Goal: Task Accomplishment & Management: Manage account settings

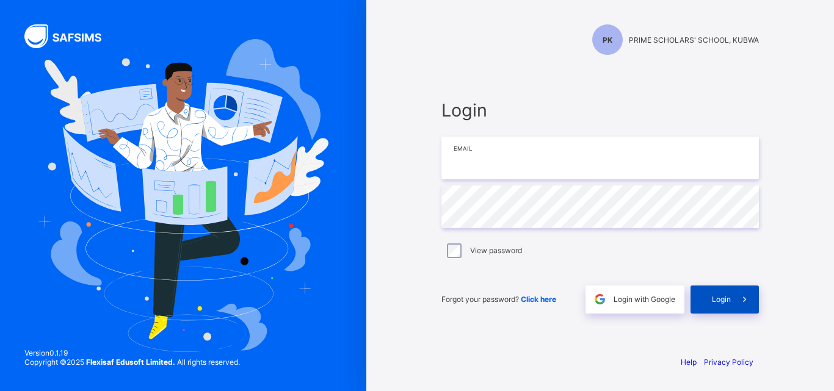
type input "**********"
click at [720, 299] on span "Login" at bounding box center [721, 299] width 19 height 9
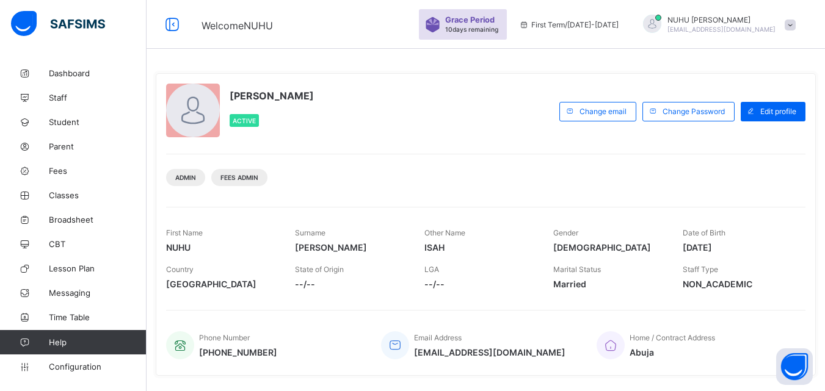
scroll to position [61, 0]
click at [65, 194] on span "Classes" at bounding box center [98, 195] width 98 height 10
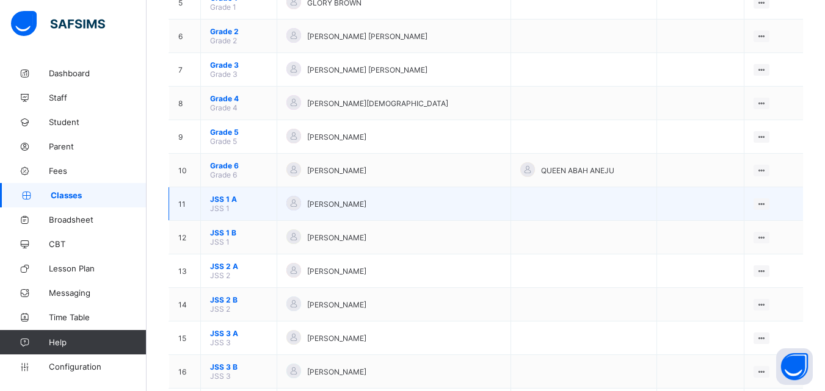
scroll to position [366, 0]
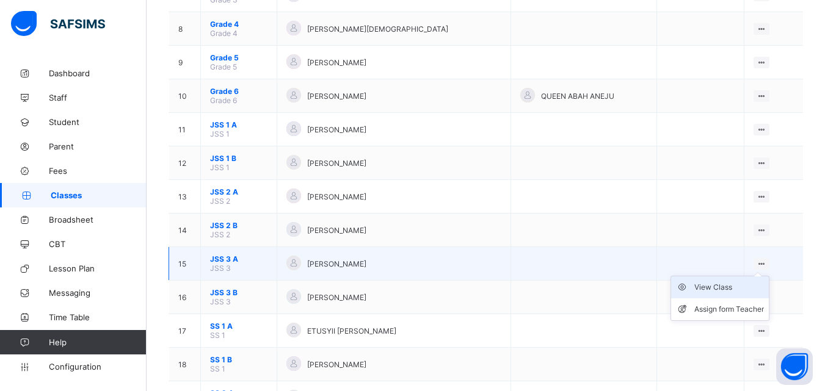
click at [734, 291] on div "View Class" at bounding box center [729, 287] width 70 height 12
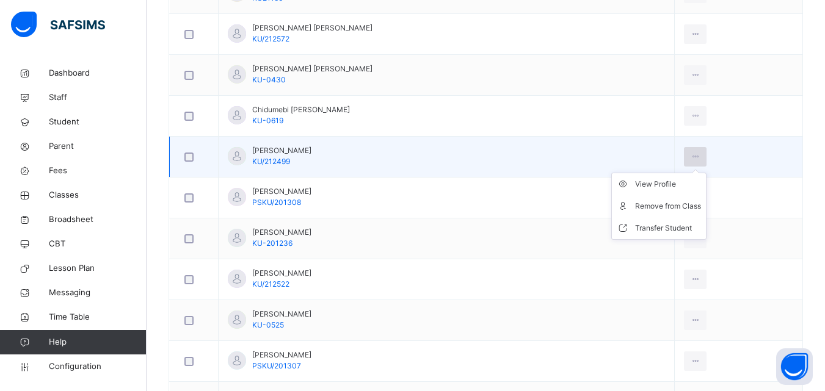
scroll to position [488, 0]
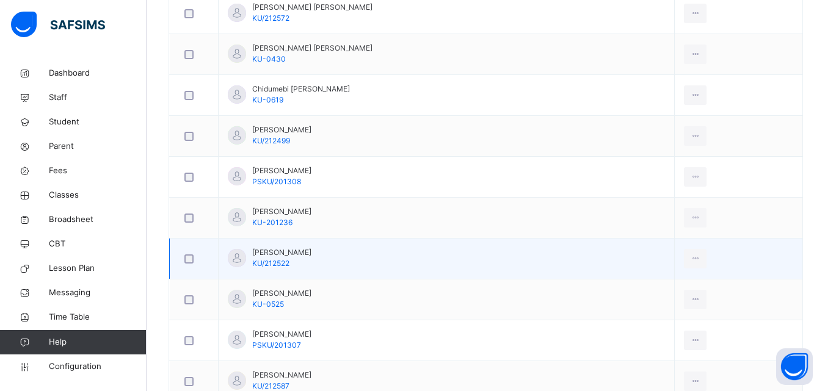
click at [722, 253] on td "View Profile Remove from Class Transfer Student" at bounding box center [739, 259] width 128 height 41
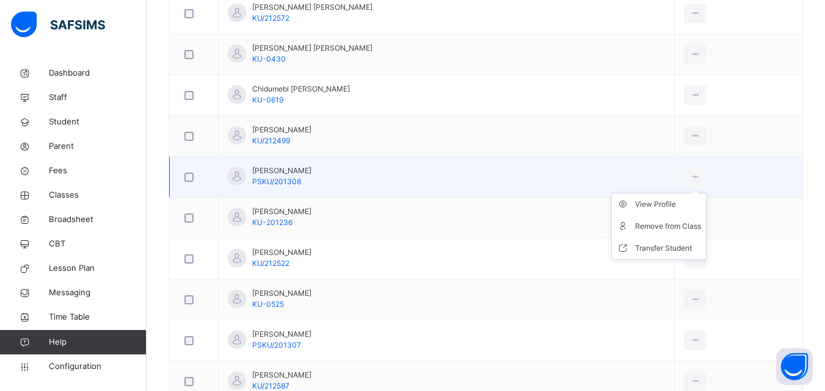
click at [695, 193] on ul "View Profile Remove from Class Transfer Student" at bounding box center [658, 226] width 95 height 67
click at [638, 205] on div "View Profile" at bounding box center [668, 204] width 66 height 12
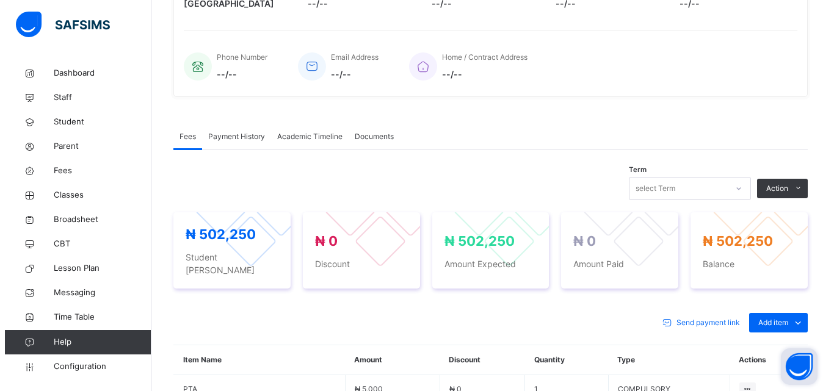
scroll to position [305, 0]
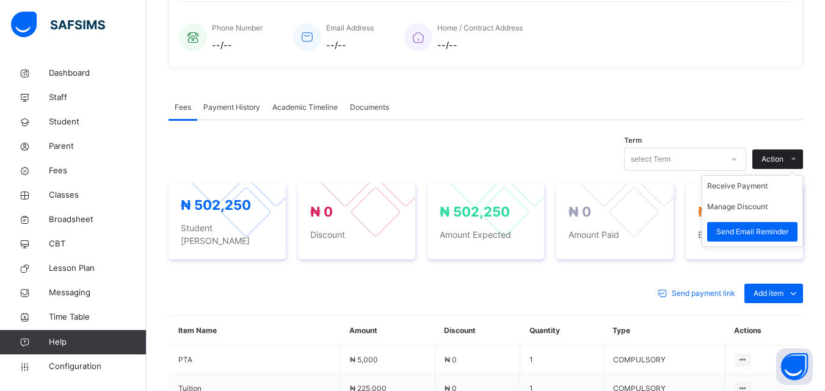
click at [785, 153] on div "Action" at bounding box center [777, 160] width 51 height 20
click at [763, 203] on button "Manage Discount" at bounding box center [737, 206] width 60 height 11
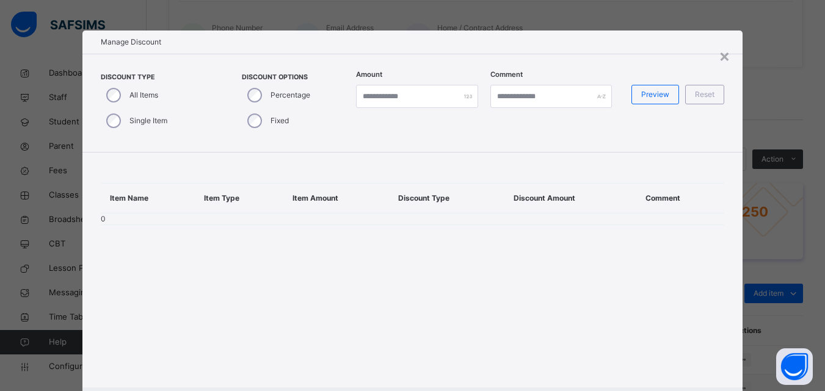
click at [103, 120] on div "Single Item" at bounding box center [136, 121] width 70 height 26
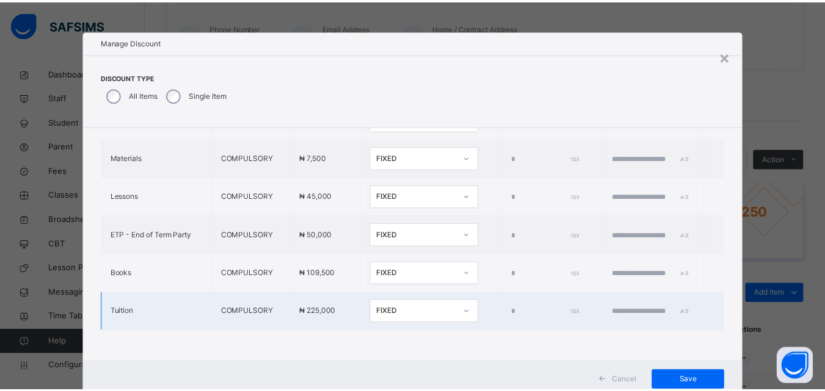
scroll to position [39, 0]
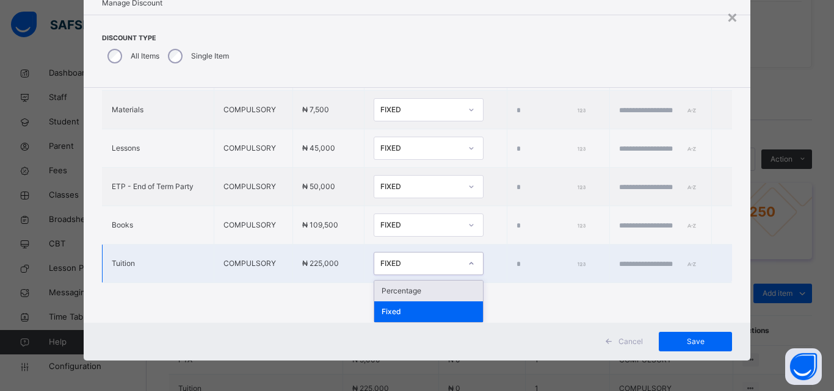
click at [392, 261] on div "FIXED" at bounding box center [420, 263] width 81 height 11
click at [394, 295] on div "Percentage" at bounding box center [428, 291] width 109 height 21
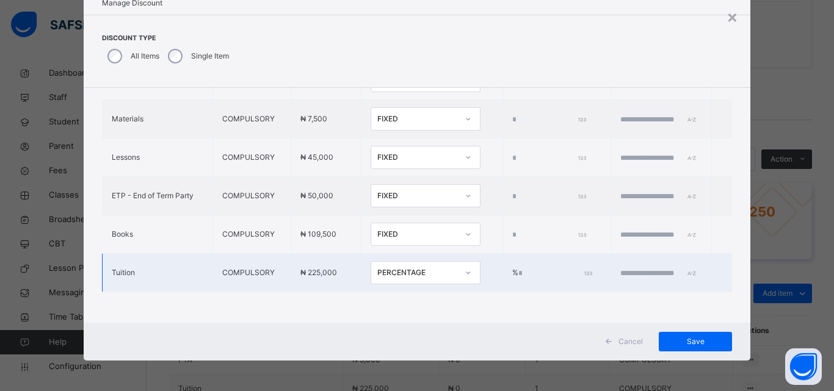
click at [518, 268] on input "*" at bounding box center [554, 273] width 72 height 11
type input "***"
click at [620, 268] on input "text" at bounding box center [656, 273] width 73 height 11
type input "**********"
drag, startPoint x: 676, startPoint y: 344, endPoint x: 661, endPoint y: 337, distance: 16.9
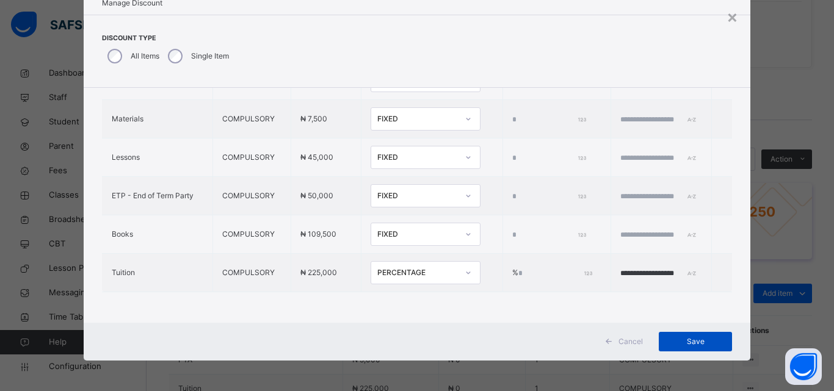
click at [672, 343] on span "Save" at bounding box center [695, 341] width 55 height 11
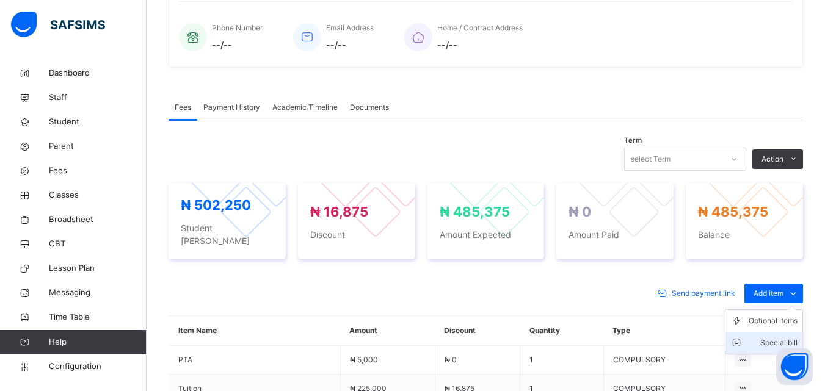
click at [777, 337] on div "Special bill" at bounding box center [773, 343] width 49 height 12
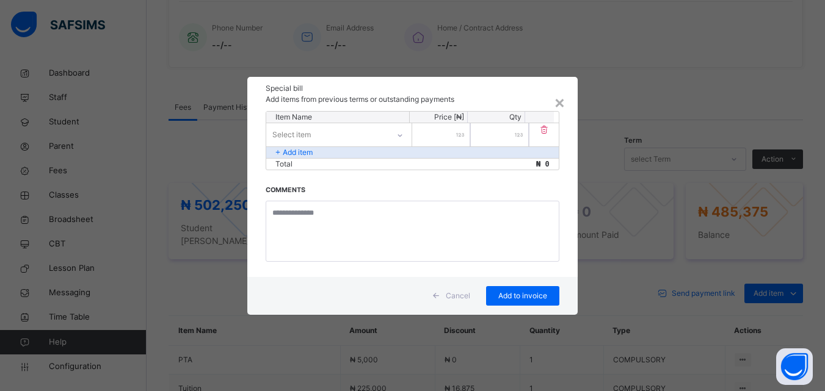
drag, startPoint x: 652, startPoint y: 283, endPoint x: 631, endPoint y: 277, distance: 22.4
click at [639, 278] on div "× Special bill Add items from previous terms or outstanding payments Item Name …" at bounding box center [412, 195] width 825 height 391
click at [562, 106] on div "×" at bounding box center [560, 102] width 12 height 26
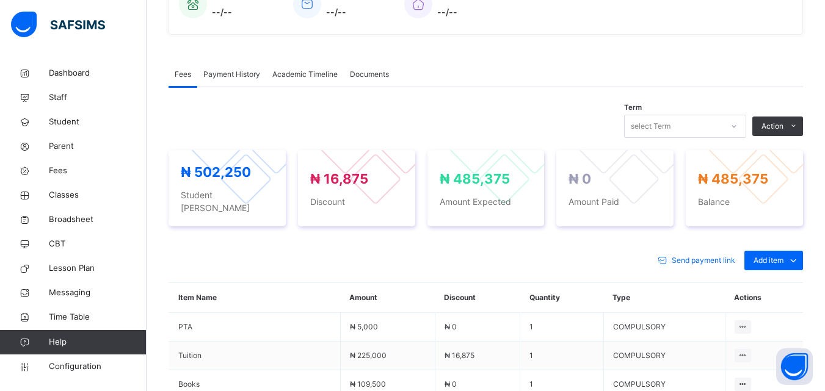
scroll to position [305, 0]
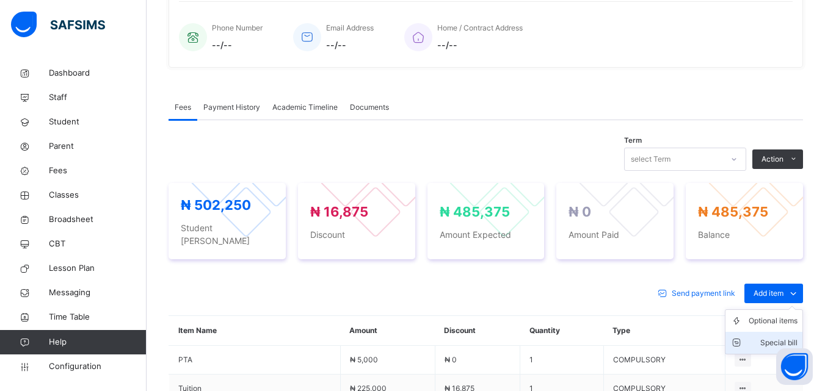
click at [780, 337] on div "Special bill" at bounding box center [773, 343] width 49 height 12
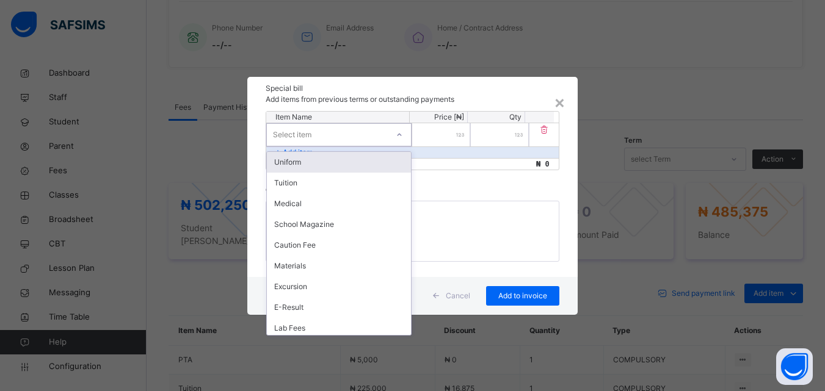
click at [371, 134] on div "Select item" at bounding box center [327, 134] width 121 height 19
click at [325, 165] on div "Uniform" at bounding box center [339, 162] width 144 height 21
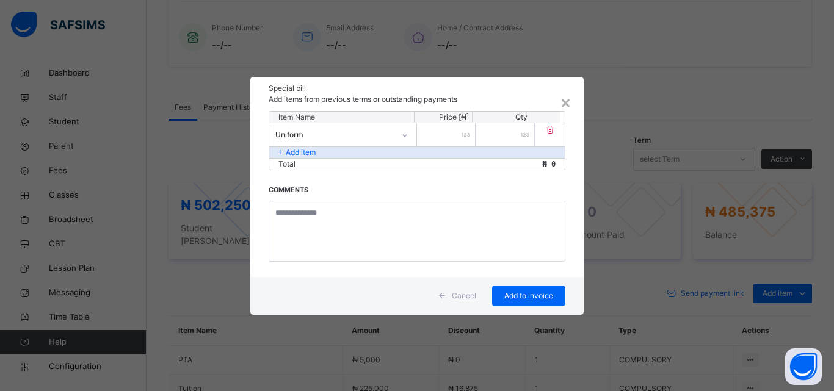
click at [455, 136] on input "number" at bounding box center [446, 134] width 59 height 23
type input "******"
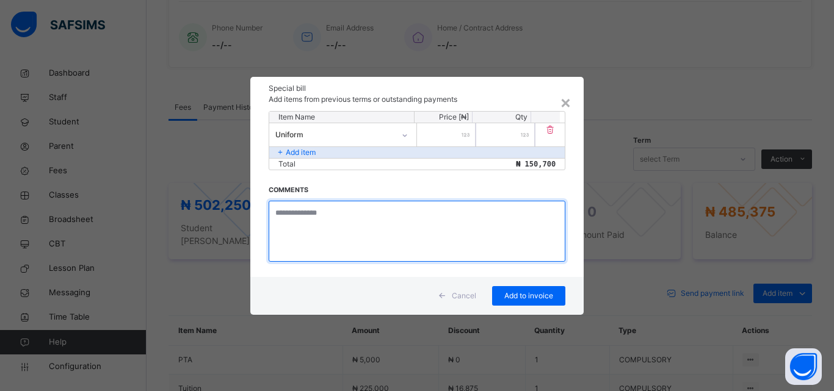
click at [308, 211] on textarea at bounding box center [417, 231] width 297 height 61
type textarea "**********"
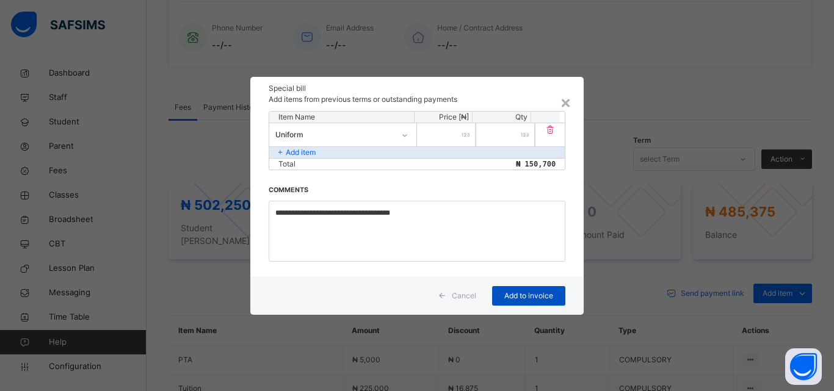
click at [535, 295] on span "Add to invoice" at bounding box center [528, 296] width 55 height 11
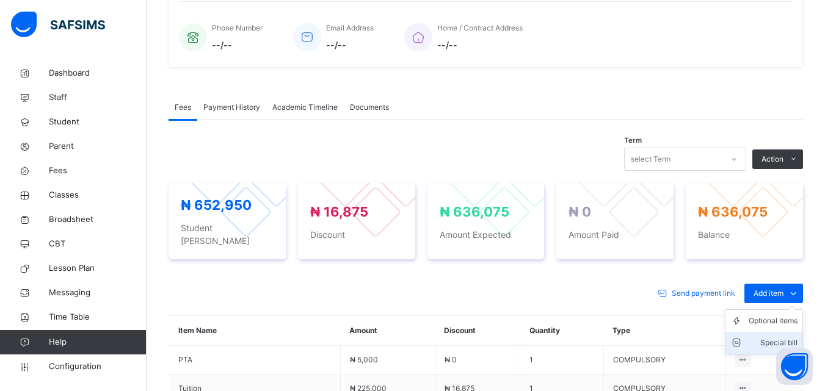
click at [784, 337] on div "Special bill" at bounding box center [773, 343] width 49 height 12
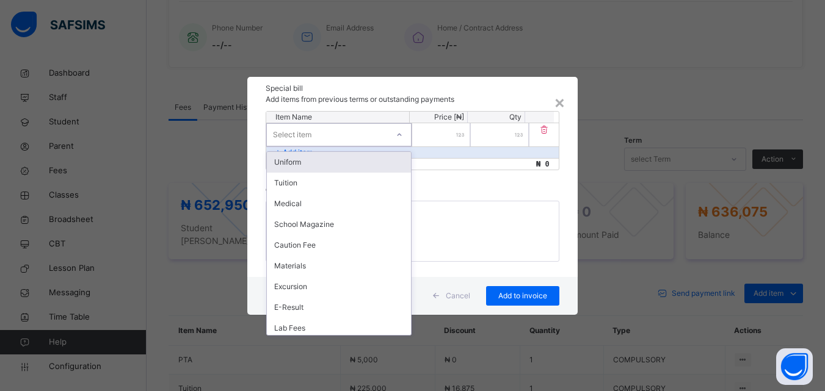
click at [388, 132] on div "Select item" at bounding box center [338, 134] width 145 height 23
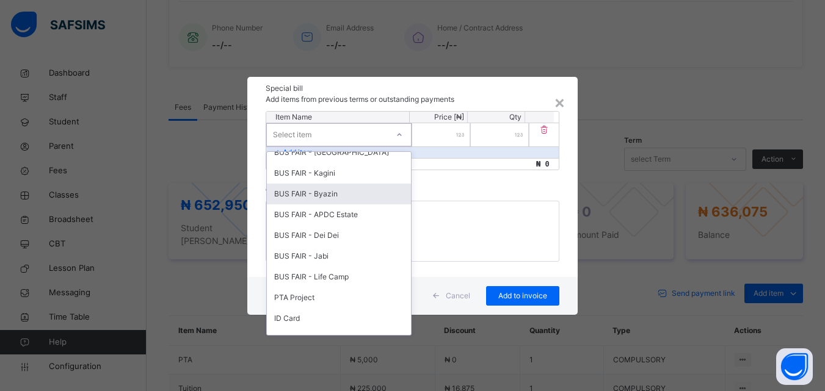
scroll to position [564, 0]
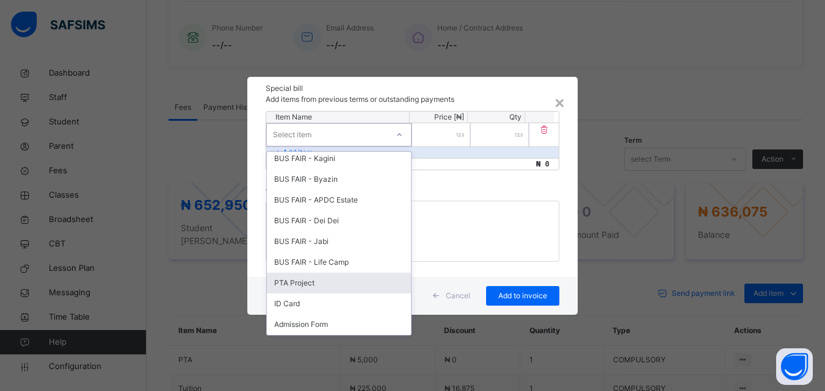
click at [339, 283] on div "PTA Project" at bounding box center [339, 283] width 144 height 21
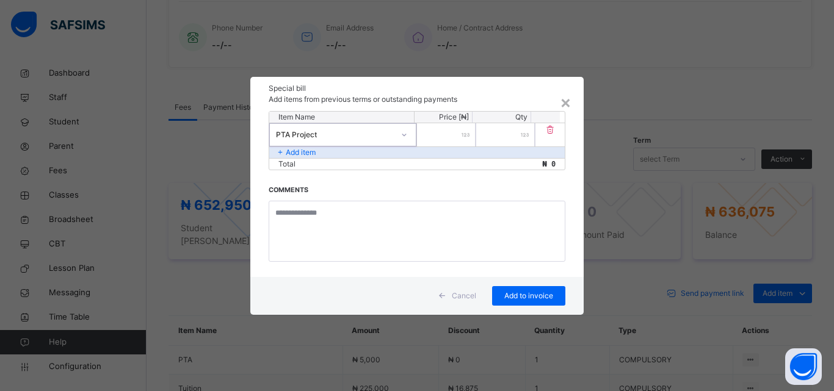
click at [450, 129] on input "number" at bounding box center [446, 134] width 59 height 23
type input "****"
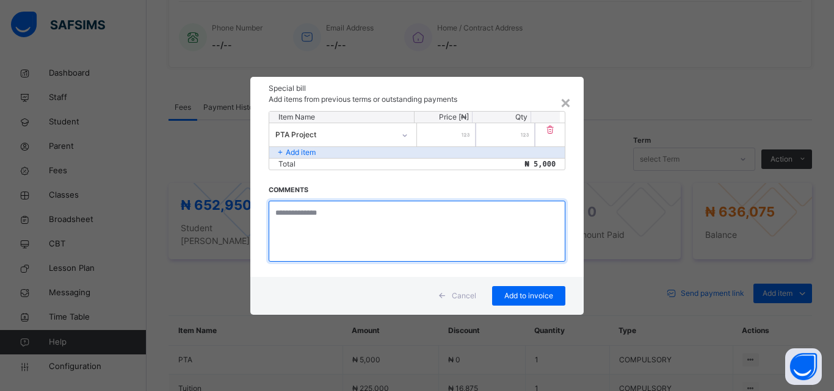
click at [323, 239] on textarea at bounding box center [417, 231] width 297 height 61
type textarea "**********"
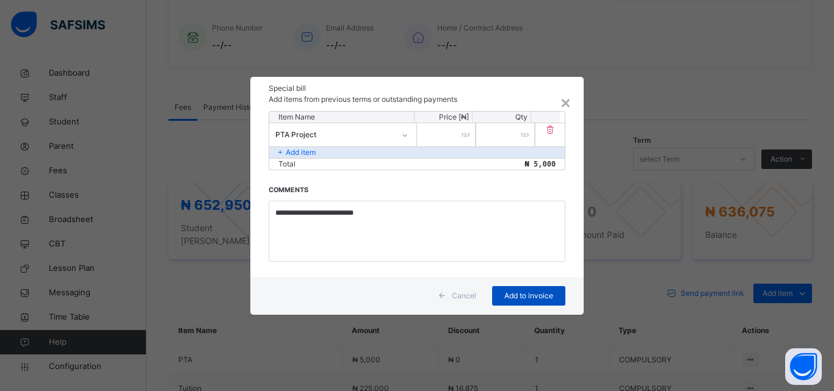
click at [498, 298] on div "Add to invoice" at bounding box center [528, 296] width 73 height 20
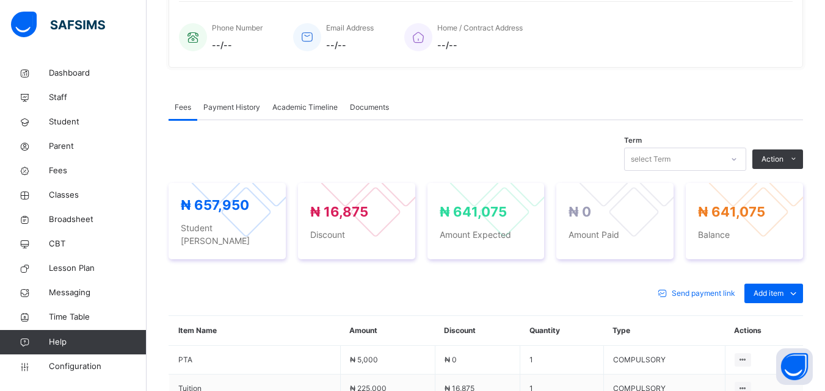
click at [0, 0] on div "Special bill" at bounding box center [0, 0] width 0 height 0
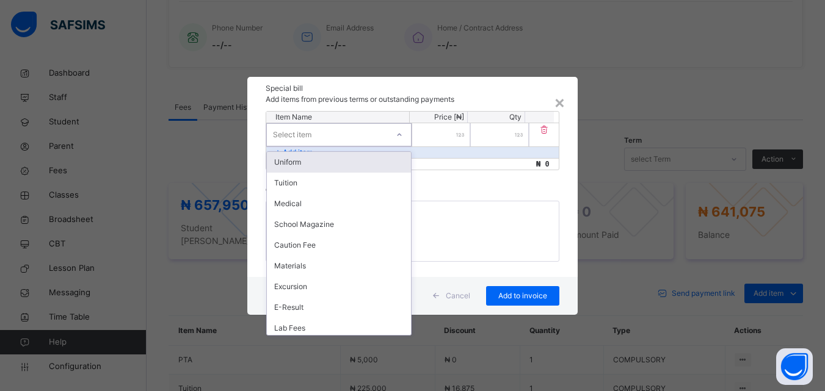
click at [342, 133] on div "Select item" at bounding box center [327, 134] width 121 height 19
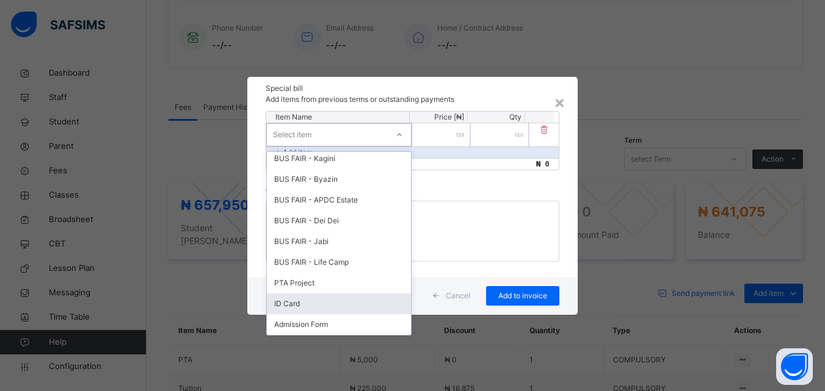
click at [324, 303] on div "ID Card" at bounding box center [339, 304] width 144 height 21
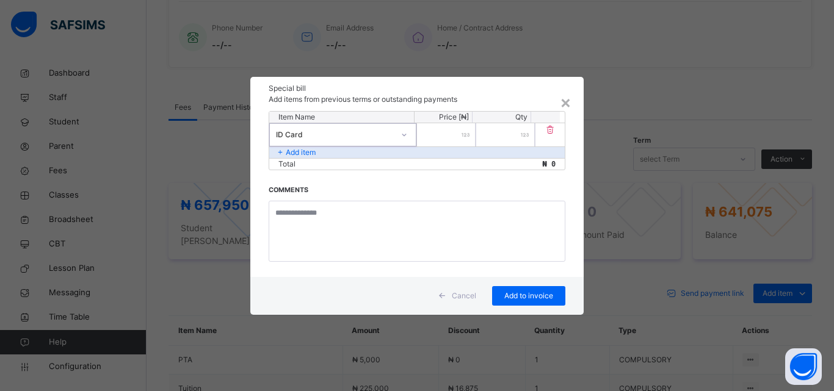
click at [454, 135] on input "number" at bounding box center [446, 134] width 59 height 23
type input "****"
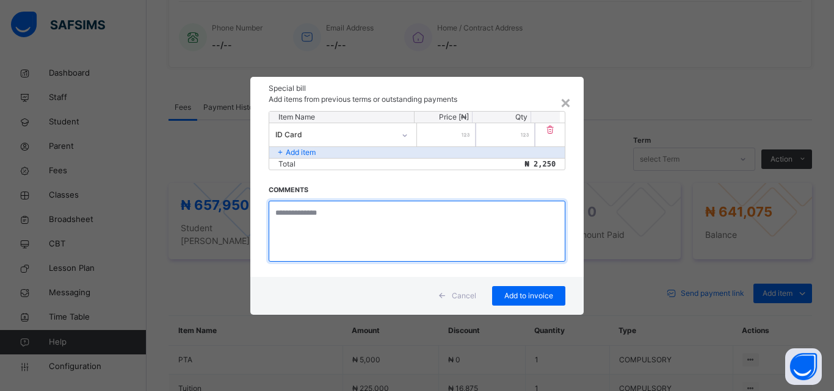
click at [327, 230] on textarea at bounding box center [417, 231] width 297 height 61
type textarea "**********"
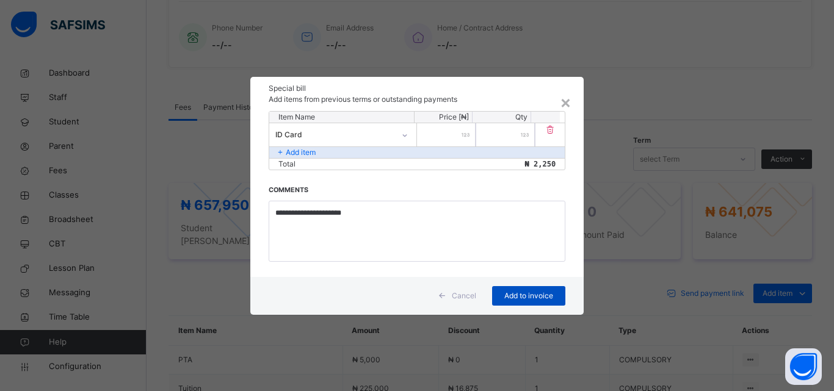
click at [537, 294] on span "Add to invoice" at bounding box center [528, 296] width 55 height 11
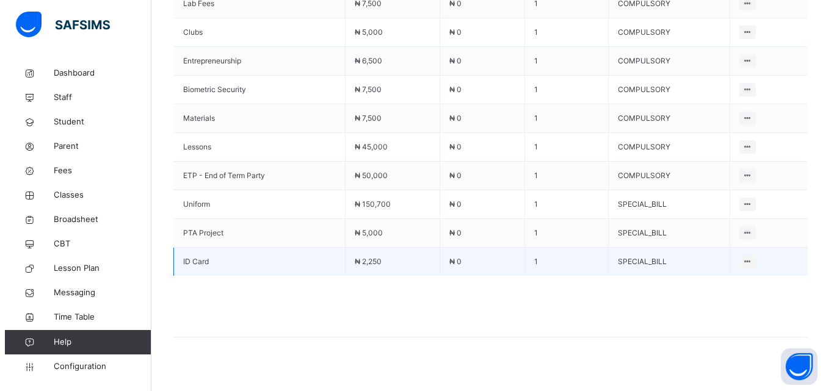
scroll to position [921, 0]
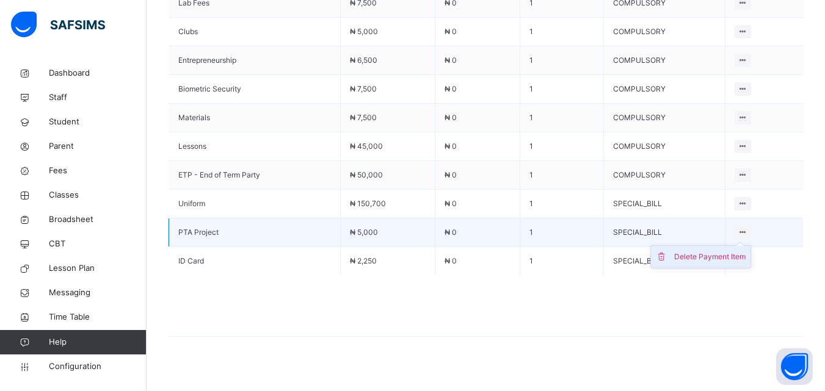
click at [704, 251] on div "Delete Payment Item" at bounding box center [709, 257] width 71 height 12
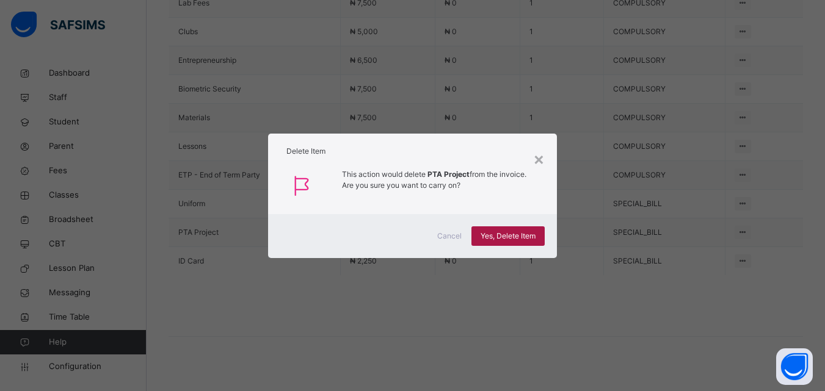
click at [504, 234] on span "Yes, Delete Item" at bounding box center [507, 236] width 55 height 11
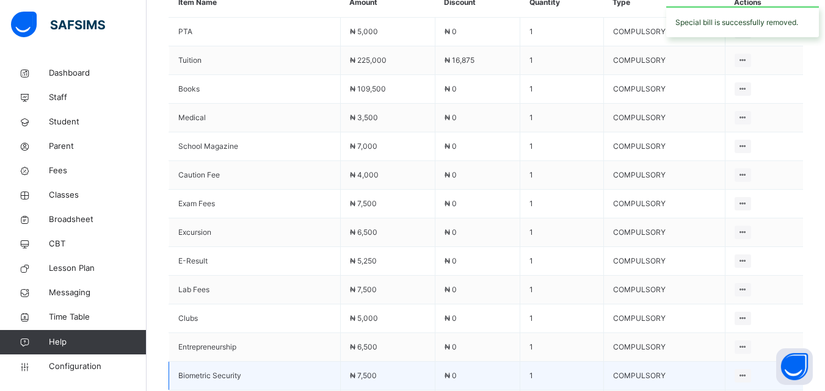
scroll to position [526, 0]
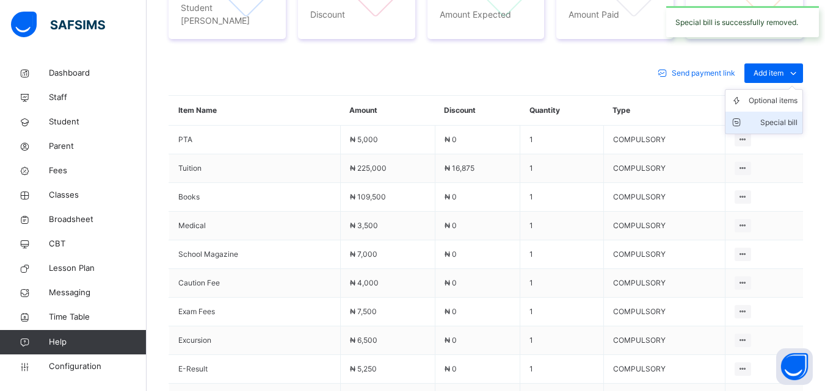
click at [774, 117] on div "Special bill" at bounding box center [773, 123] width 49 height 12
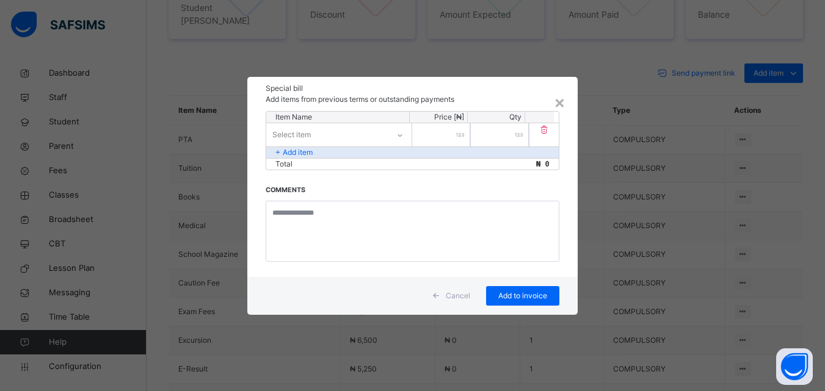
scroll to position [587, 0]
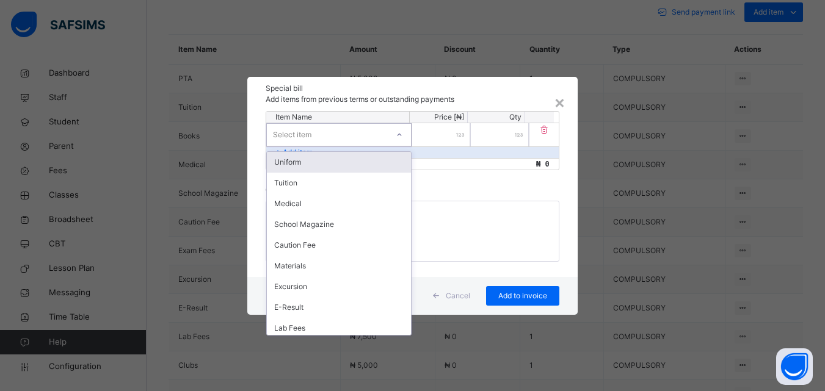
click at [336, 131] on div "Select item" at bounding box center [327, 134] width 121 height 19
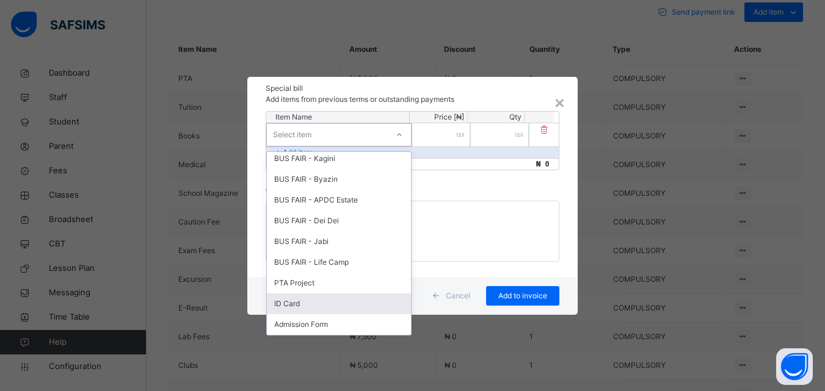
click at [289, 302] on div "ID Card" at bounding box center [339, 304] width 144 height 21
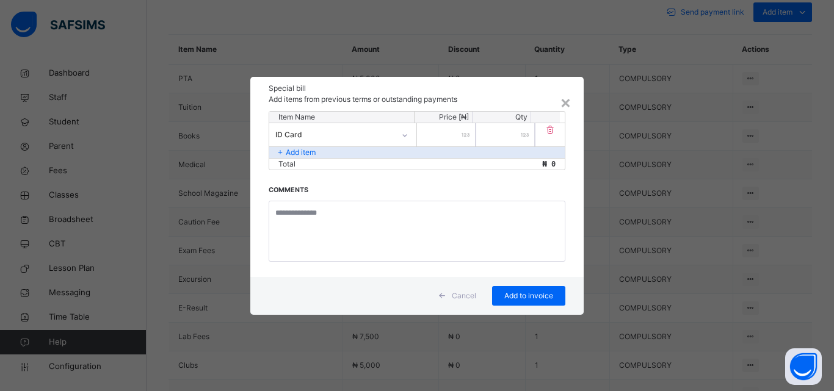
click at [447, 135] on input "number" at bounding box center [446, 134] width 59 height 23
type input "****"
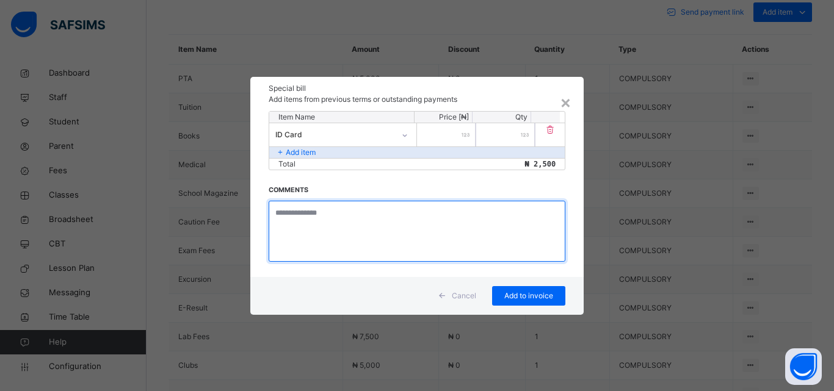
click at [335, 236] on textarea at bounding box center [417, 231] width 297 height 61
type textarea "**********"
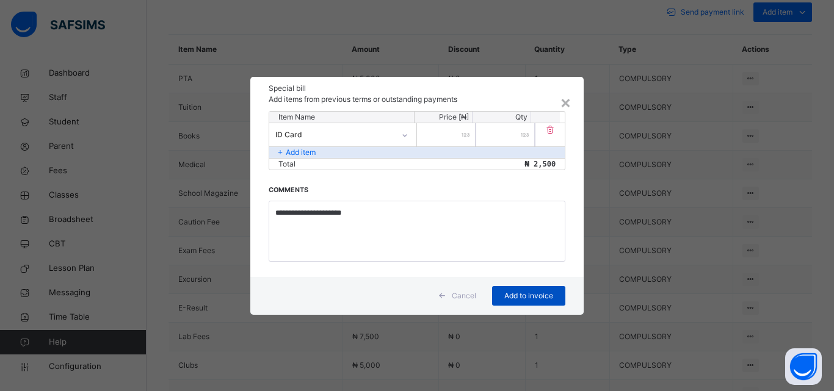
click at [525, 298] on span "Add to invoice" at bounding box center [528, 296] width 55 height 11
click at [524, 297] on span "Add to invoice" at bounding box center [528, 296] width 55 height 11
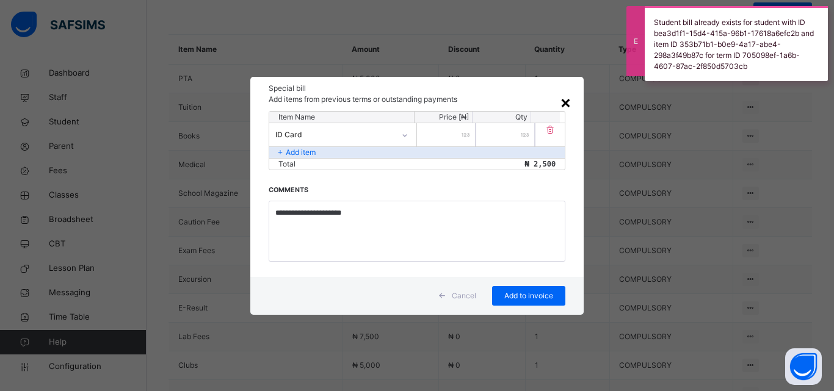
click at [567, 98] on div "×" at bounding box center [566, 102] width 12 height 26
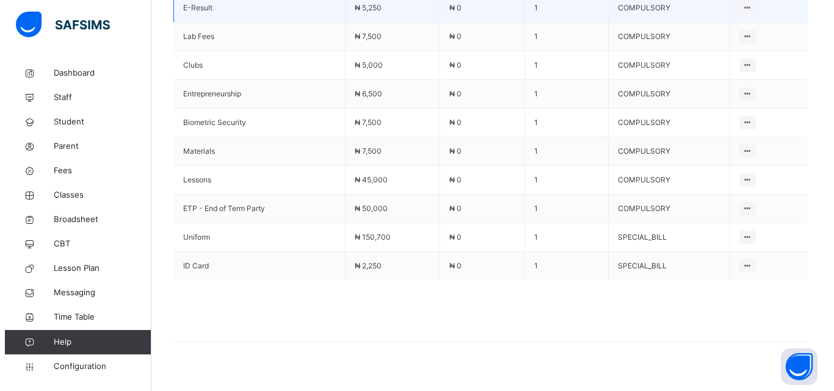
scroll to position [892, 0]
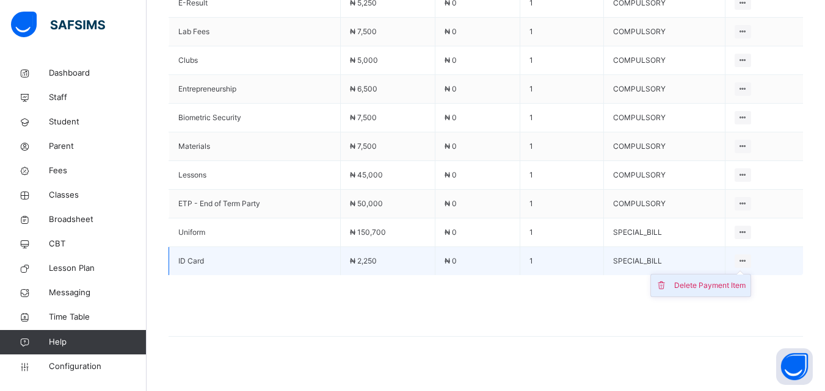
click at [719, 280] on div "Delete Payment Item" at bounding box center [709, 286] width 71 height 12
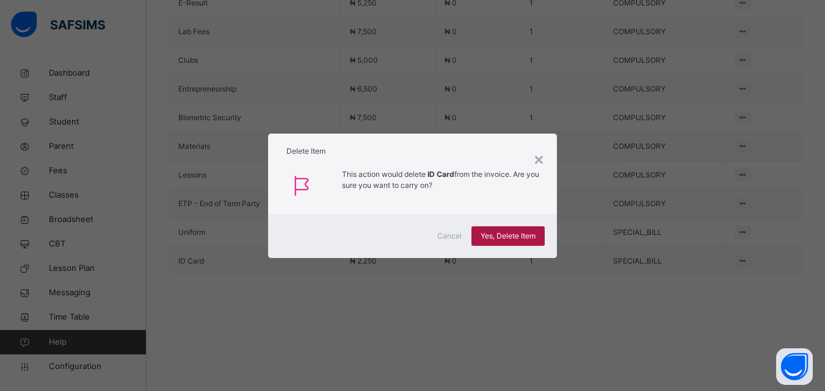
click at [504, 233] on span "Yes, Delete Item" at bounding box center [507, 236] width 55 height 11
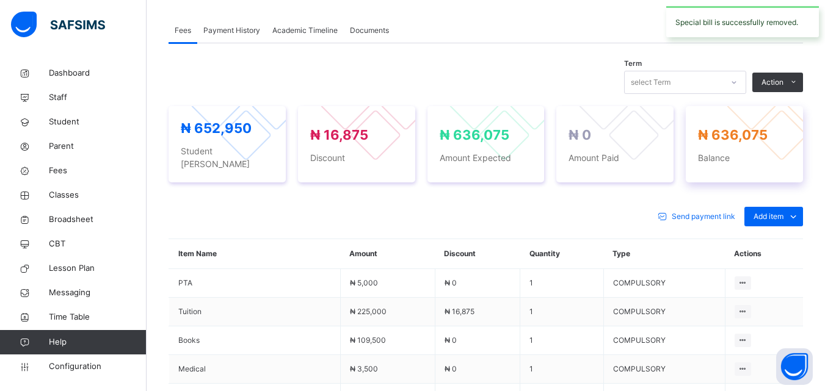
scroll to position [375, 0]
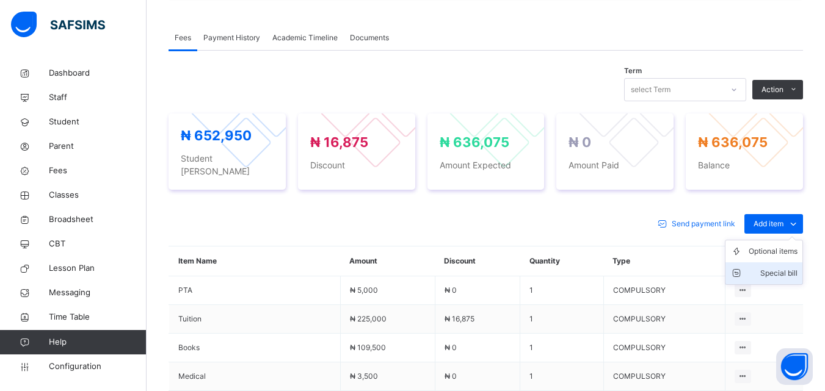
click at [778, 267] on div "Special bill" at bounding box center [773, 273] width 49 height 12
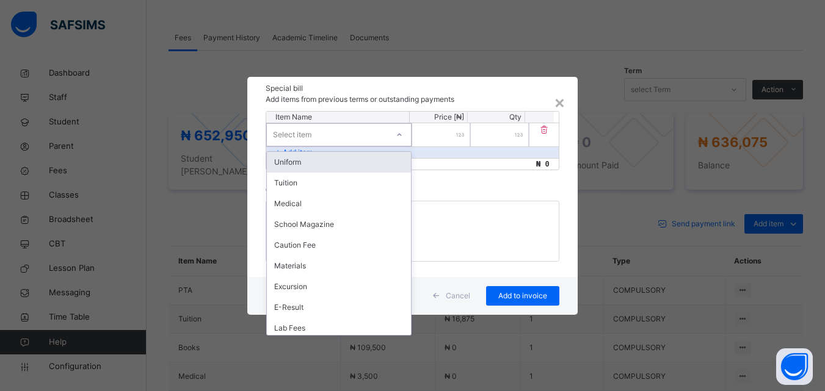
click at [347, 139] on div "Select item" at bounding box center [327, 134] width 121 height 19
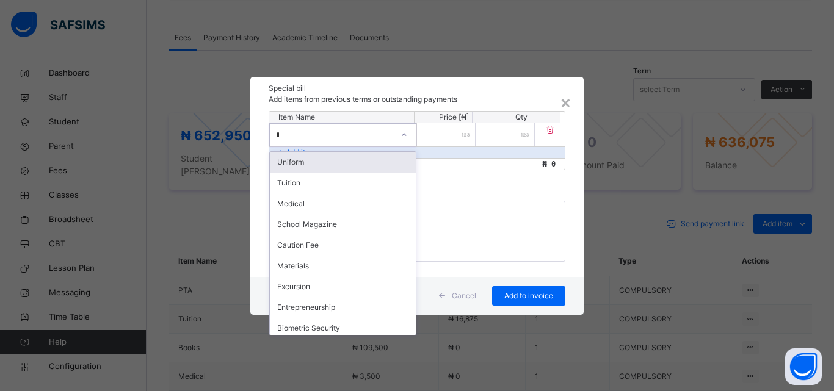
type input "**"
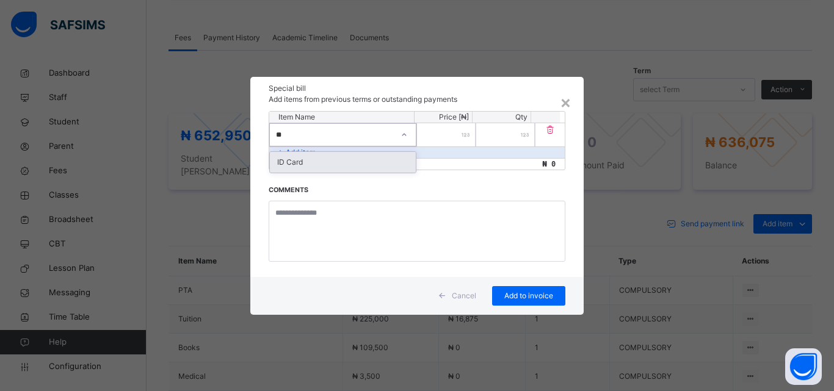
click at [331, 153] on div "ID Card" at bounding box center [343, 162] width 146 height 21
click at [441, 137] on input "number" at bounding box center [446, 134] width 59 height 23
type input "****"
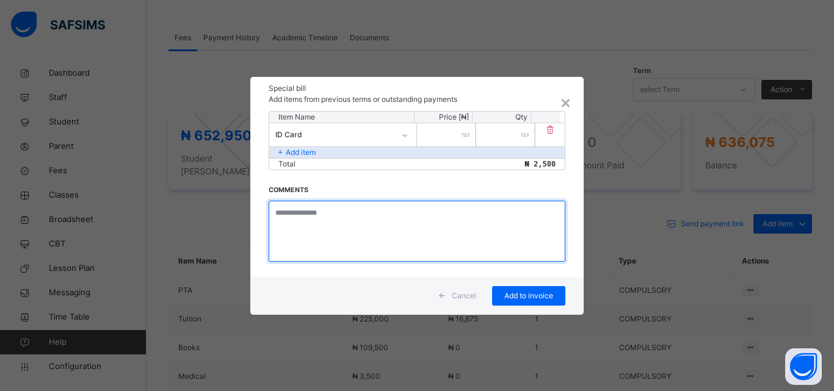
click at [332, 218] on textarea at bounding box center [417, 231] width 297 height 61
type textarea "**********"
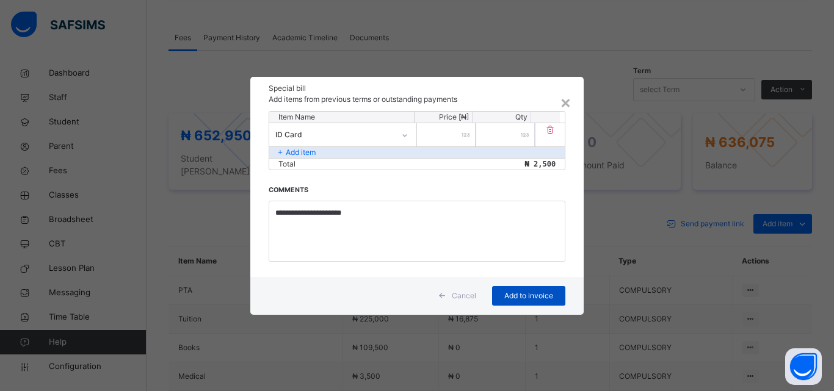
click at [525, 299] on span "Add to invoice" at bounding box center [528, 296] width 55 height 11
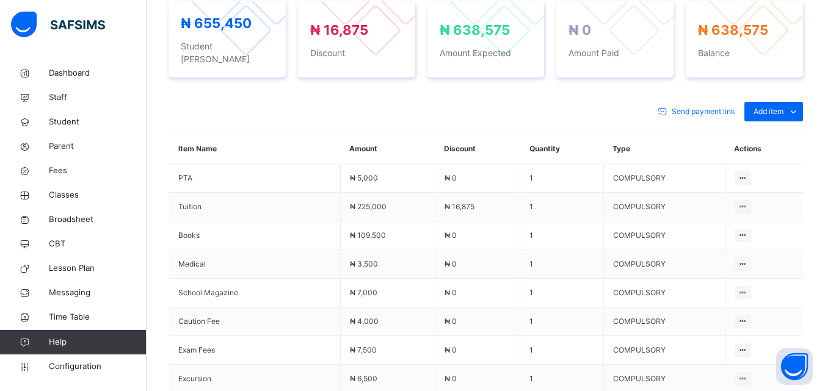
scroll to position [404, 0]
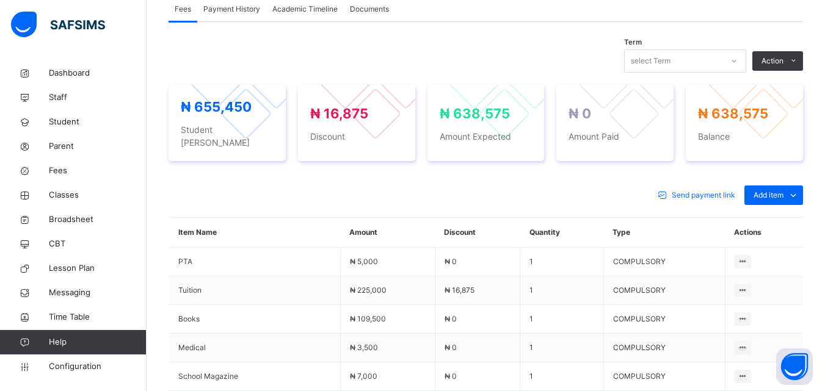
click at [0, 0] on div "Special bill" at bounding box center [0, 0] width 0 height 0
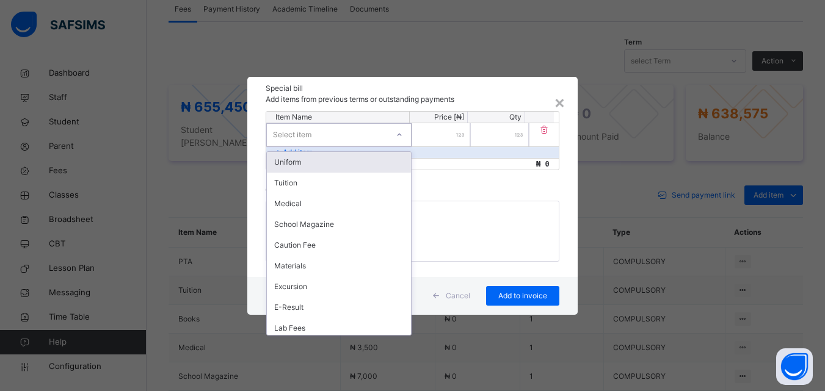
click at [332, 139] on div "Select item" at bounding box center [327, 134] width 121 height 19
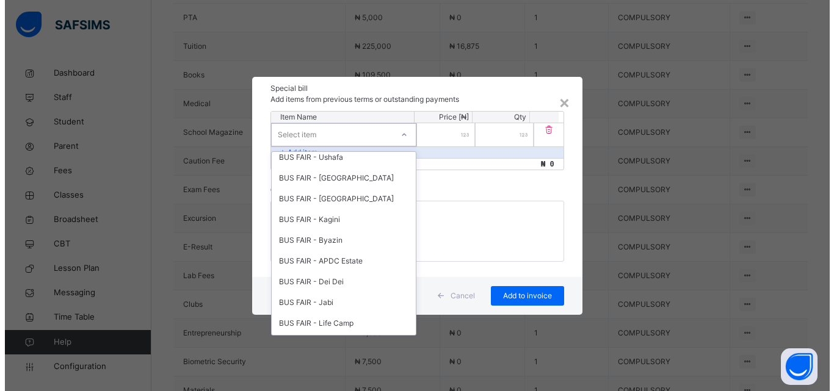
scroll to position [564, 0]
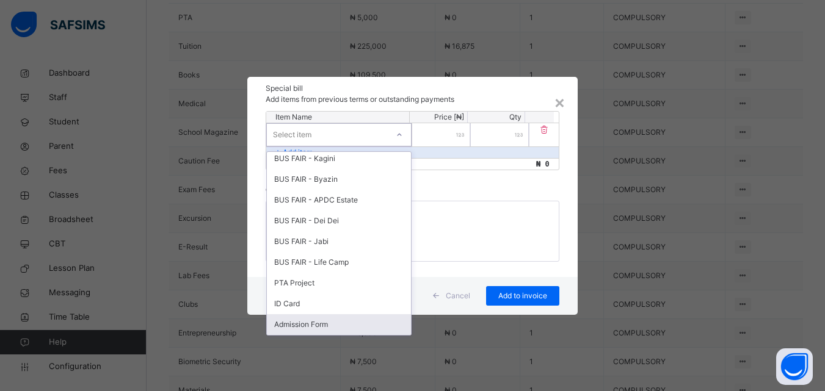
click at [318, 322] on div "Admission Form" at bounding box center [339, 324] width 144 height 21
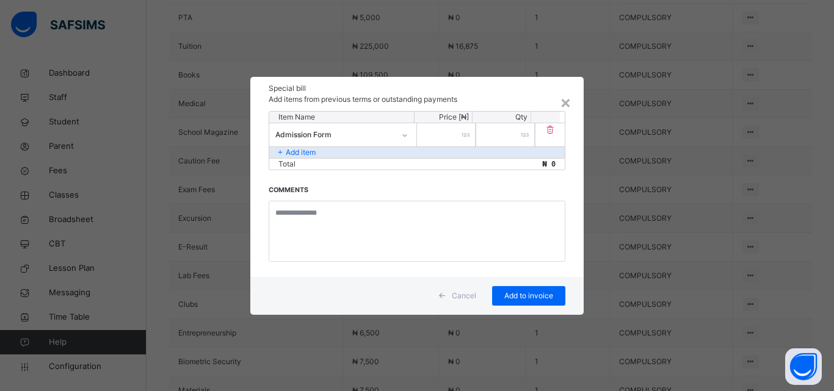
click at [437, 130] on input "number" at bounding box center [446, 134] width 59 height 23
type input "*****"
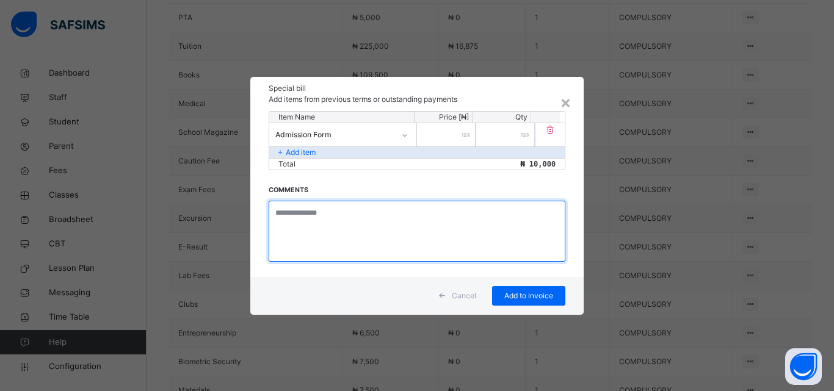
click at [337, 227] on textarea at bounding box center [417, 231] width 297 height 61
type textarea "**********"
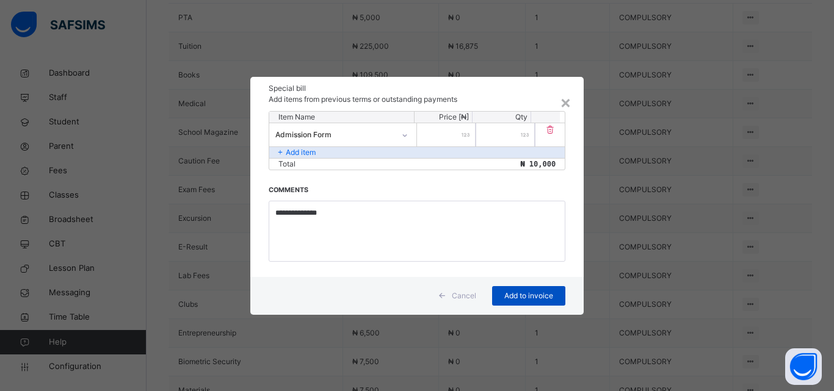
click at [517, 294] on span "Add to invoice" at bounding box center [528, 296] width 55 height 11
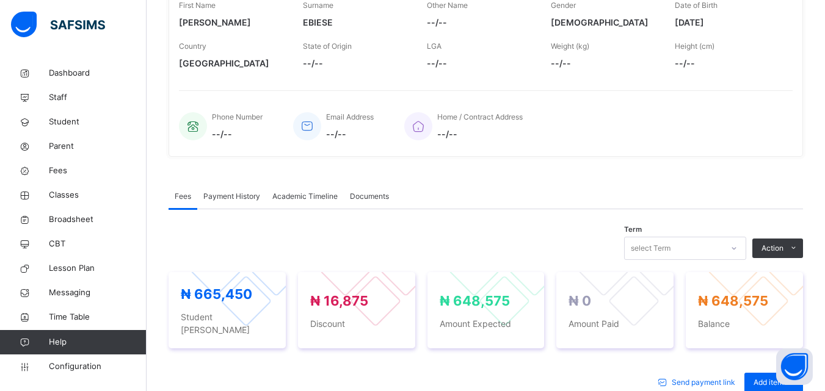
scroll to position [305, 0]
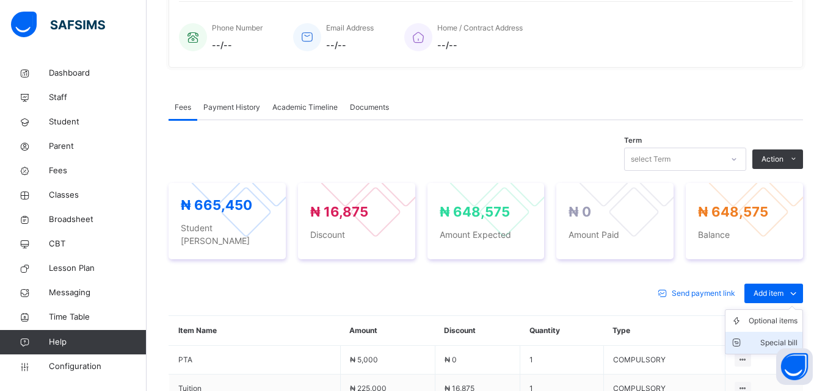
click at [788, 337] on div "Special bill" at bounding box center [773, 343] width 49 height 12
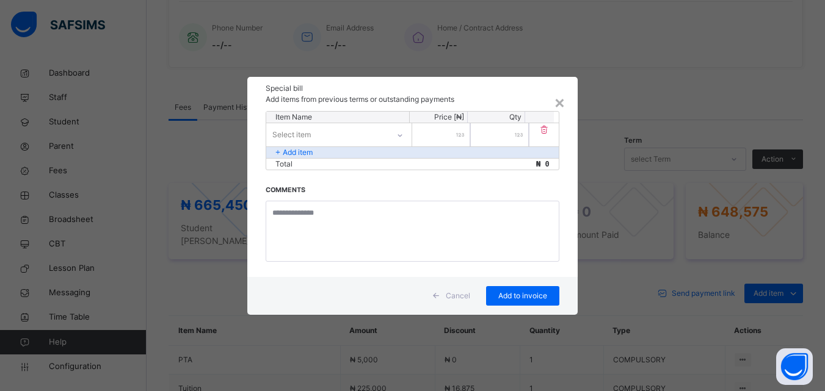
click at [353, 131] on div "Select item" at bounding box center [327, 134] width 122 height 19
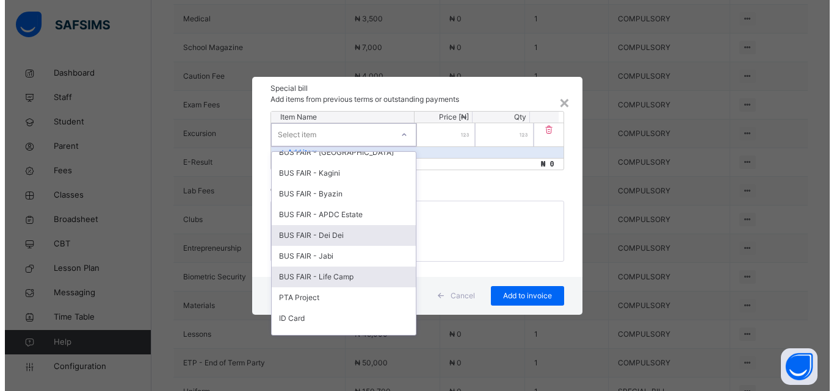
scroll to position [564, 0]
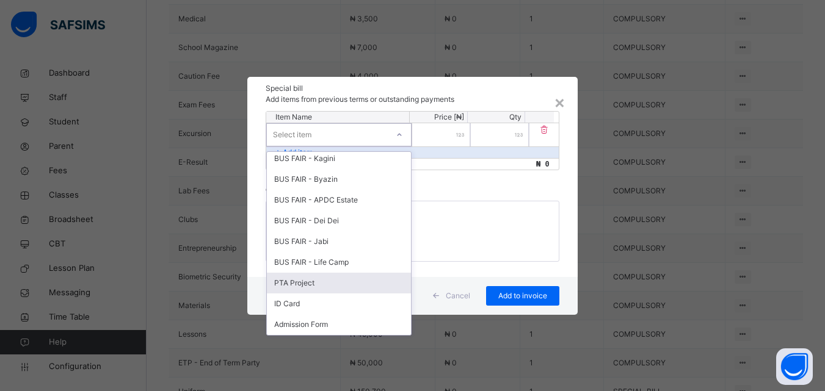
click at [325, 280] on div "PTA Project" at bounding box center [339, 283] width 144 height 21
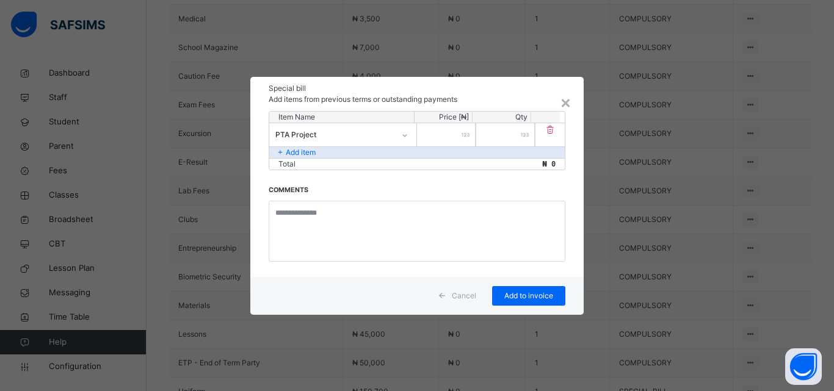
click at [430, 131] on input "number" at bounding box center [446, 134] width 59 height 23
type input "****"
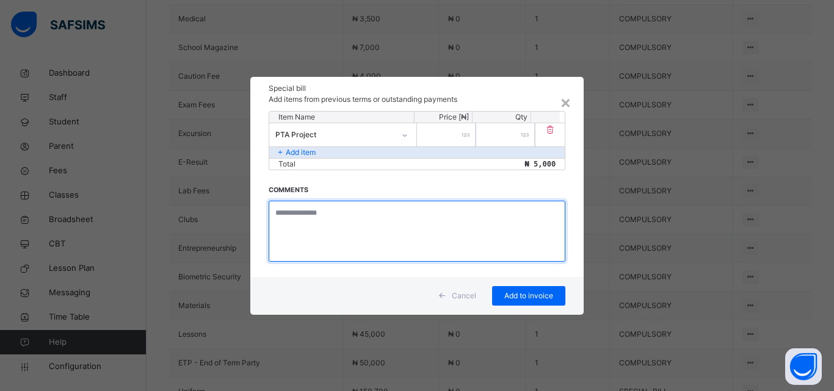
click at [348, 222] on textarea at bounding box center [417, 231] width 297 height 61
type textarea "**********"
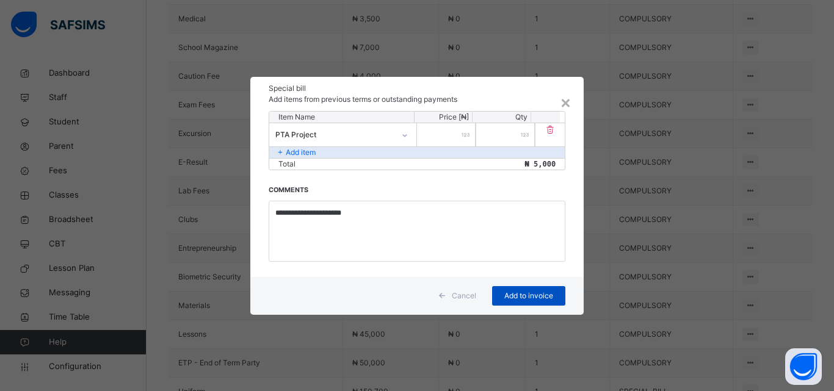
click at [518, 295] on span "Add to invoice" at bounding box center [528, 296] width 55 height 11
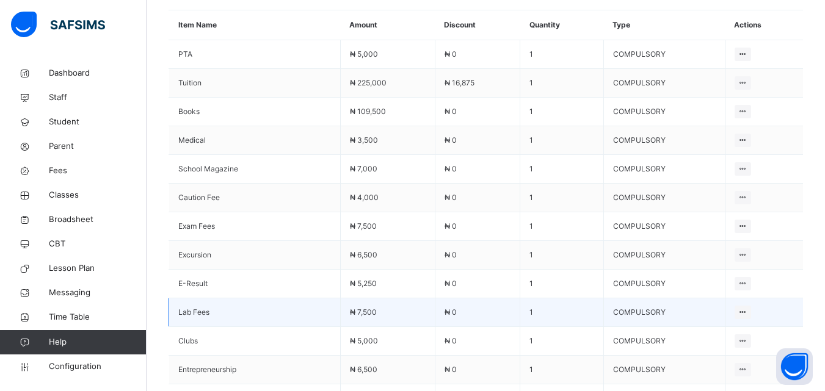
scroll to position [583, 0]
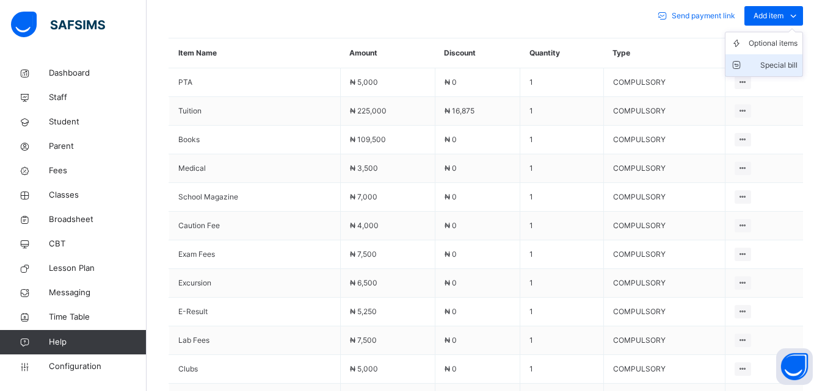
click at [779, 59] on div "Special bill" at bounding box center [773, 65] width 49 height 12
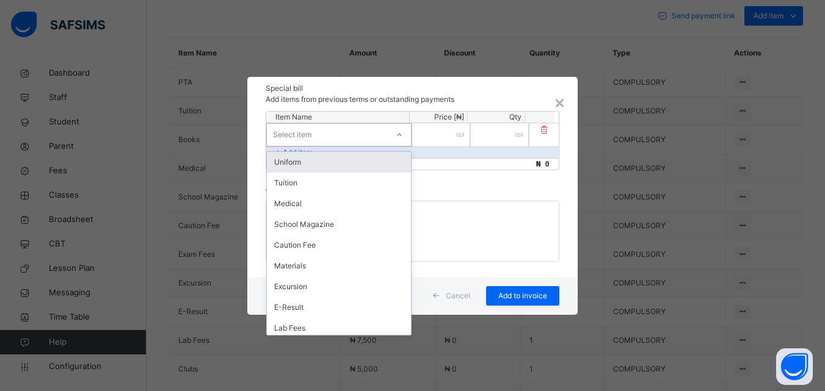
click at [341, 139] on div "Select item" at bounding box center [327, 134] width 121 height 19
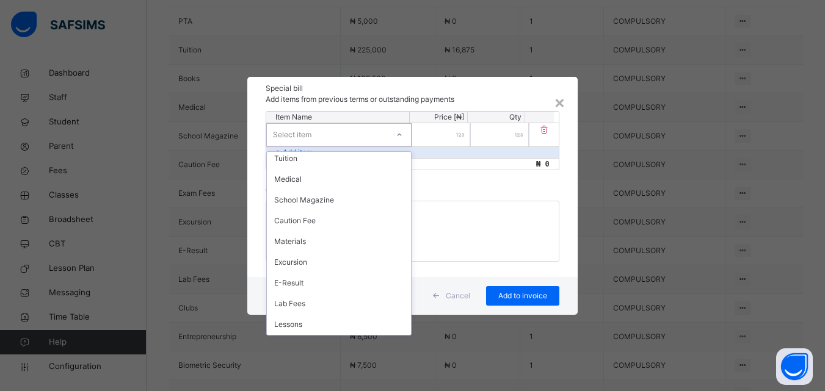
scroll to position [61, 0]
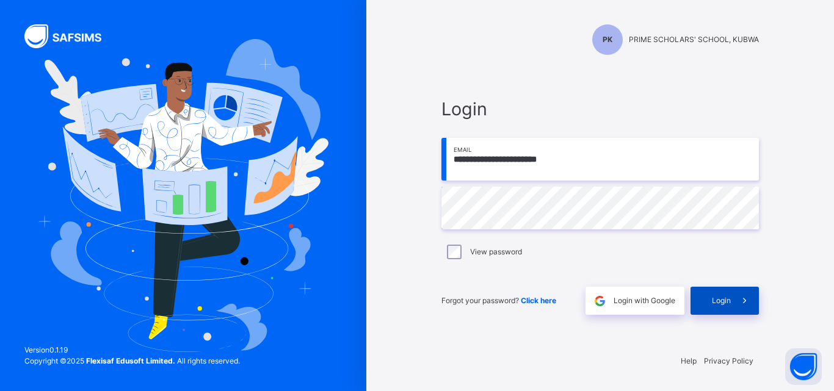
click at [719, 300] on span "Login" at bounding box center [721, 300] width 19 height 11
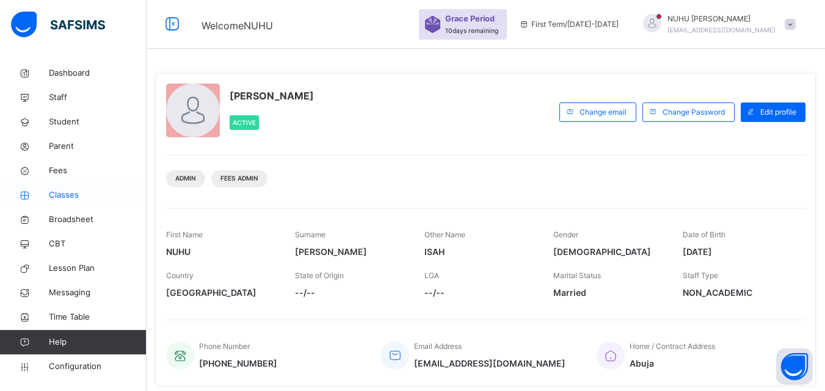
click at [56, 201] on span "Classes" at bounding box center [98, 195] width 98 height 12
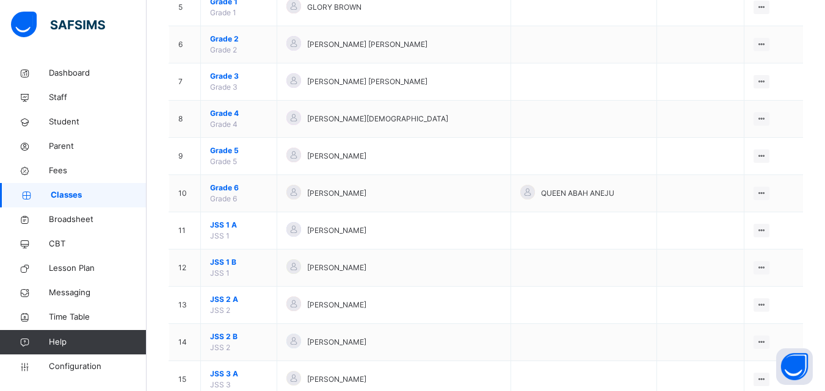
scroll to position [427, 0]
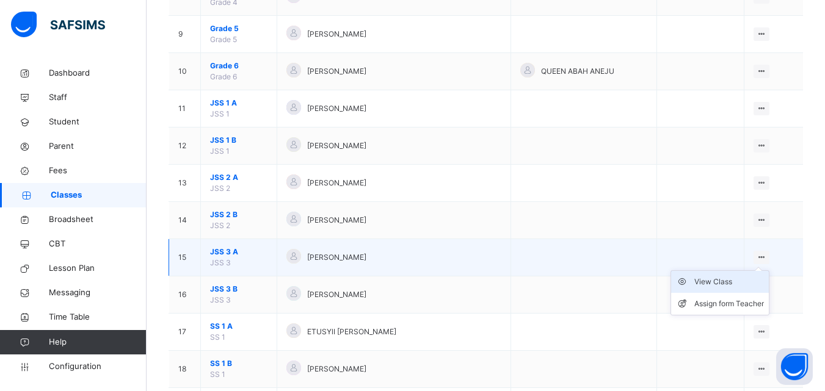
click at [733, 288] on div "View Class" at bounding box center [729, 282] width 70 height 12
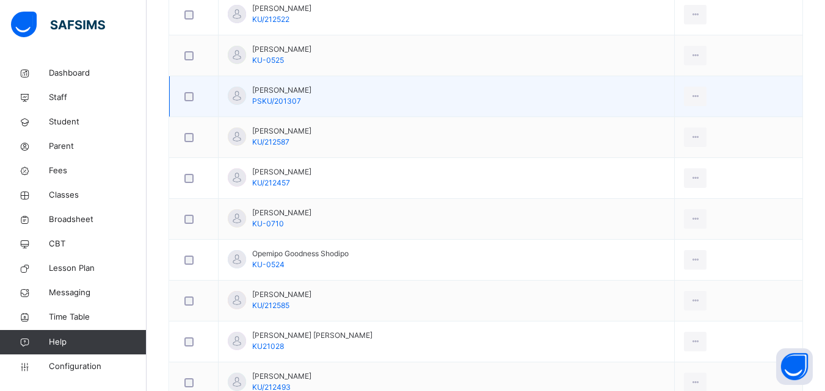
scroll to position [611, 0]
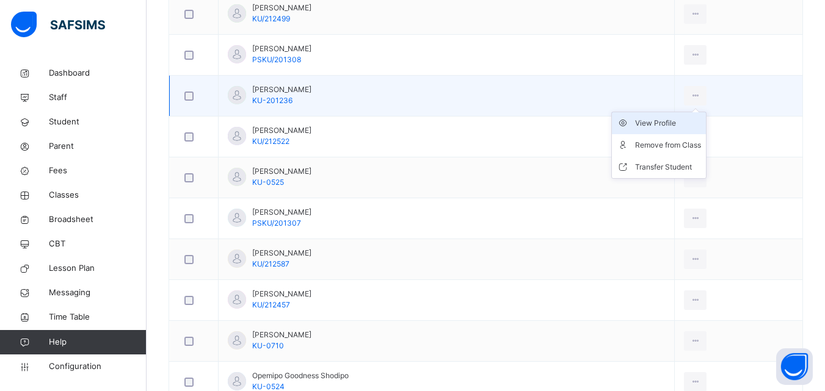
click at [663, 125] on div "View Profile" at bounding box center [668, 123] width 66 height 12
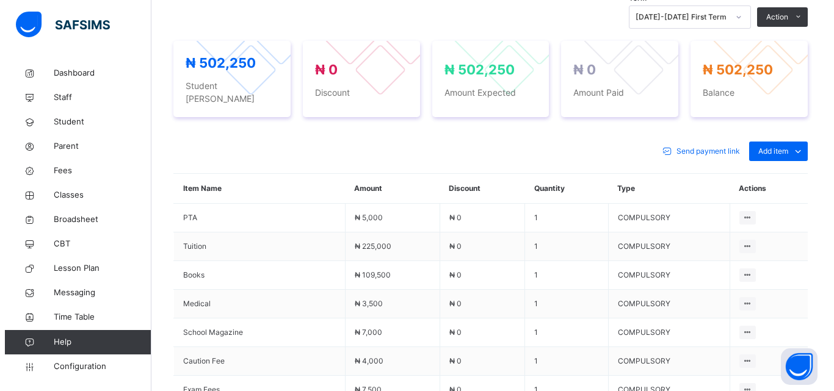
scroll to position [244, 0]
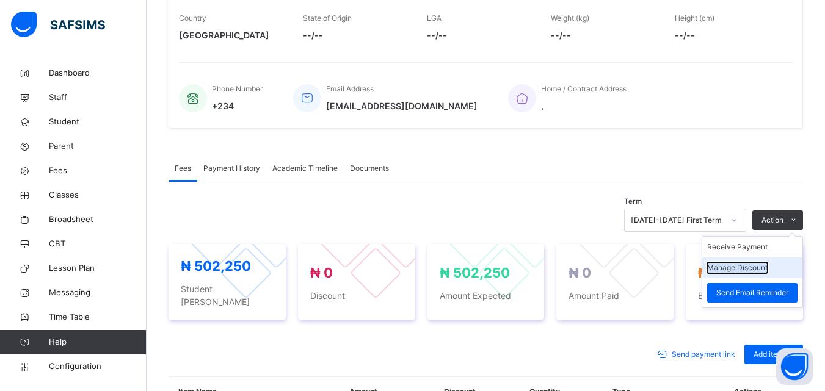
click at [761, 269] on button "Manage Discount" at bounding box center [737, 268] width 60 height 11
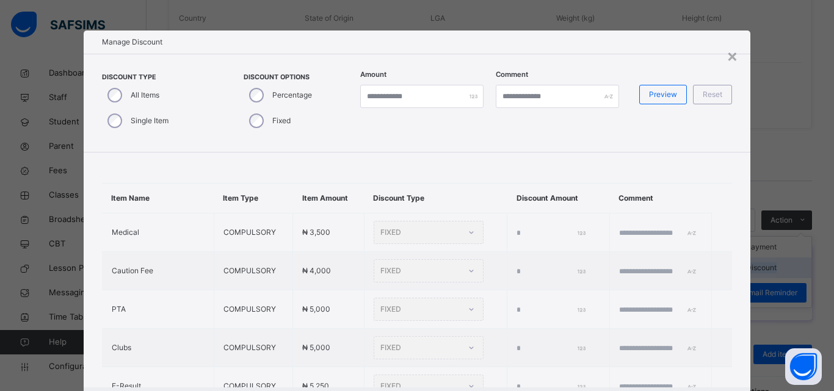
type input "*"
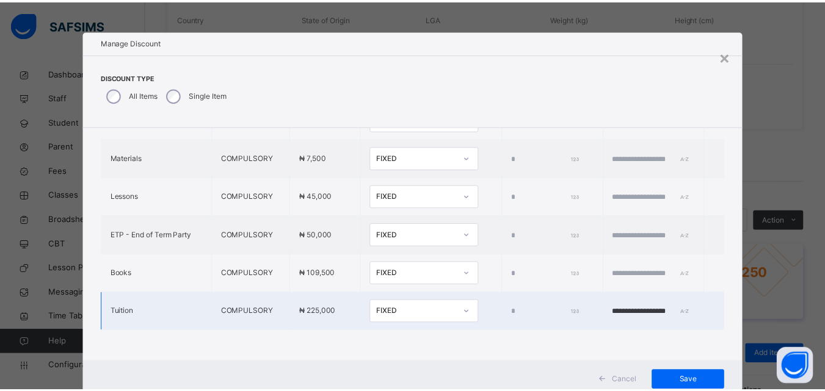
scroll to position [492, 0]
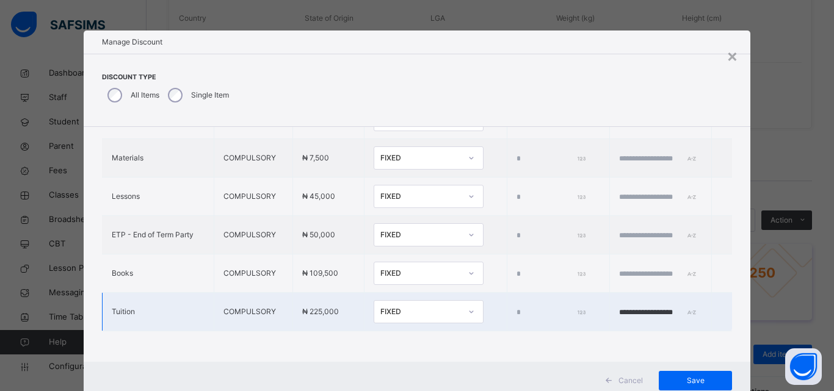
click at [517, 307] on input "*" at bounding box center [551, 312] width 68 height 11
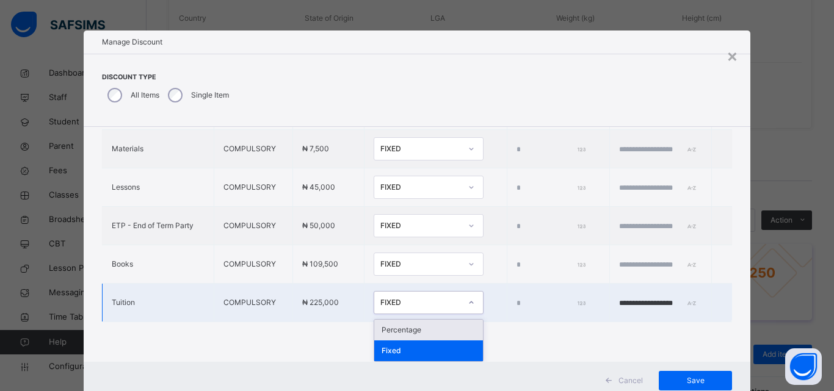
click at [408, 305] on div "FIXED" at bounding box center [420, 302] width 81 height 11
click at [374, 333] on div "Percentage" at bounding box center [428, 330] width 109 height 21
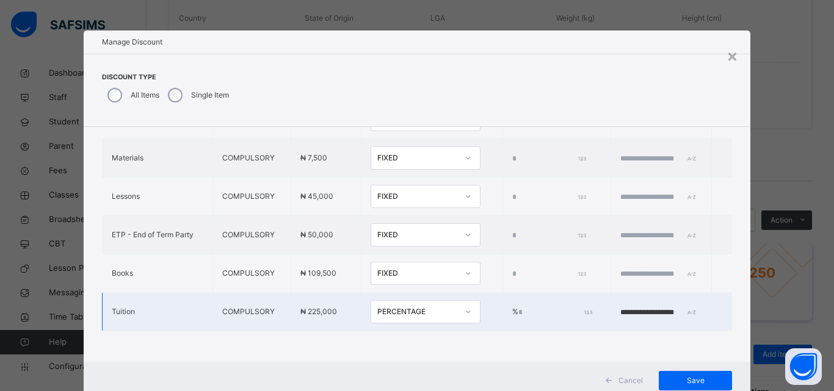
click at [518, 307] on input "*" at bounding box center [554, 312] width 72 height 11
click at [673, 379] on span "Save" at bounding box center [695, 380] width 55 height 11
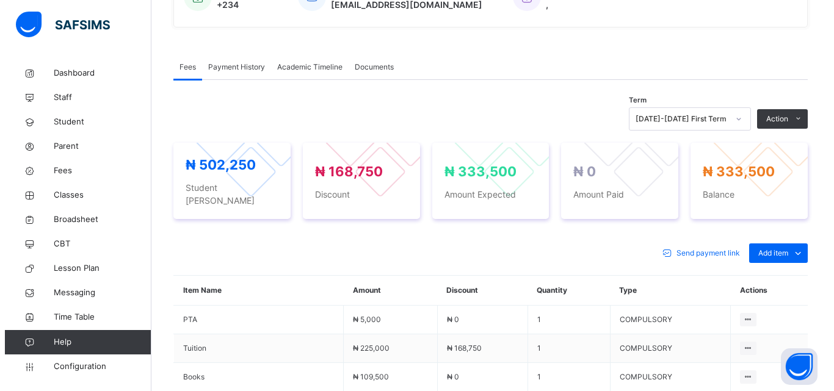
scroll to position [366, 0]
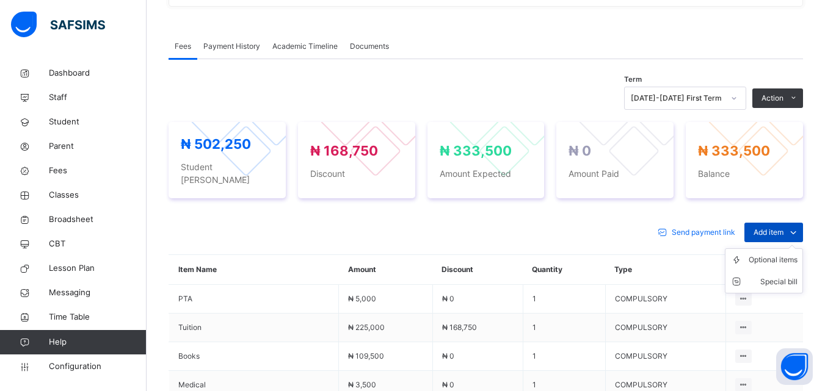
click at [772, 227] on span "Add item" at bounding box center [768, 232] width 30 height 11
click at [786, 276] on div "Special bill" at bounding box center [773, 282] width 49 height 12
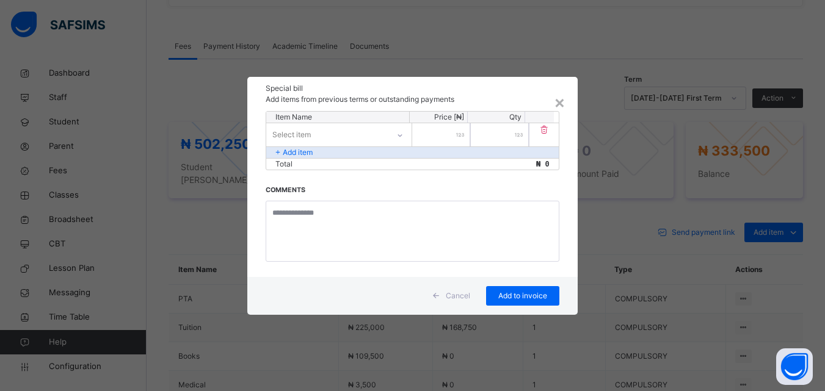
click at [615, 206] on div "× Special bill Add items from previous terms or outstanding payments Item Name …" at bounding box center [412, 195] width 825 height 391
click at [556, 104] on div "×" at bounding box center [560, 102] width 12 height 26
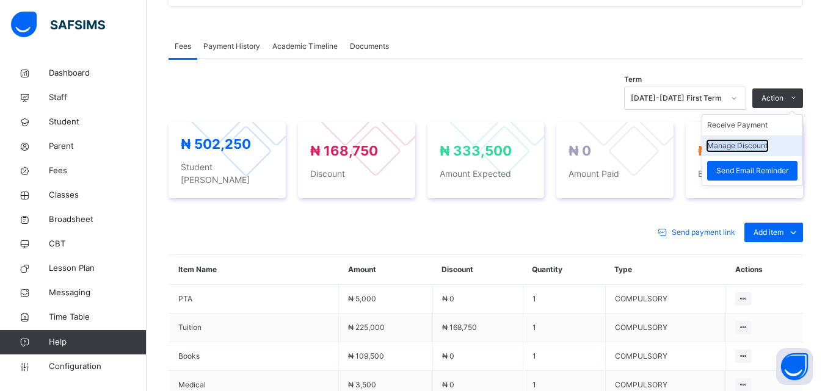
click at [767, 150] on button "Manage Discount" at bounding box center [737, 145] width 60 height 11
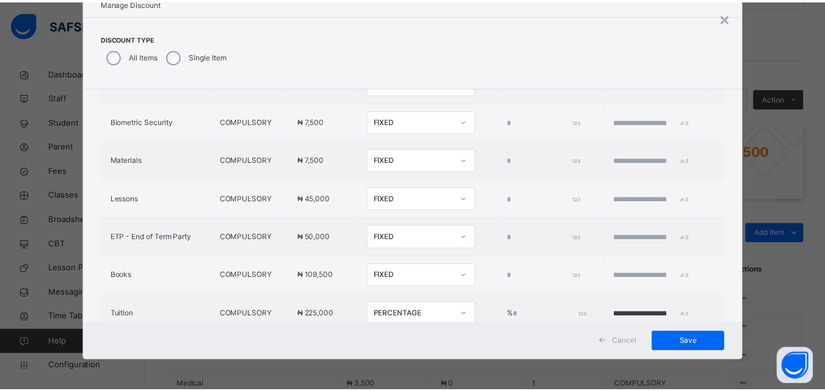
scroll to position [492, 0]
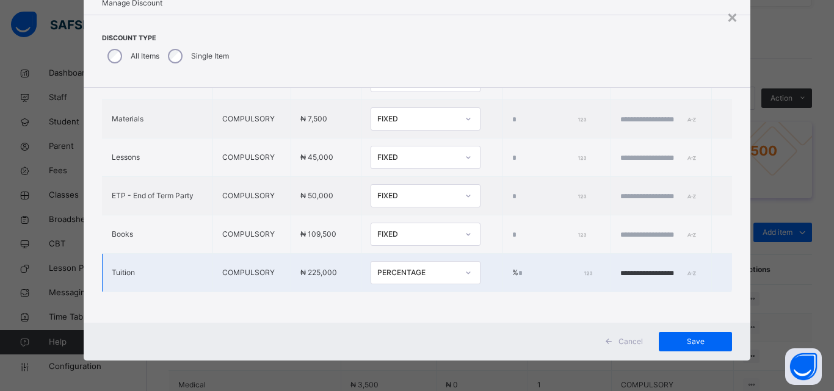
click at [518, 268] on input "**" at bounding box center [554, 273] width 72 height 11
type input "***"
click at [706, 342] on span "Save" at bounding box center [695, 341] width 55 height 11
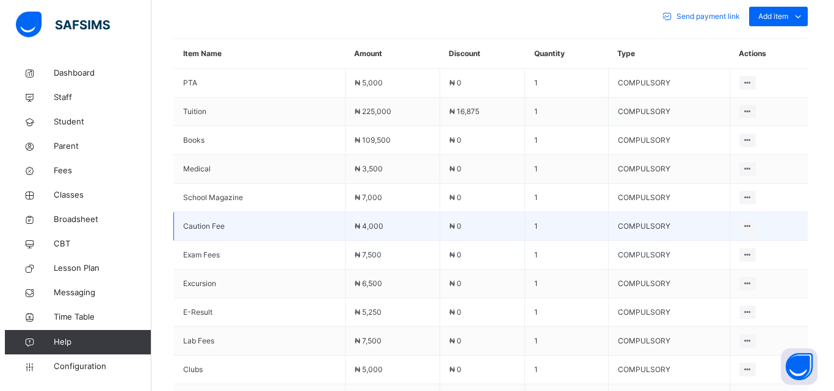
scroll to position [549, 0]
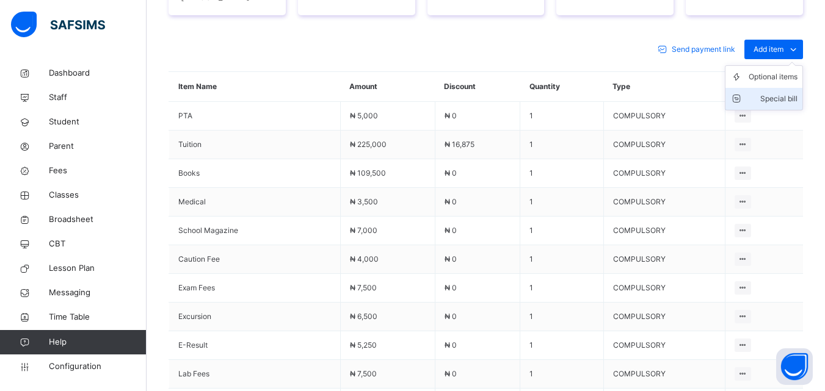
click at [783, 93] on div "Special bill" at bounding box center [773, 99] width 49 height 12
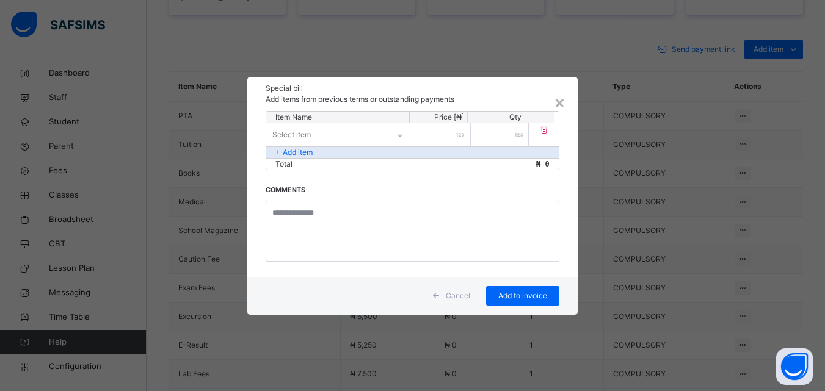
click at [335, 131] on div "Select item" at bounding box center [327, 134] width 122 height 19
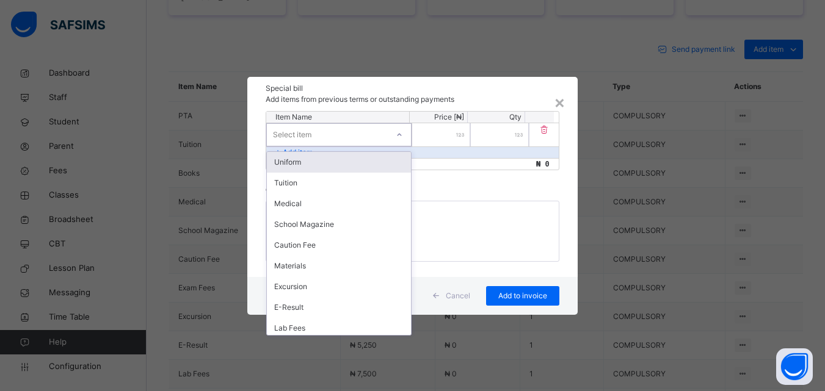
click at [329, 159] on div "Uniform" at bounding box center [339, 162] width 144 height 21
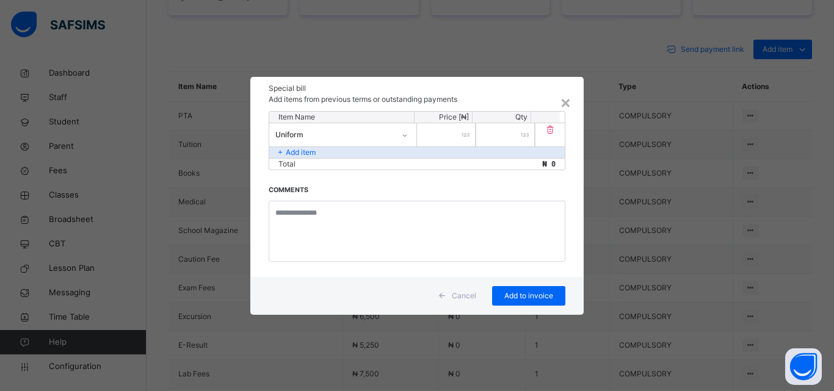
click at [463, 136] on div at bounding box center [446, 134] width 59 height 23
click at [462, 136] on div at bounding box center [446, 134] width 59 height 23
type input "*****"
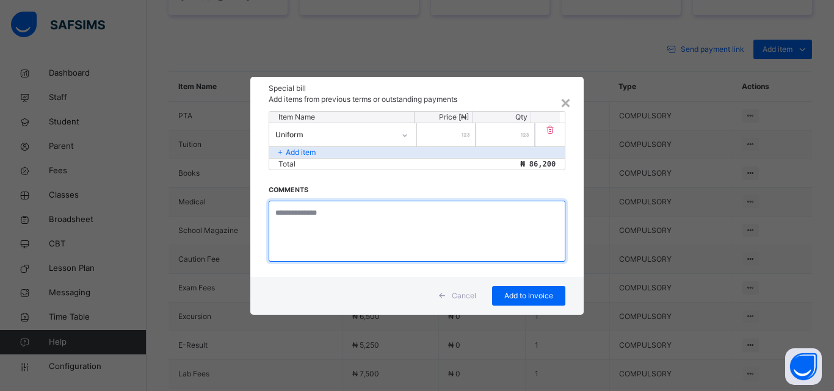
click at [346, 214] on textarea at bounding box center [417, 231] width 297 height 61
type textarea "**********"
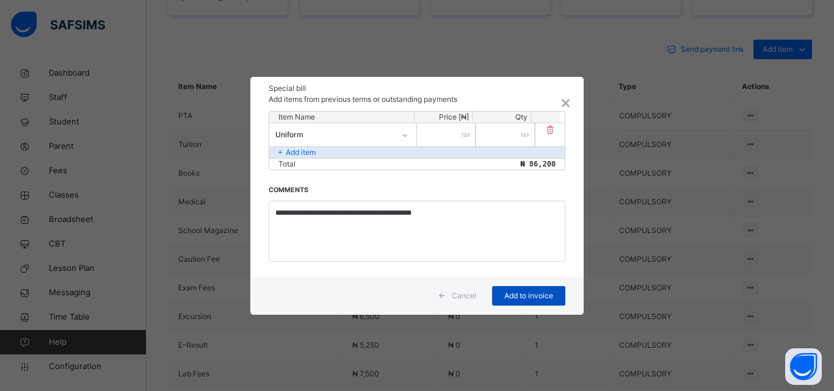
click at [493, 292] on div "Add to invoice" at bounding box center [528, 296] width 73 height 20
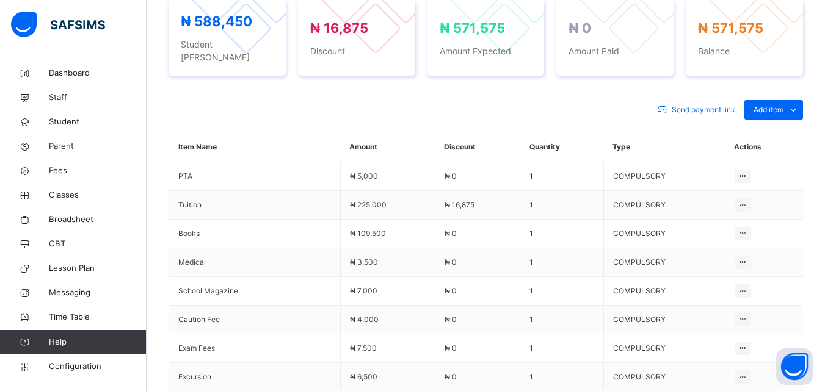
scroll to position [488, 0]
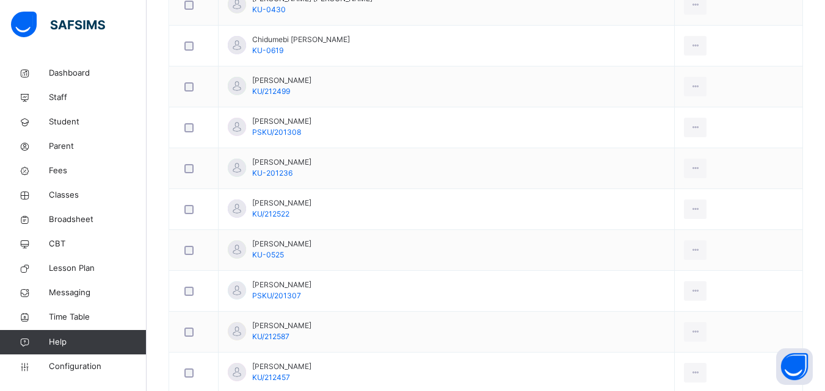
scroll to position [611, 0]
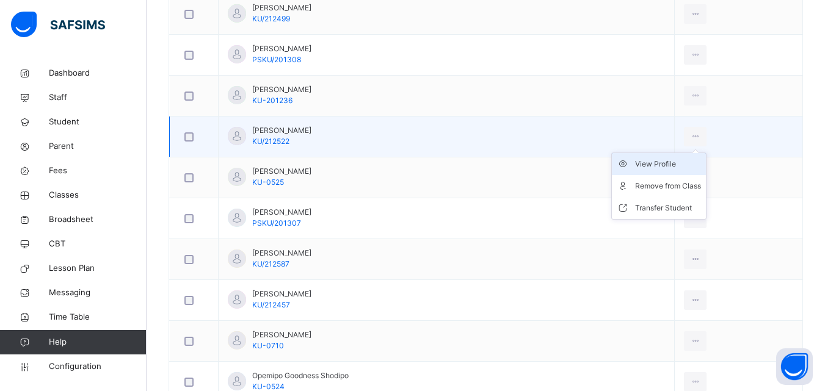
click at [676, 164] on div "View Profile" at bounding box center [668, 164] width 66 height 12
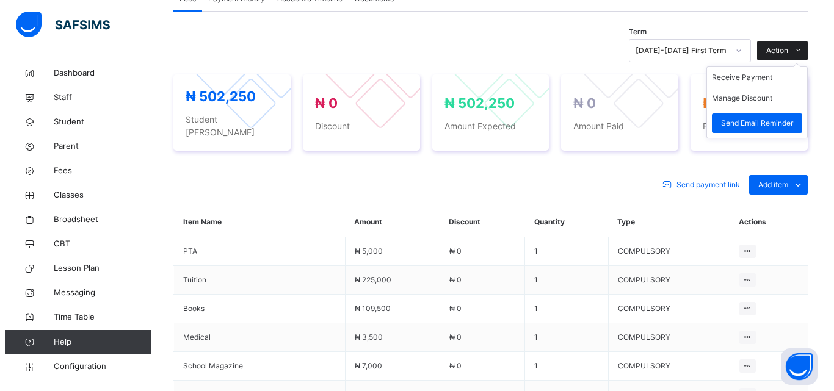
scroll to position [427, 0]
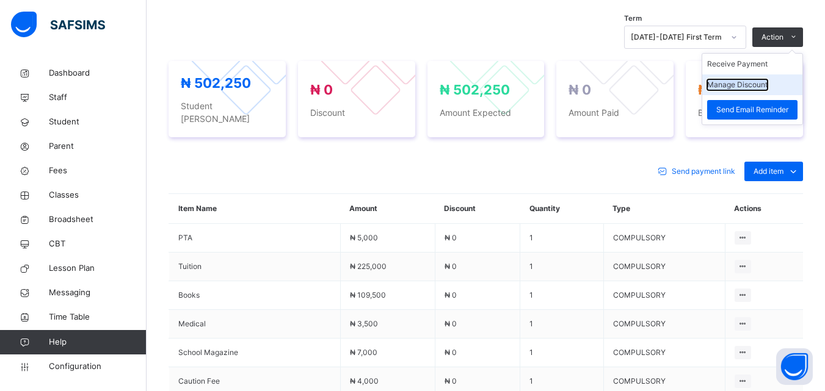
click at [767, 81] on button "Manage Discount" at bounding box center [737, 84] width 60 height 11
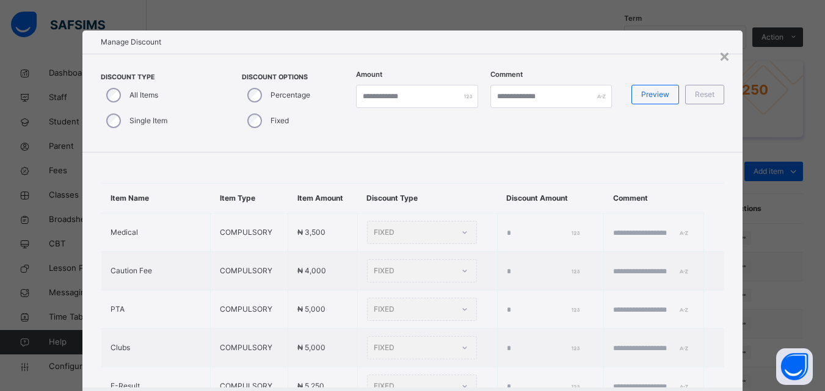
type input "*"
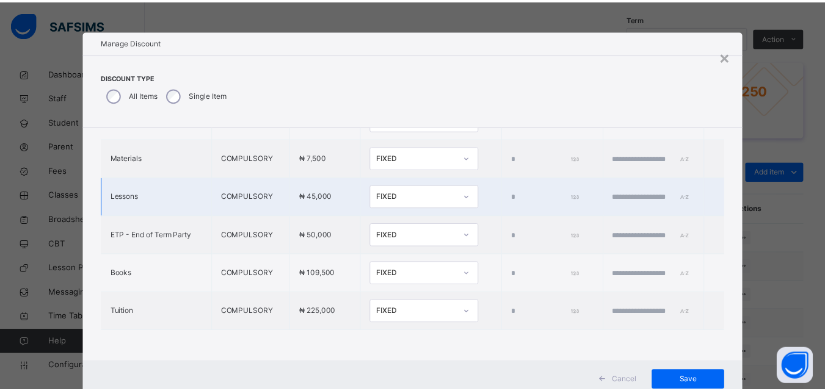
scroll to position [492, 0]
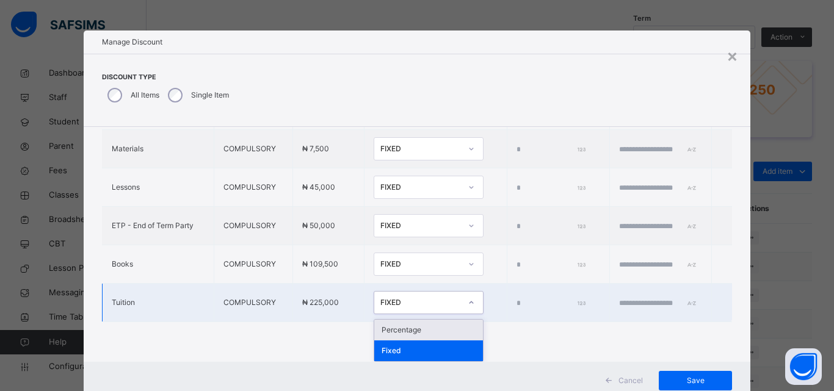
click at [390, 302] on div "FIXED" at bounding box center [420, 302] width 81 height 11
click at [388, 326] on div "Percentage" at bounding box center [428, 330] width 109 height 21
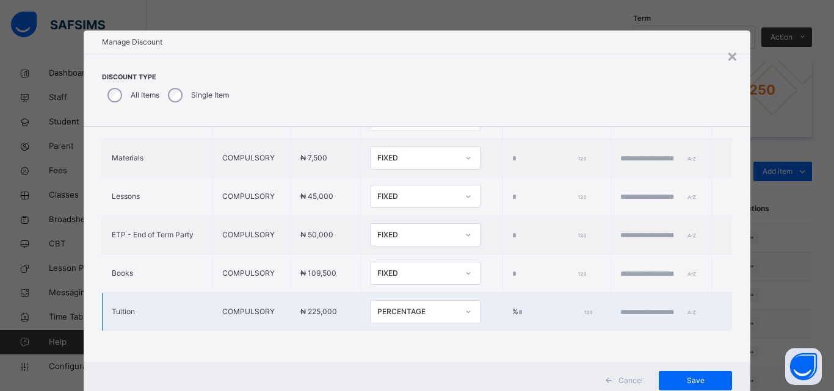
click at [518, 307] on input "*" at bounding box center [554, 312] width 72 height 11
type input "***"
click at [632, 295] on td at bounding box center [661, 312] width 101 height 38
click at [631, 307] on input "text" at bounding box center [656, 312] width 73 height 11
type input "**********"
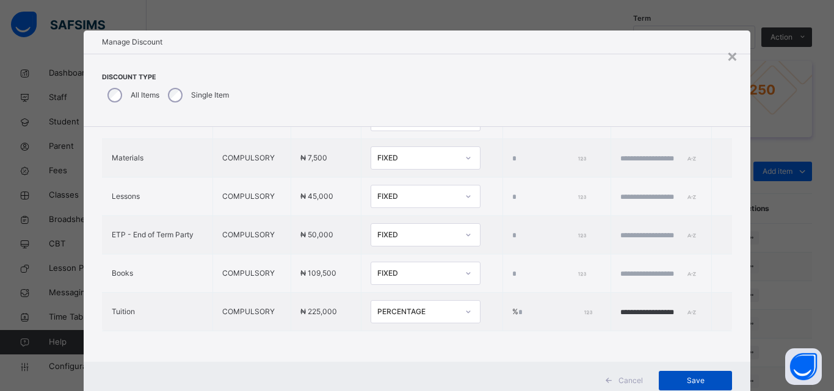
click at [698, 381] on span "Save" at bounding box center [695, 380] width 55 height 11
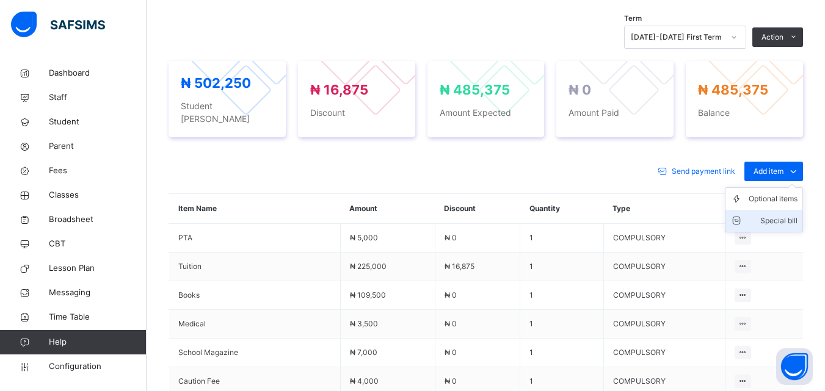
click at [781, 215] on div "Special bill" at bounding box center [773, 221] width 49 height 12
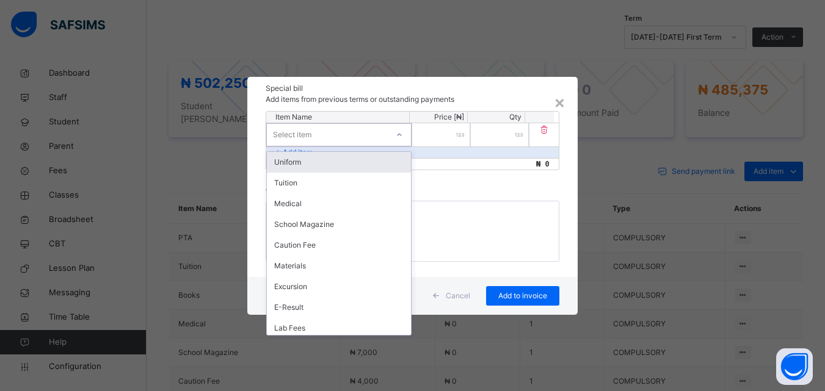
click at [370, 136] on div "Select item" at bounding box center [327, 134] width 121 height 19
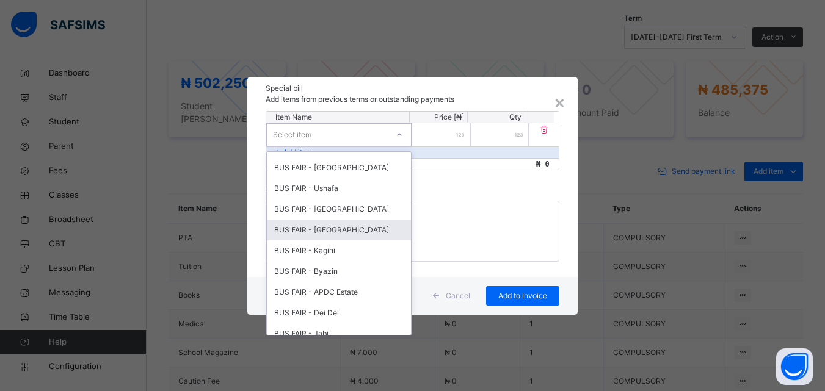
scroll to position [488, 0]
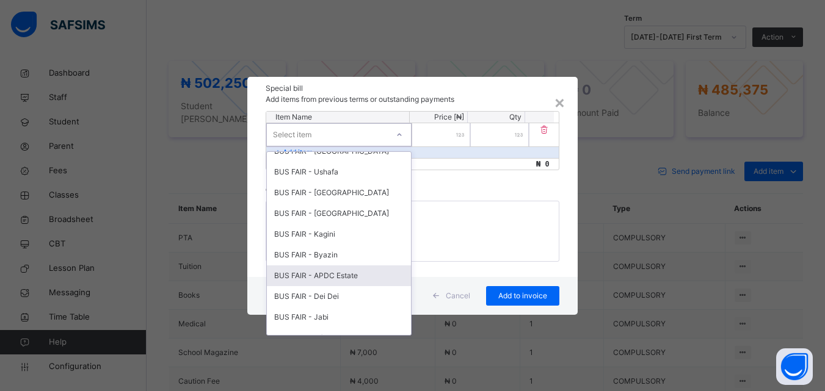
click at [349, 274] on div "BUS FAIR - APDC Estate" at bounding box center [339, 276] width 144 height 21
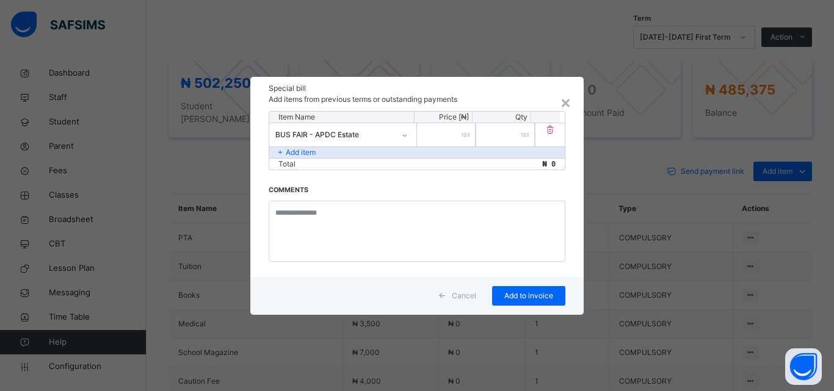
click at [454, 134] on input "number" at bounding box center [446, 134] width 59 height 23
type input "******"
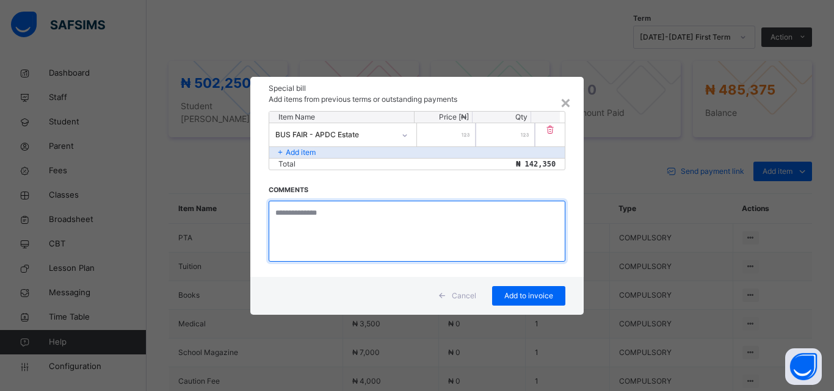
click at [325, 217] on textarea at bounding box center [417, 231] width 297 height 61
click at [308, 224] on textarea at bounding box center [417, 231] width 297 height 61
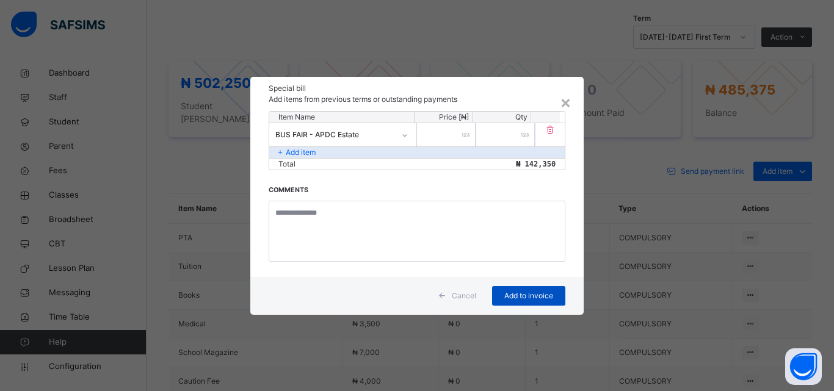
click at [520, 294] on span "Add to invoice" at bounding box center [528, 296] width 55 height 11
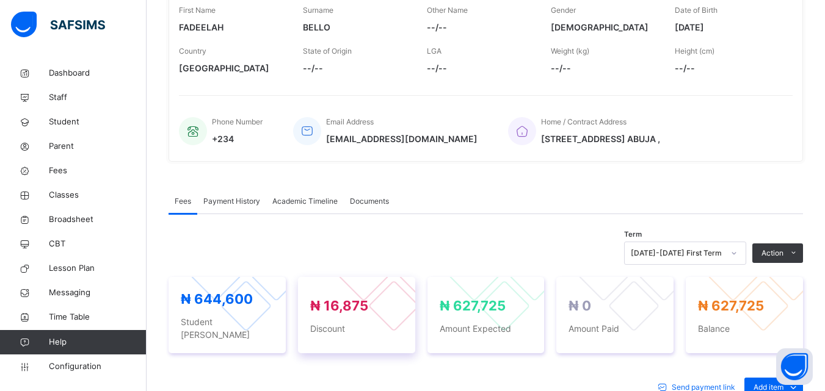
scroll to position [192, 0]
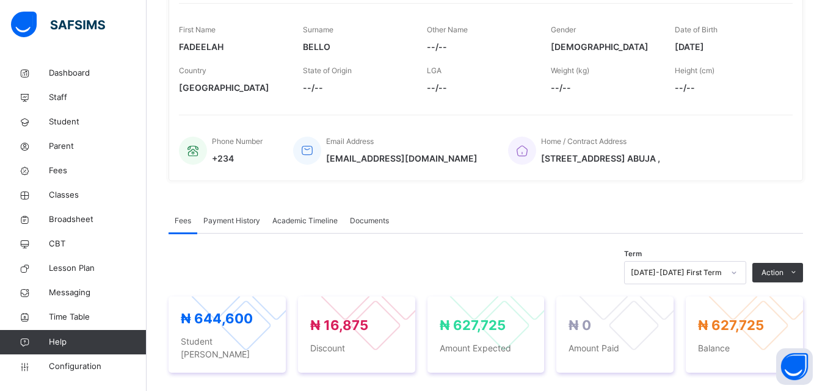
click at [220, 223] on span "Payment History" at bounding box center [231, 221] width 57 height 11
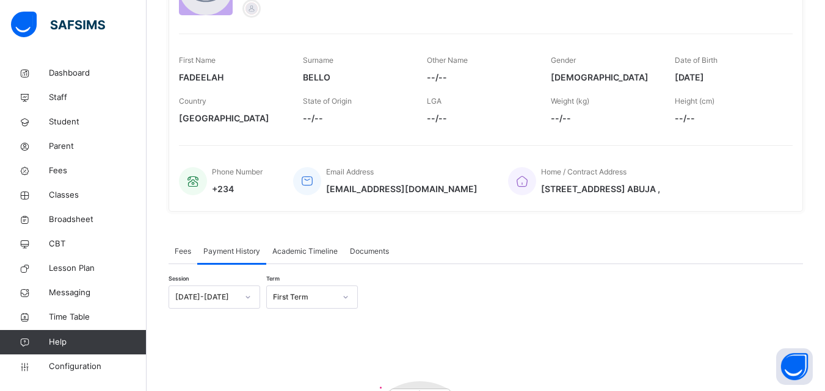
scroll to position [148, 0]
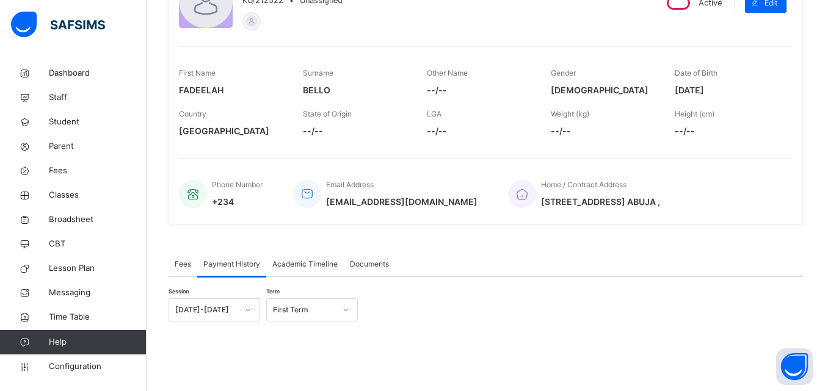
click at [369, 268] on span "Documents" at bounding box center [369, 264] width 39 height 11
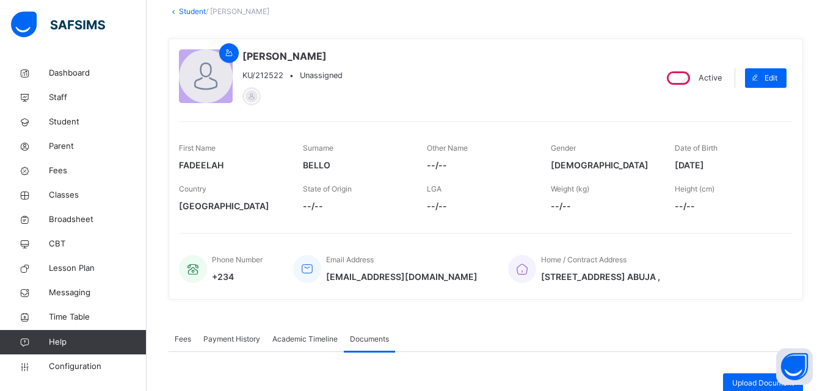
scroll to position [103, 0]
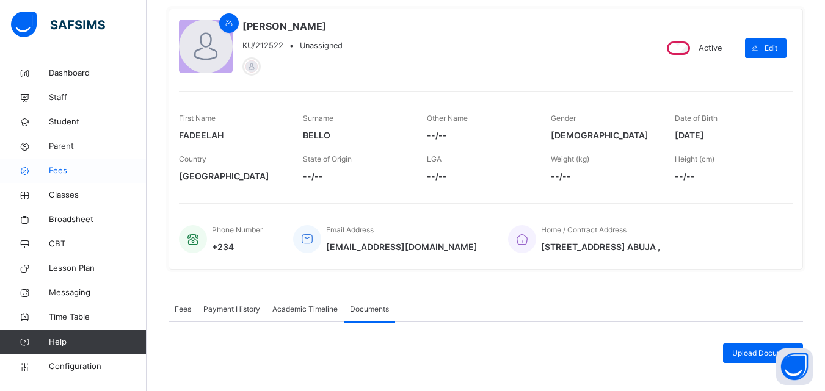
click at [62, 173] on span "Fees" at bounding box center [98, 171] width 98 height 12
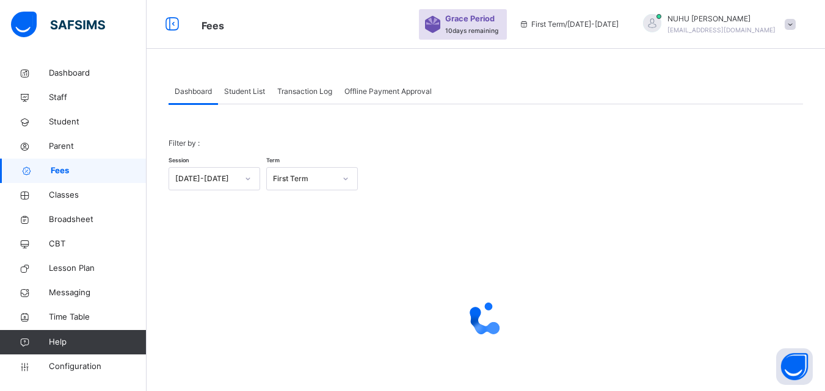
click at [316, 91] on span "Transaction Log" at bounding box center [304, 91] width 55 height 11
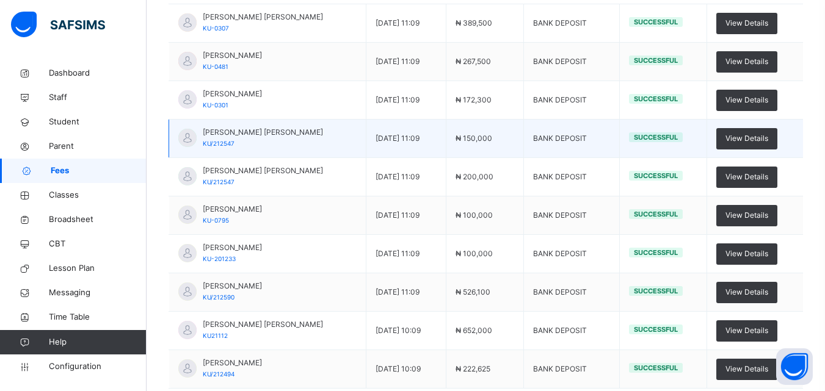
scroll to position [247, 0]
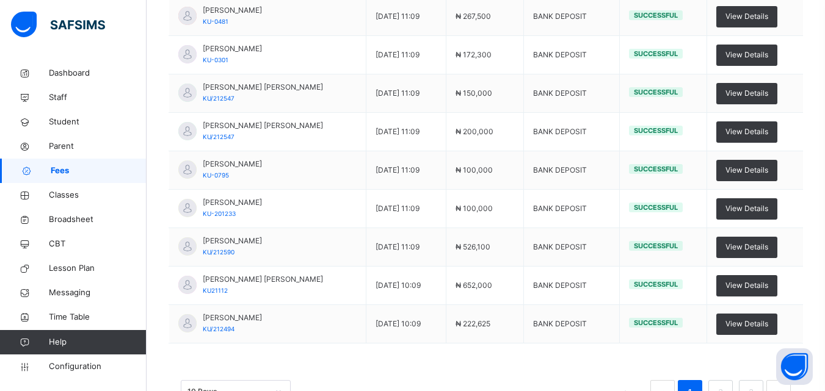
click at [727, 356] on div "10 Rows Displaying 1 - 10 out of 25 1 2 3" at bounding box center [486, 386] width 634 height 61
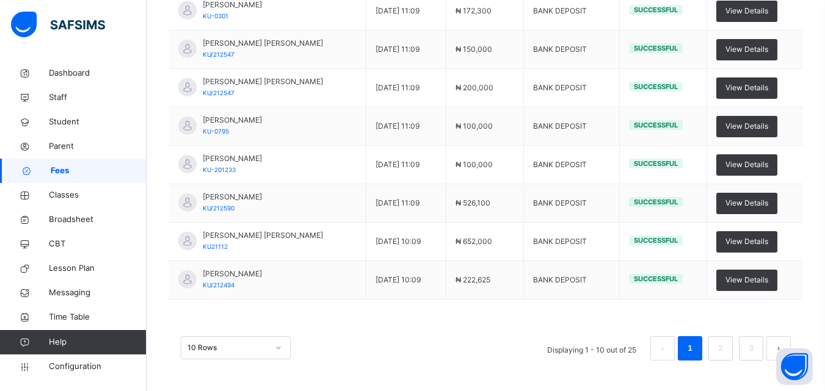
scroll to position [47, 0]
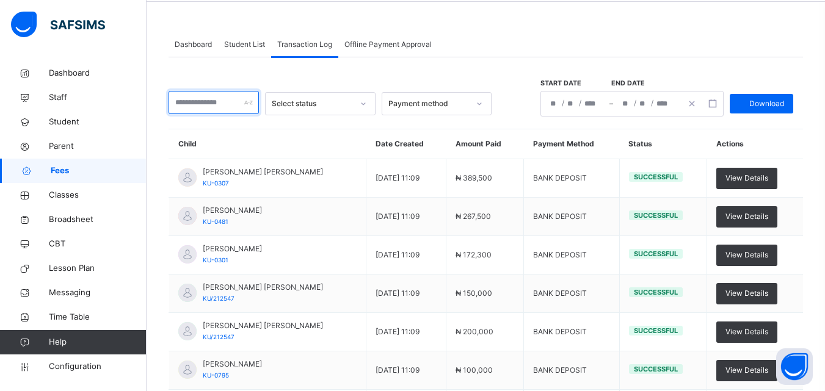
click at [227, 104] on input "text" at bounding box center [214, 102] width 90 height 23
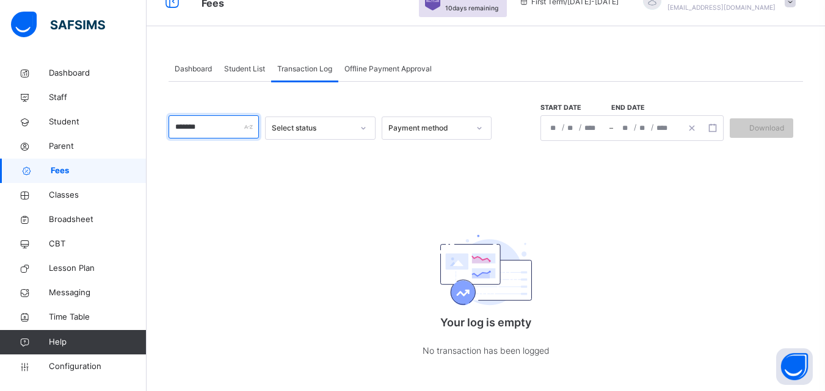
scroll to position [0, 0]
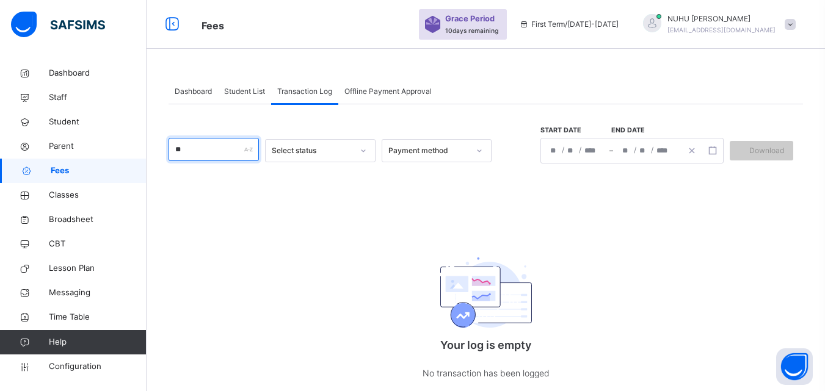
type input "*"
type input "*****"
click at [241, 90] on span "Student List" at bounding box center [244, 91] width 41 height 11
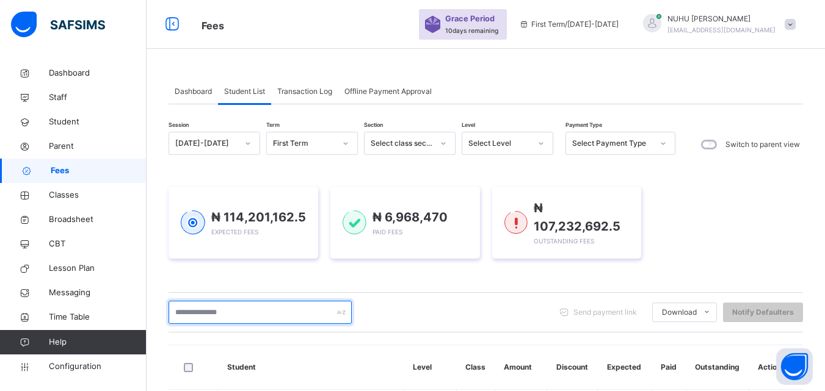
click at [246, 313] on input "text" at bounding box center [260, 312] width 183 height 23
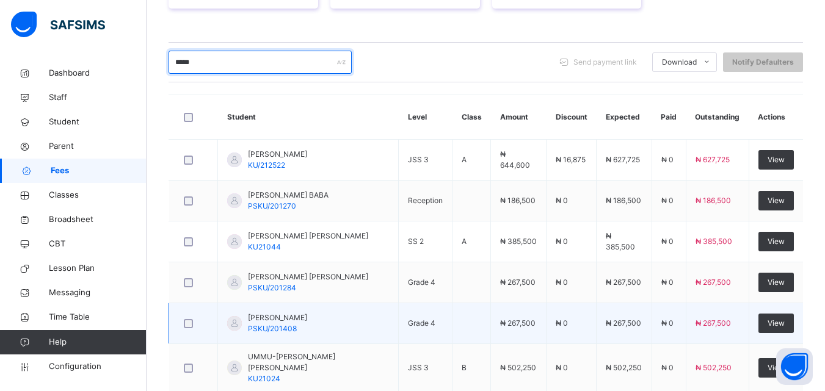
scroll to position [264, 0]
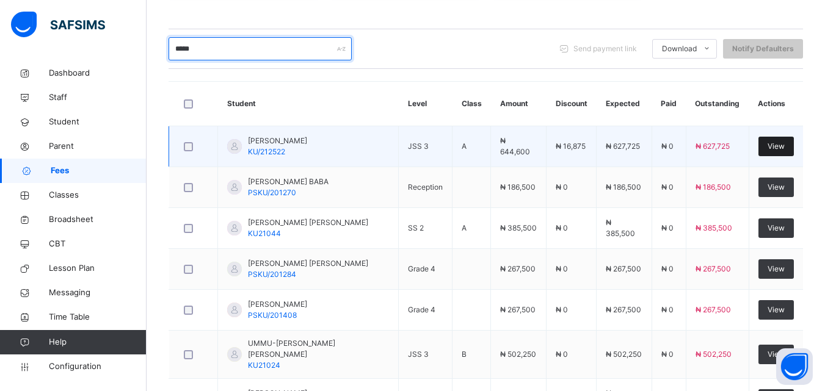
type input "*****"
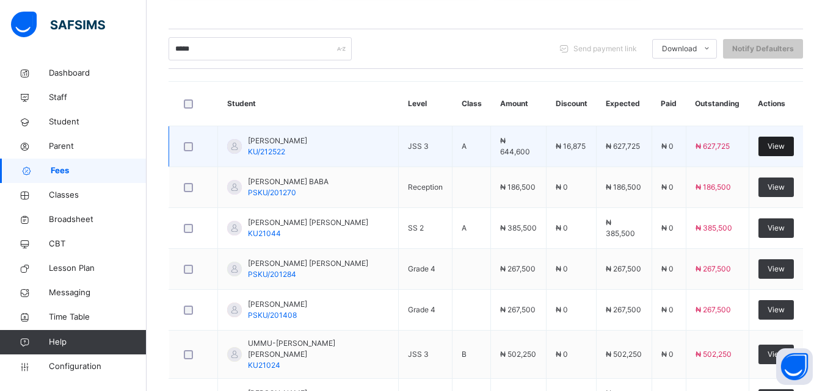
click at [775, 146] on span "View" at bounding box center [775, 146] width 17 height 11
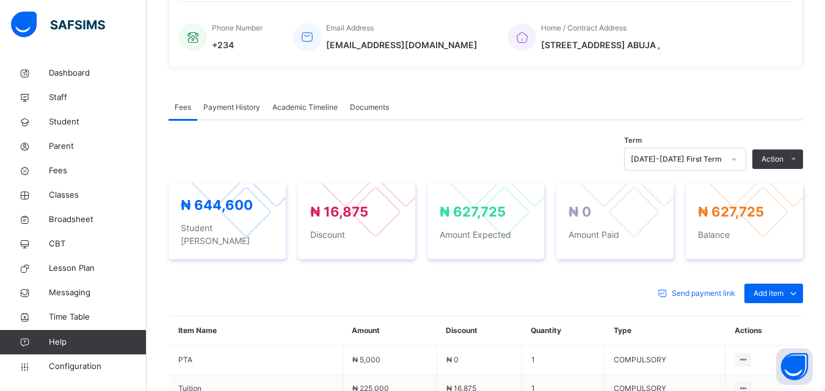
scroll to position [183, 0]
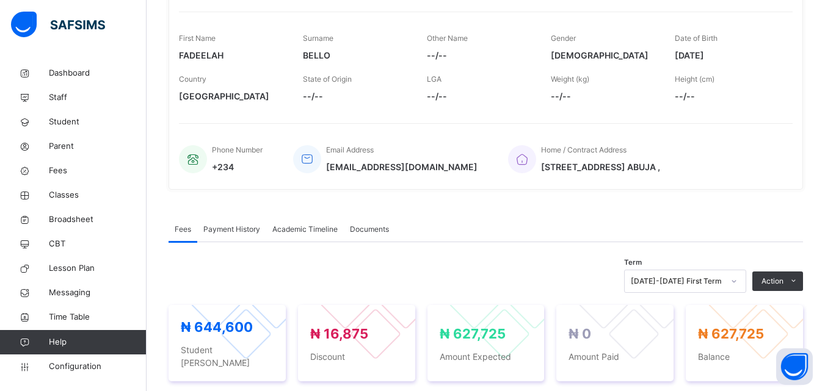
click at [223, 227] on span "Payment History" at bounding box center [231, 229] width 57 height 11
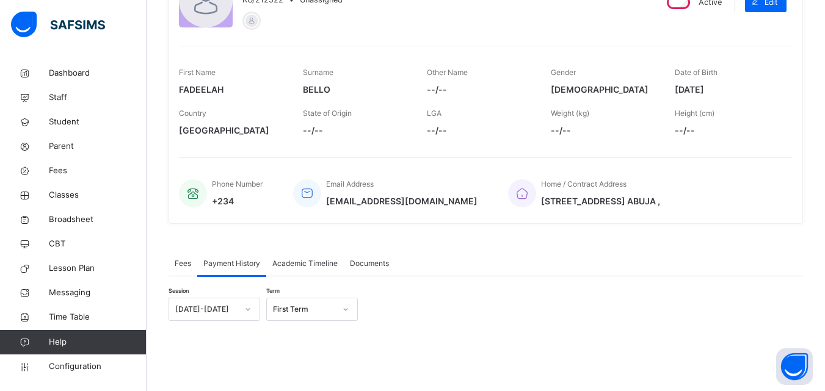
scroll to position [148, 0]
click at [183, 260] on span "Fees" at bounding box center [183, 264] width 16 height 11
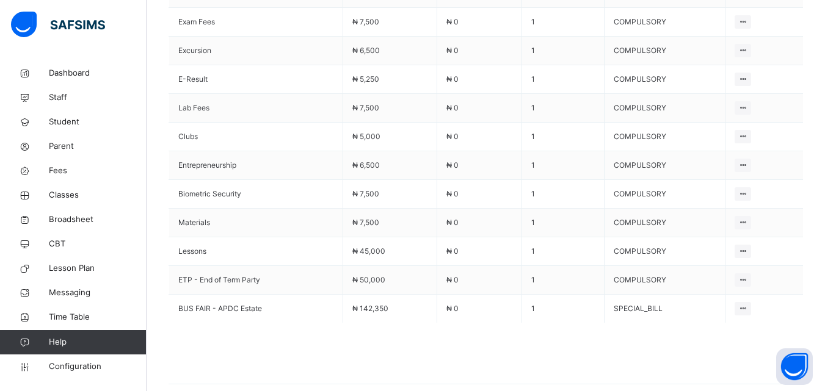
scroll to position [802, 0]
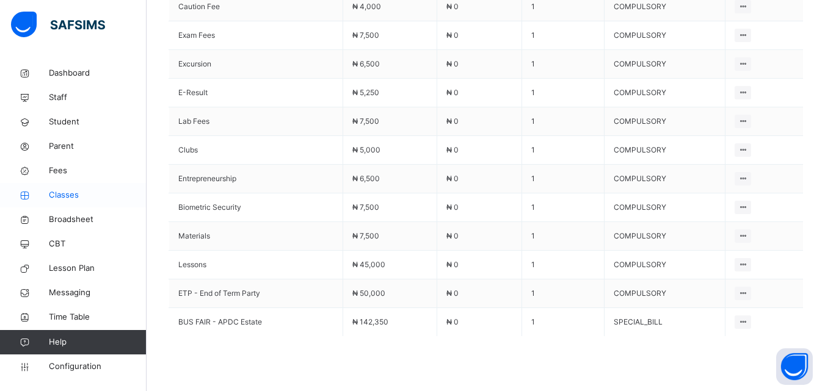
click at [65, 195] on span "Classes" at bounding box center [98, 195] width 98 height 12
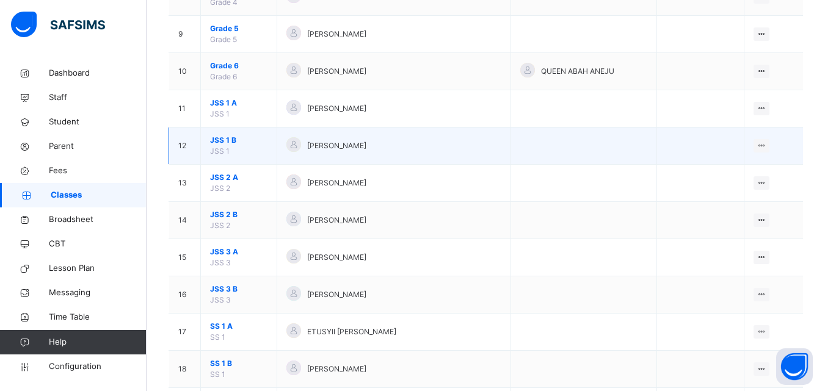
scroll to position [604, 0]
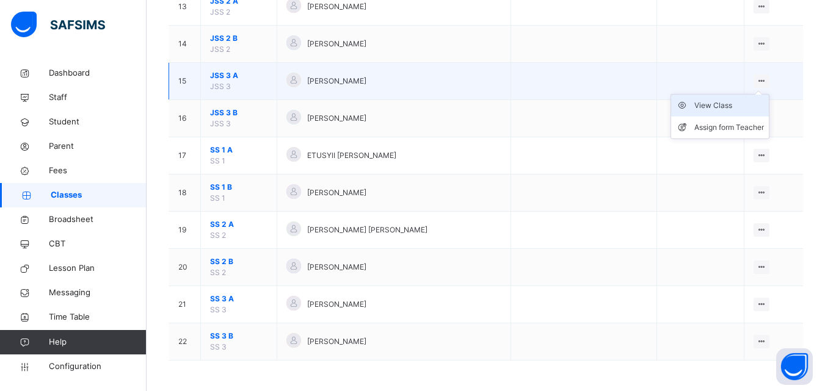
click at [725, 107] on div "View Class" at bounding box center [729, 106] width 70 height 12
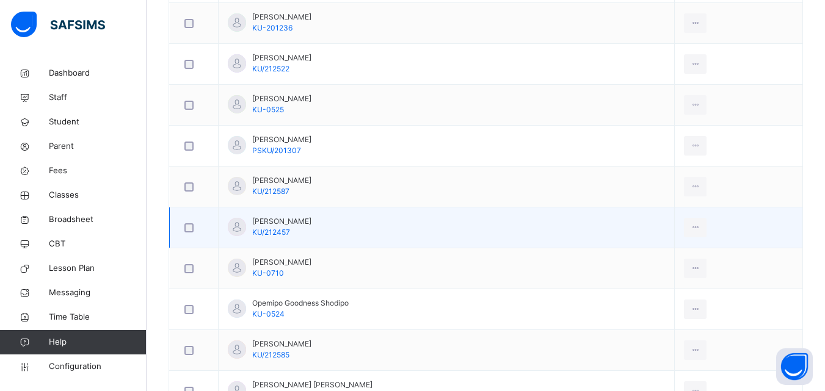
scroll to position [672, 0]
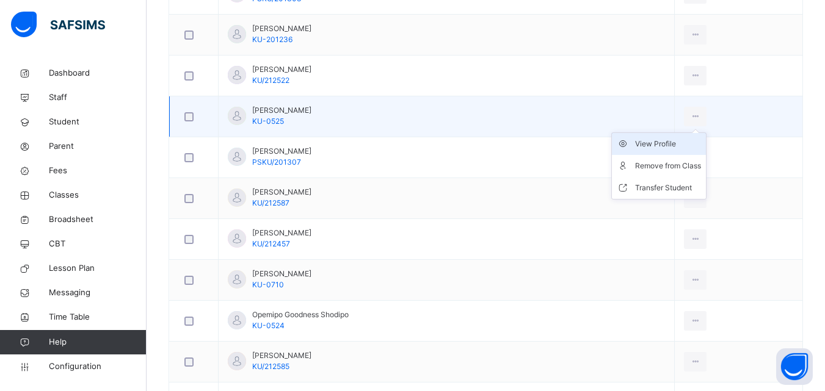
click at [635, 143] on div "View Profile" at bounding box center [668, 144] width 66 height 12
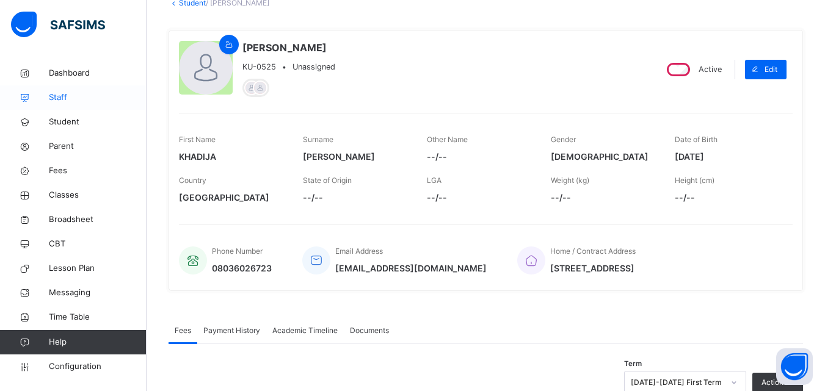
scroll to position [61, 0]
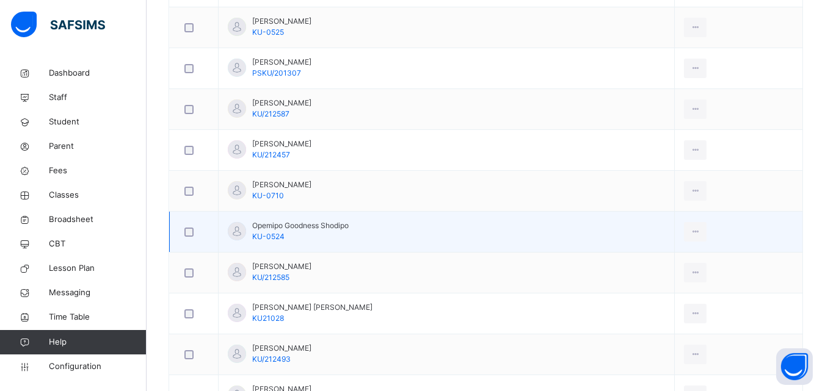
scroll to position [733, 0]
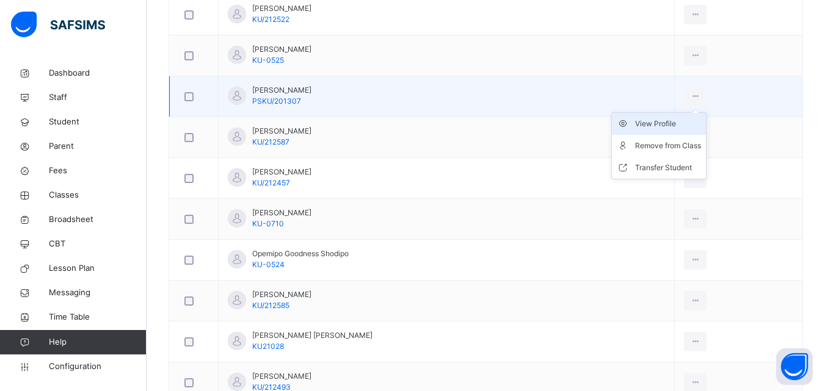
click at [669, 122] on div "View Profile" at bounding box center [668, 124] width 66 height 12
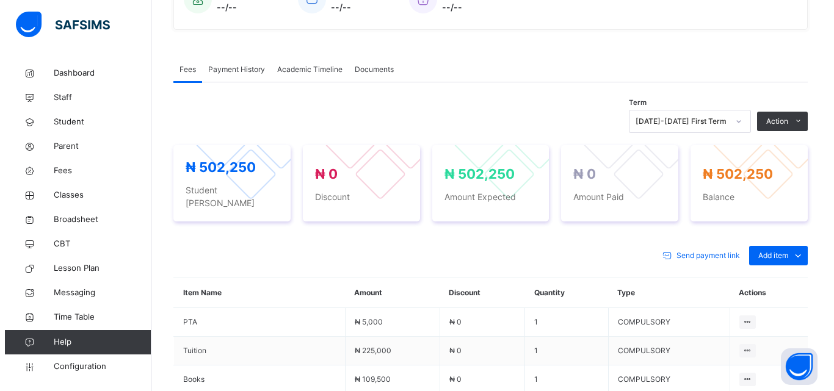
scroll to position [305, 0]
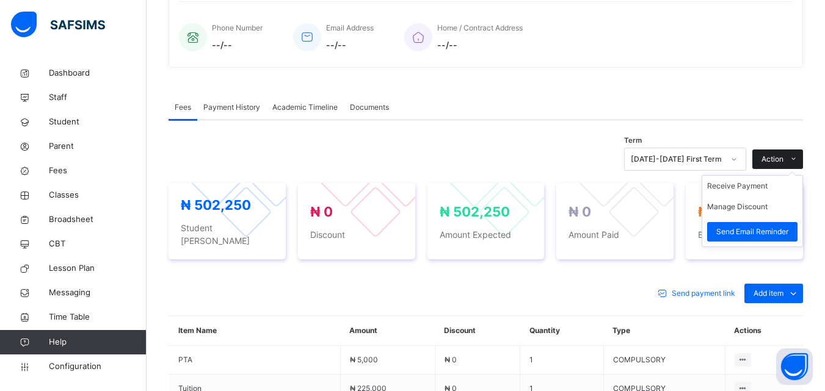
click at [773, 152] on div "Action" at bounding box center [777, 160] width 51 height 20
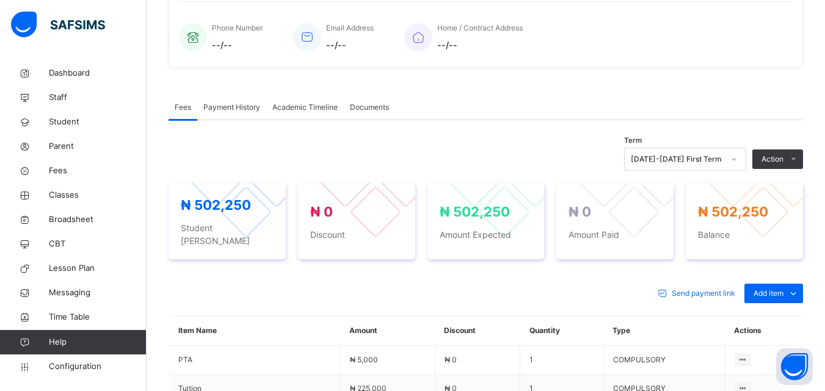
click at [0, 0] on button "Manage Discount" at bounding box center [0, 0] width 0 height 0
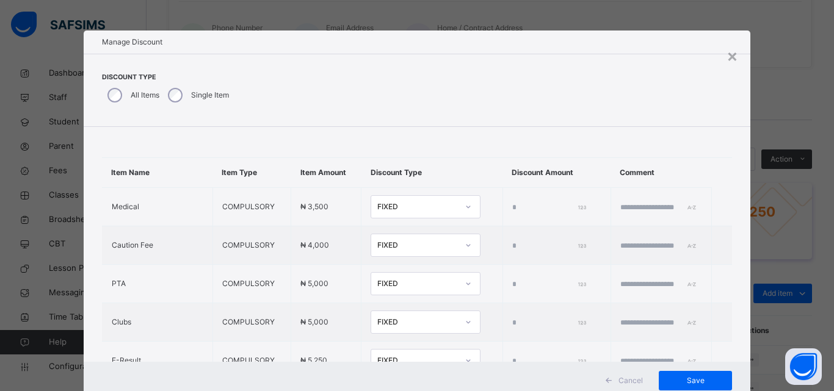
type input "*"
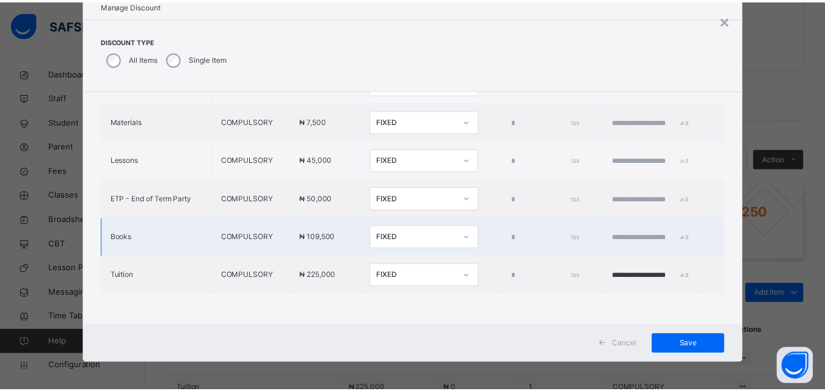
scroll to position [39, 0]
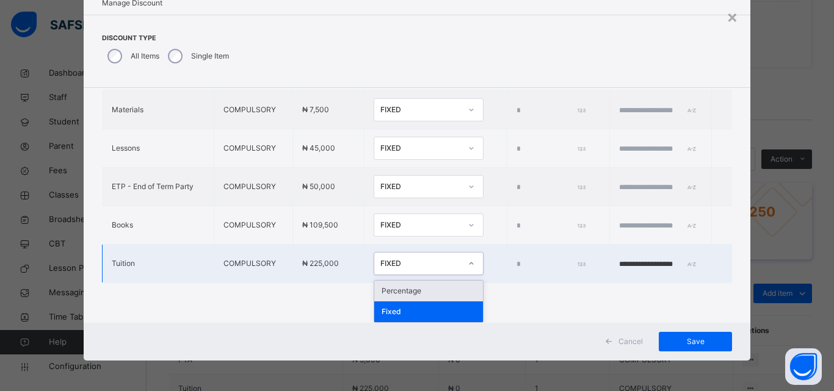
click at [392, 262] on div "FIXED" at bounding box center [420, 263] width 81 height 11
click at [387, 297] on div "Percentage" at bounding box center [428, 291] width 109 height 21
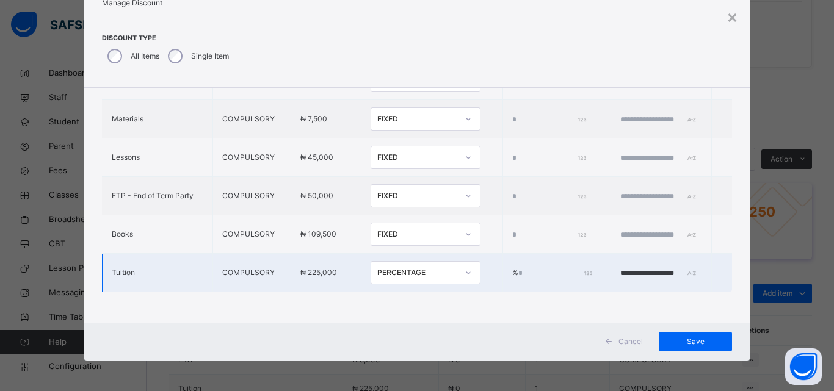
click at [518, 268] on input "*" at bounding box center [554, 273] width 72 height 11
type input "***"
click at [697, 341] on span "Save" at bounding box center [695, 341] width 55 height 11
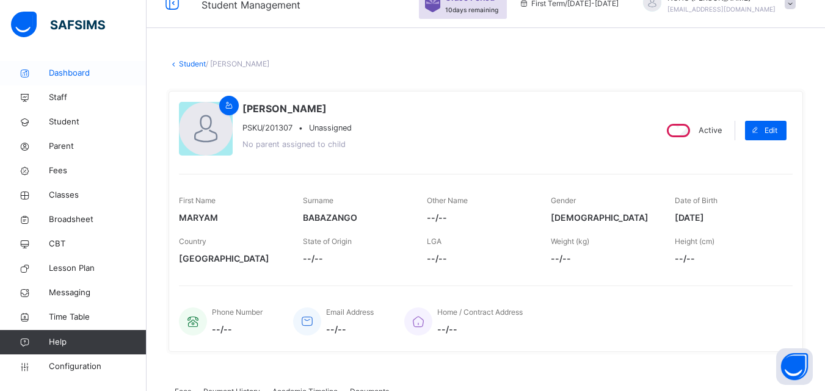
scroll to position [0, 0]
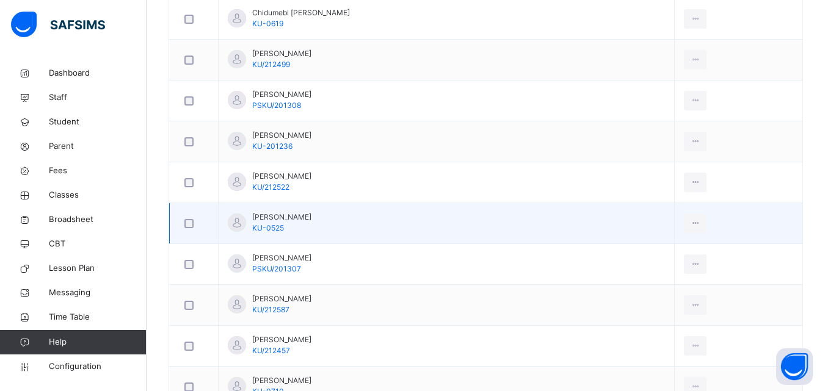
scroll to position [611, 0]
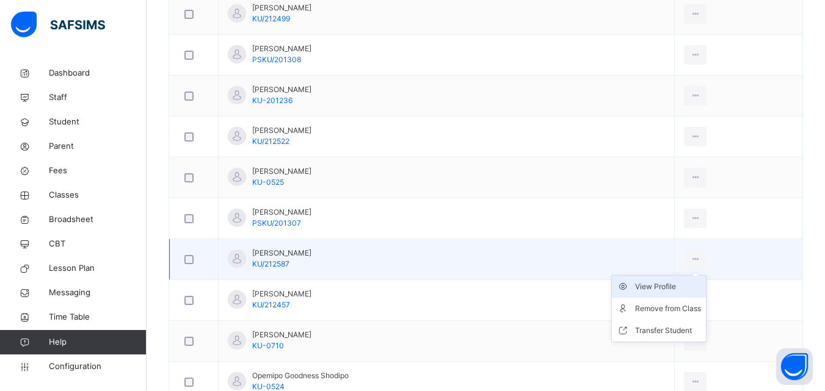
click at [659, 287] on div "View Profile" at bounding box center [668, 287] width 66 height 12
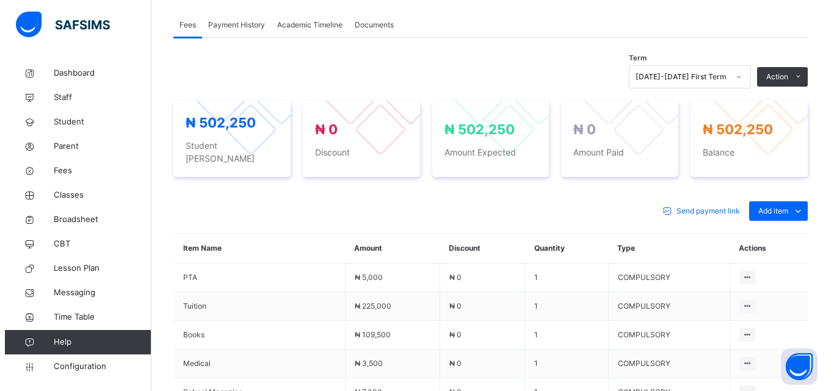
scroll to position [366, 0]
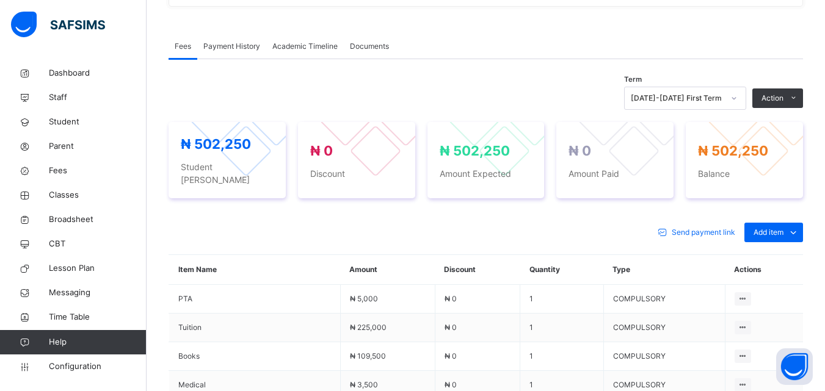
click at [0, 0] on button "Manage Discount" at bounding box center [0, 0] width 0 height 0
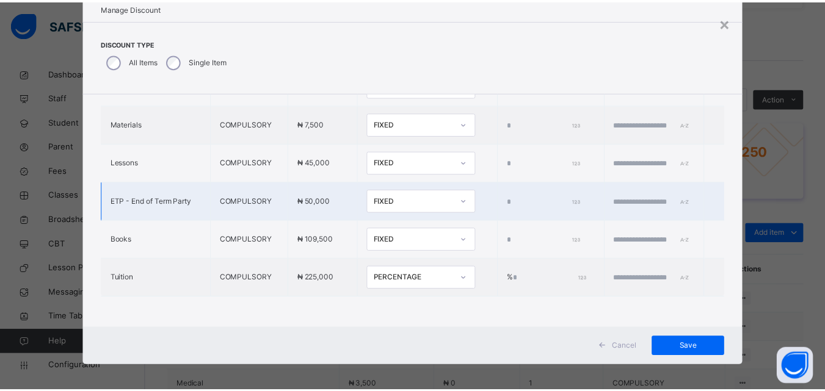
scroll to position [39, 0]
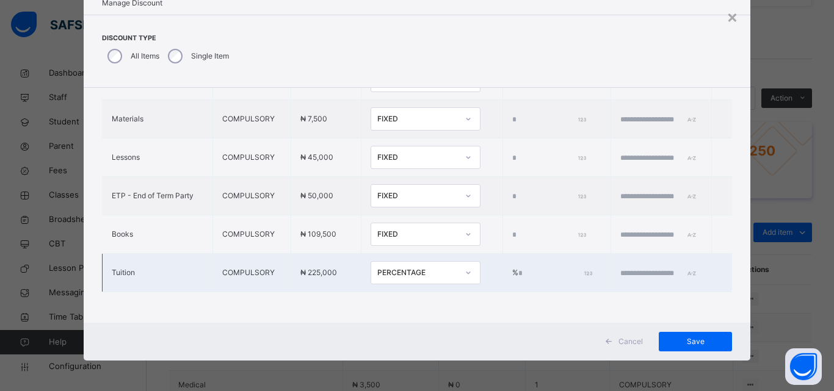
type input "*"
click at [622, 268] on input "text" at bounding box center [655, 273] width 73 height 11
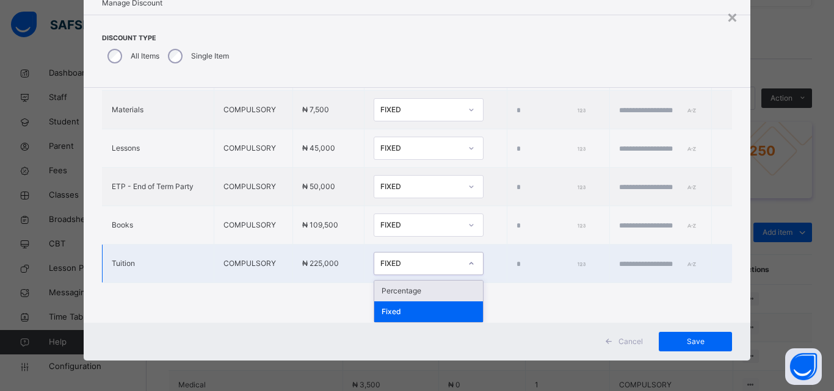
click at [410, 267] on div "FIXED" at bounding box center [420, 263] width 81 height 11
click at [384, 278] on td "option Percentage focused, 1 of 2. 2 results available. Use Up and Down to choo…" at bounding box center [435, 264] width 143 height 38
click at [391, 260] on div "FIXED" at bounding box center [420, 263] width 81 height 11
click at [395, 289] on div "Percentage" at bounding box center [428, 291] width 109 height 21
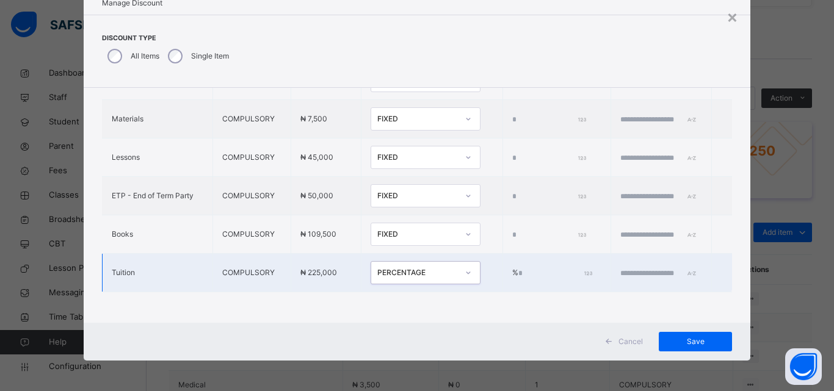
click at [518, 268] on input "*" at bounding box center [554, 273] width 72 height 11
type input "***"
click at [620, 268] on input "text" at bounding box center [656, 273] width 73 height 11
type input "**********"
click at [518, 268] on input "***" at bounding box center [554, 273] width 72 height 11
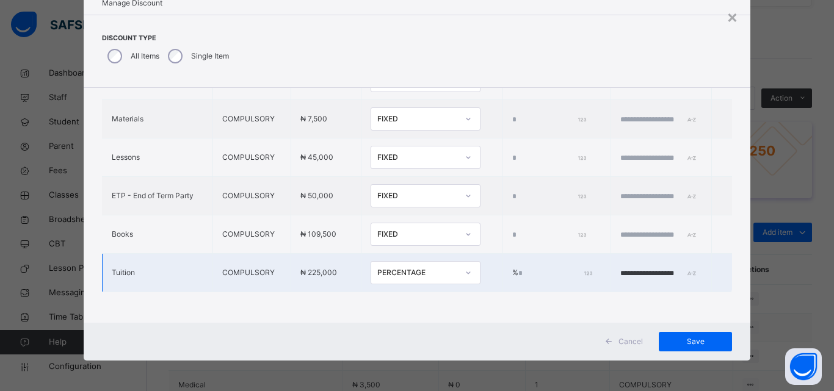
type input "****"
click at [620, 268] on input "**********" at bounding box center [656, 273] width 73 height 11
type input "**********"
click at [680, 339] on span "Save" at bounding box center [695, 341] width 55 height 11
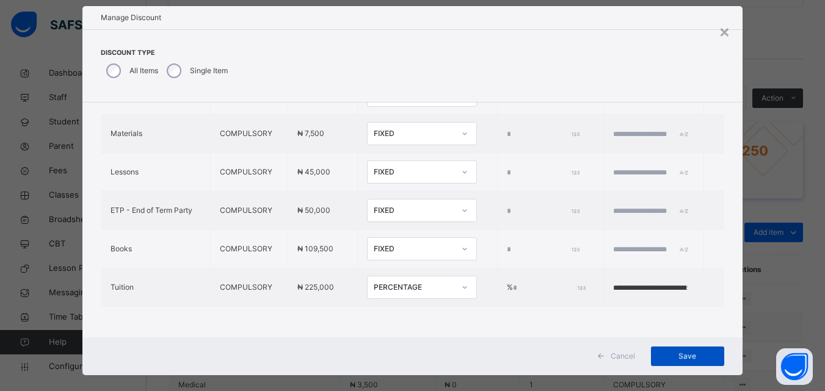
scroll to position [0, 0]
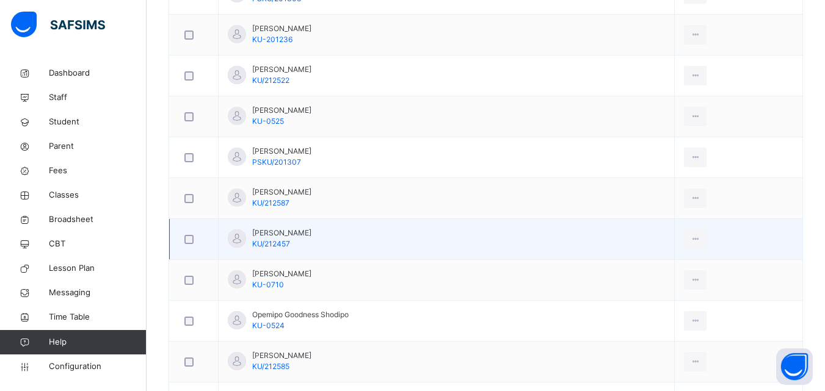
scroll to position [733, 0]
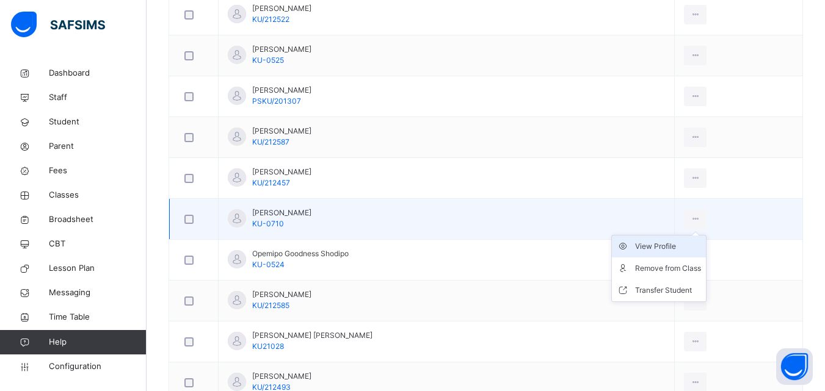
click at [650, 250] on div "View Profile" at bounding box center [668, 247] width 66 height 12
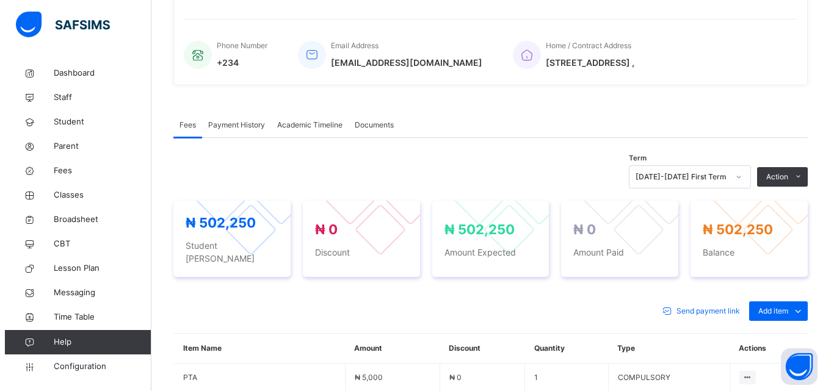
scroll to position [285, 0]
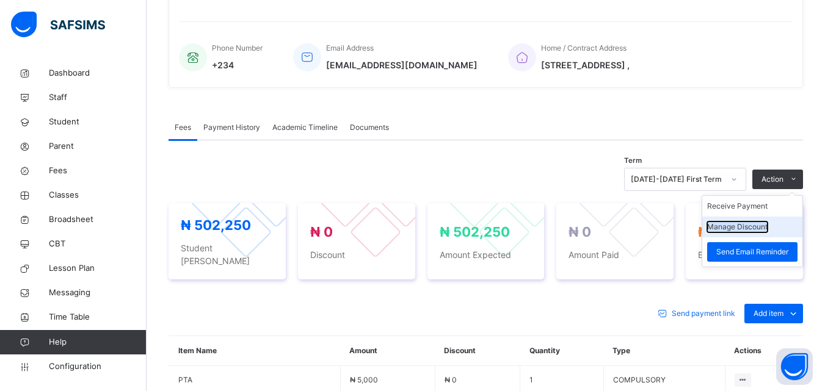
click at [761, 224] on button "Manage Discount" at bounding box center [737, 227] width 60 height 11
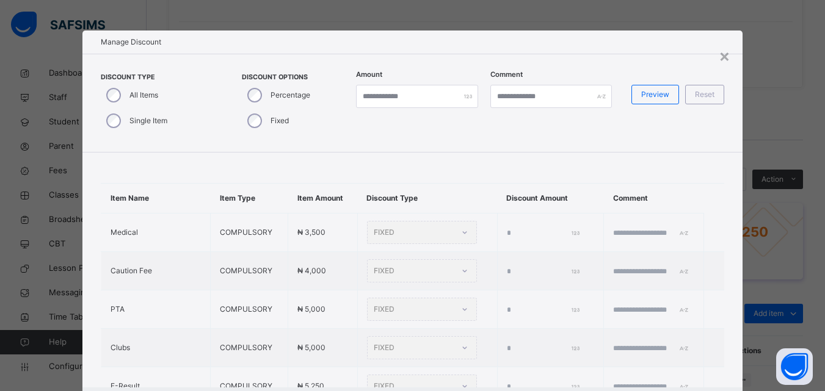
type input "*"
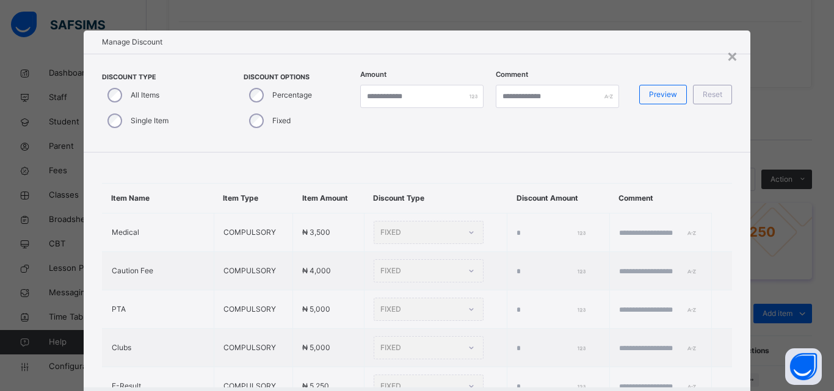
click at [102, 120] on div "Single Item" at bounding box center [137, 121] width 70 height 26
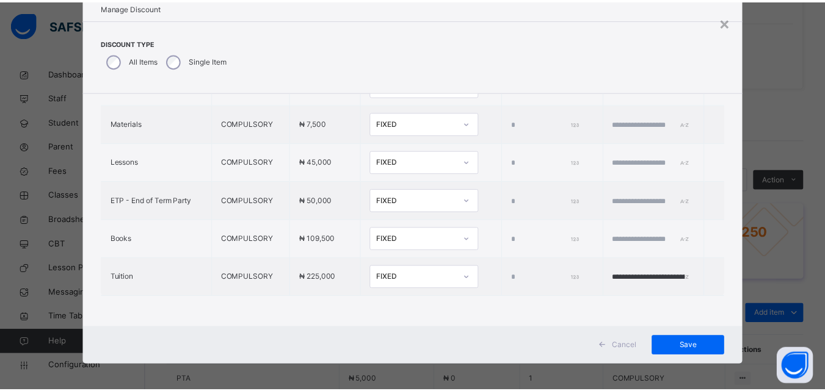
scroll to position [39, 0]
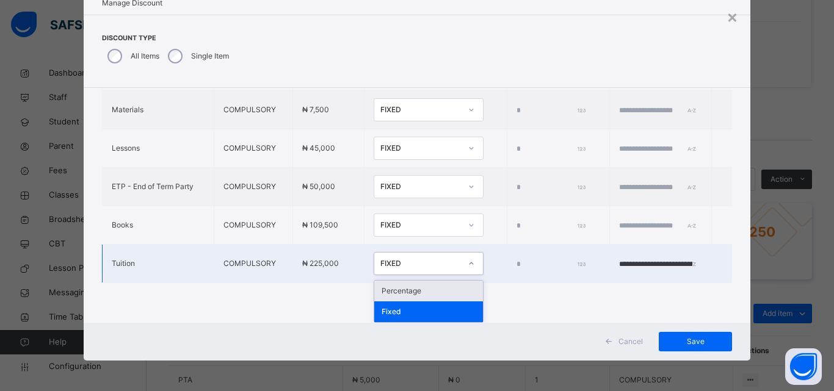
click at [431, 258] on div "FIXED" at bounding box center [416, 264] width 85 height 19
click at [415, 289] on div "Percentage" at bounding box center [428, 291] width 109 height 21
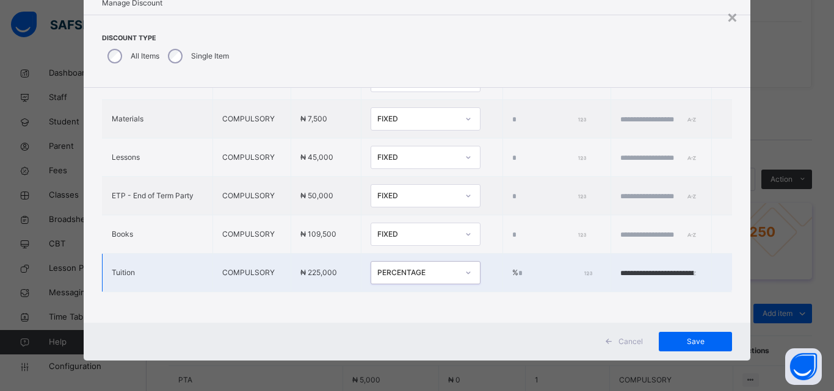
click at [518, 268] on input "*" at bounding box center [554, 273] width 72 height 11
type input "****"
click at [684, 341] on span "Save" at bounding box center [695, 341] width 55 height 11
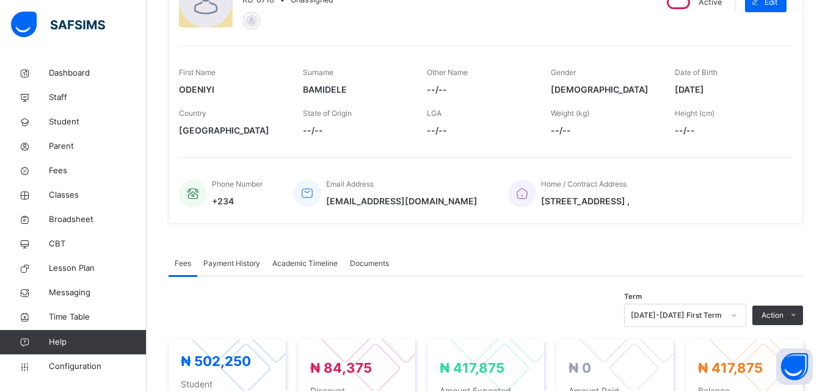
scroll to position [224, 0]
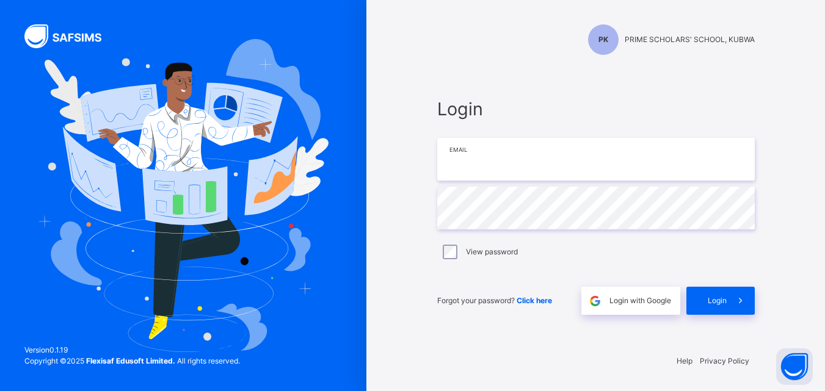
type input "**********"
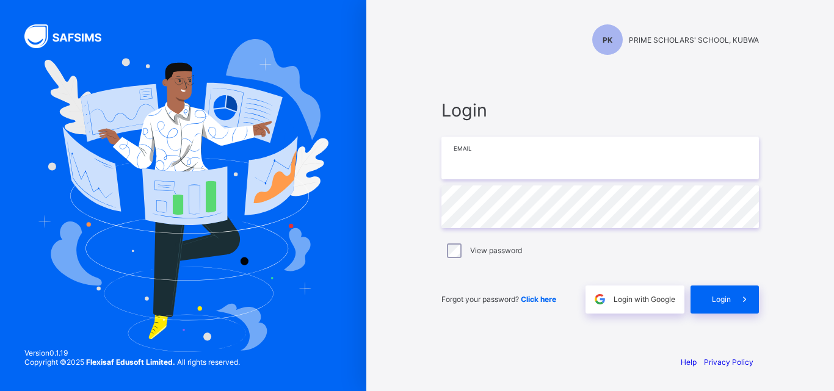
type input "**********"
click at [452, 98] on div "**********" at bounding box center [600, 206] width 342 height 278
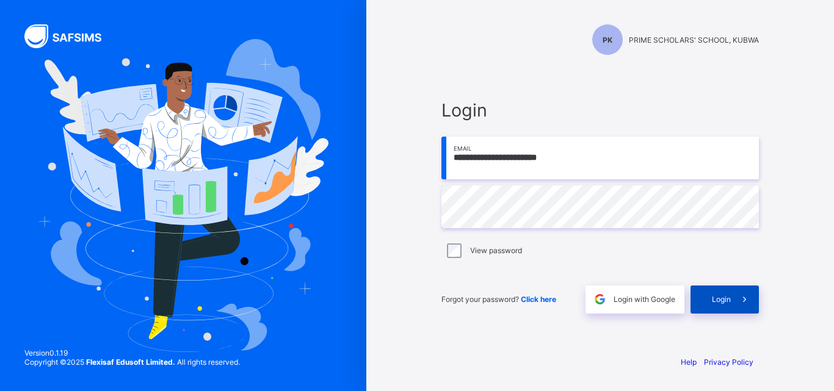
click at [730, 295] on span "Login" at bounding box center [721, 299] width 19 height 9
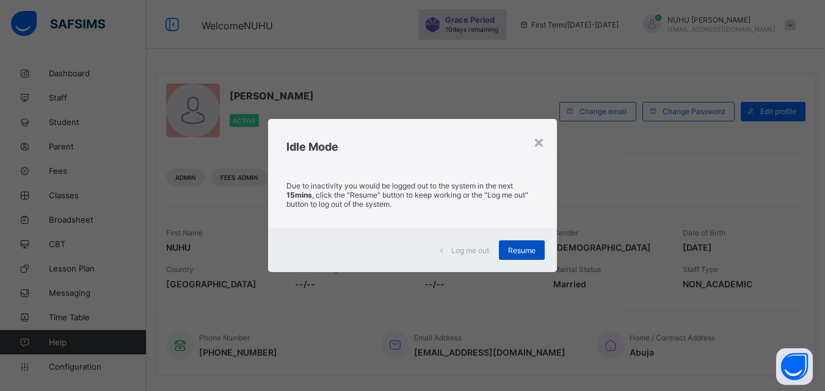
click at [540, 245] on div "Resume" at bounding box center [522, 251] width 46 height 20
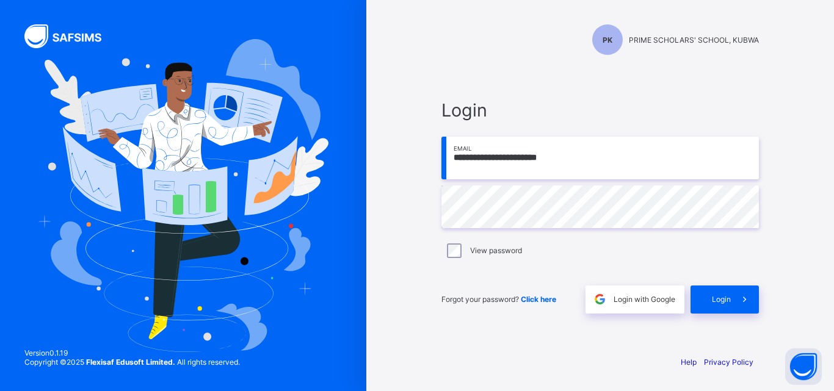
click at [527, 253] on div "View password" at bounding box center [599, 251] width 311 height 15
click at [728, 297] on span "Login" at bounding box center [721, 299] width 19 height 9
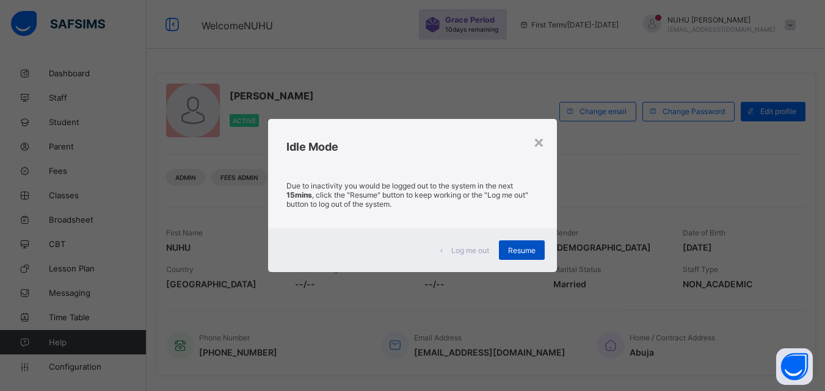
click at [521, 253] on span "Resume" at bounding box center [521, 250] width 27 height 9
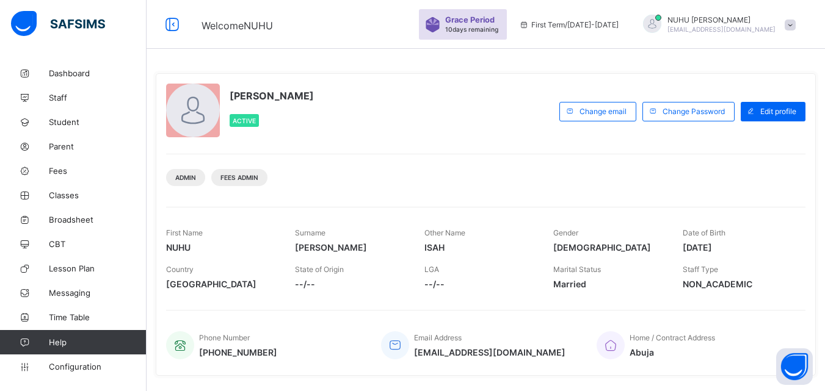
scroll to position [242, 0]
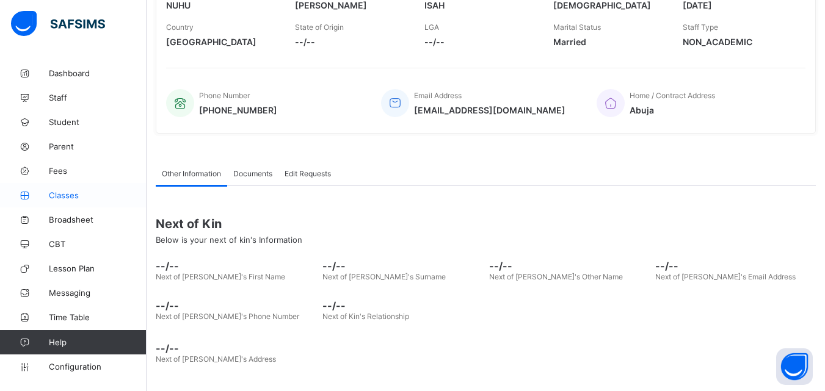
click at [61, 200] on link "Classes" at bounding box center [73, 195] width 147 height 24
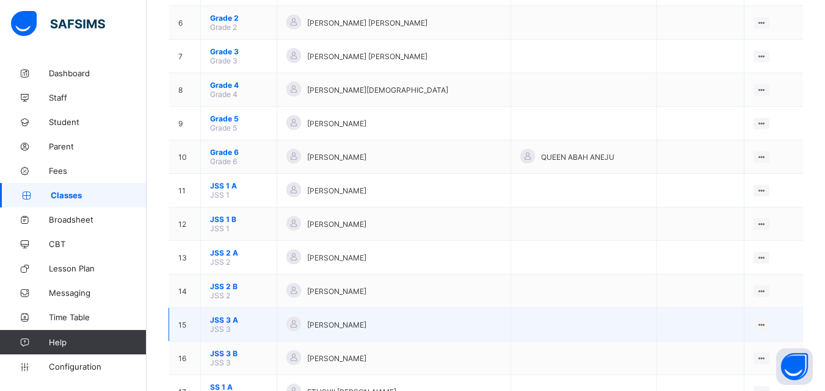
scroll to position [366, 0]
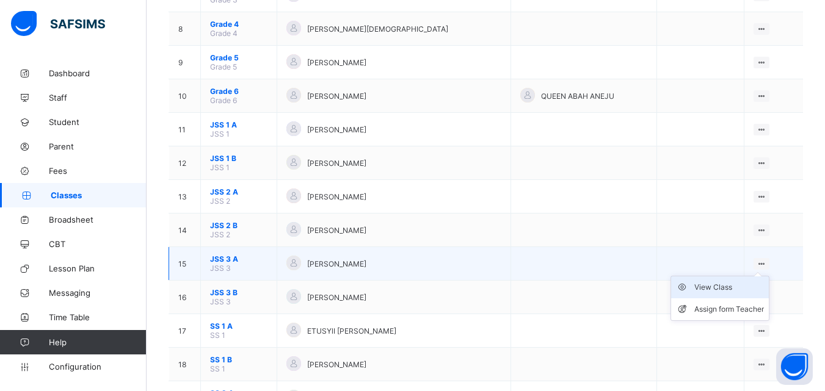
click at [737, 283] on div "View Class" at bounding box center [729, 287] width 70 height 12
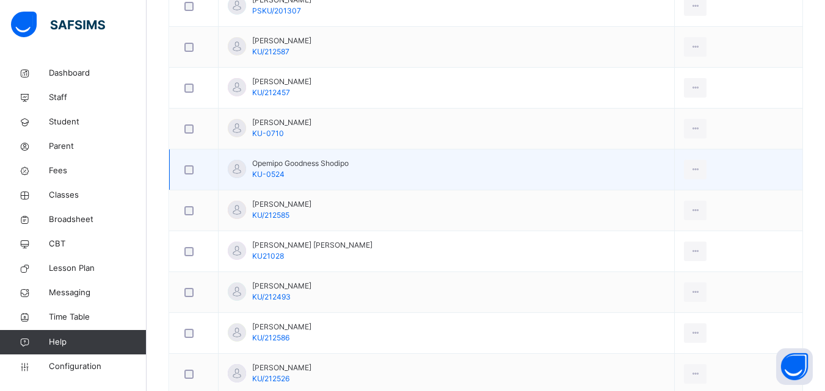
scroll to position [794, 0]
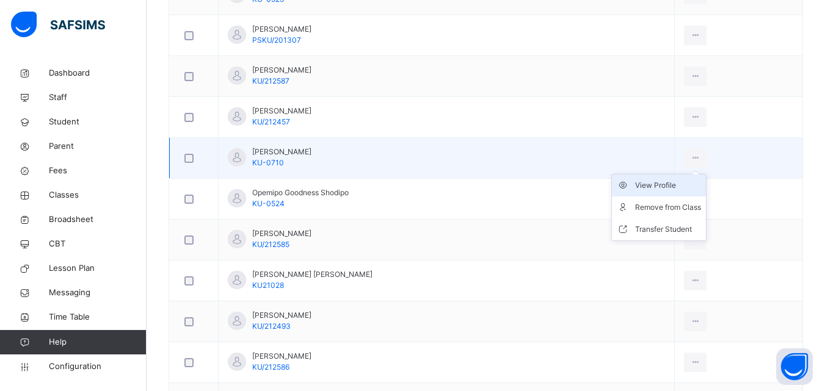
click at [654, 186] on div "View Profile" at bounding box center [668, 185] width 66 height 12
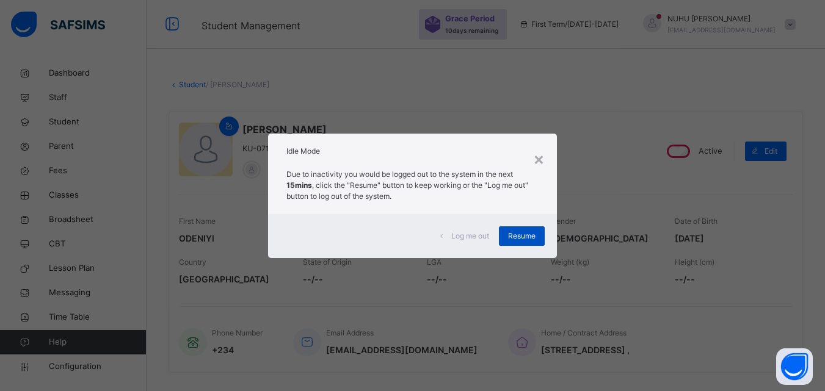
click at [509, 232] on div "Resume" at bounding box center [522, 237] width 46 height 20
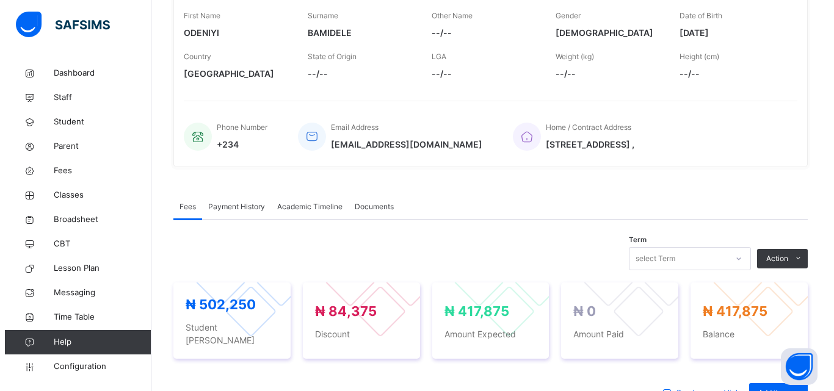
scroll to position [305, 0]
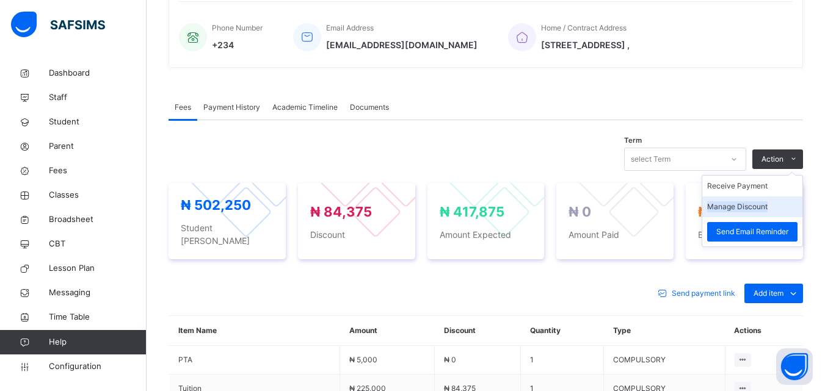
click at [763, 201] on li "Manage Discount" at bounding box center [752, 207] width 100 height 21
click at [767, 206] on button "Manage Discount" at bounding box center [737, 206] width 60 height 11
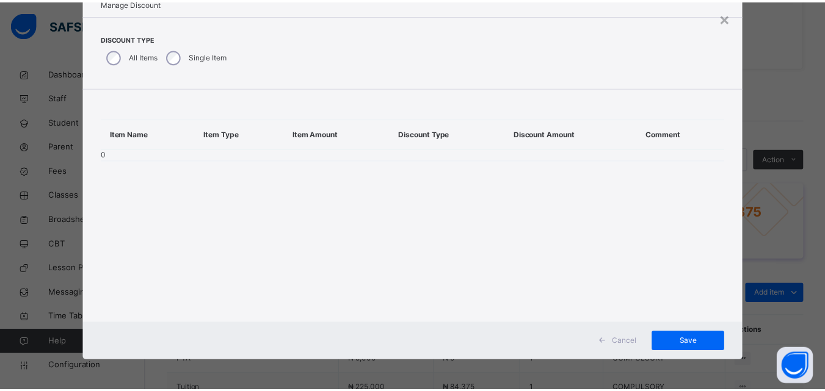
scroll to position [0, 0]
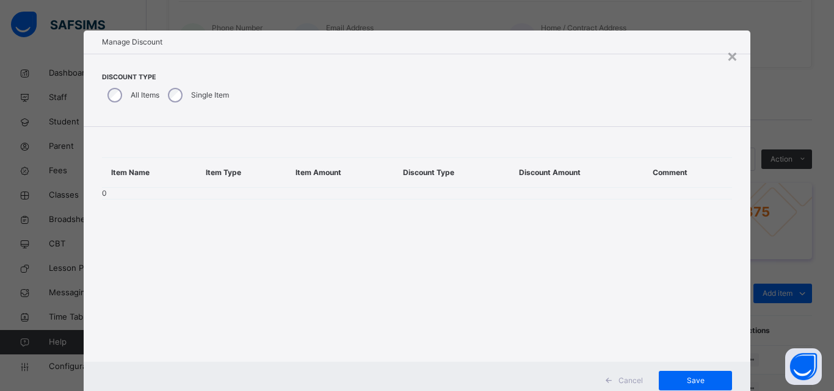
drag, startPoint x: 731, startPoint y: 57, endPoint x: 761, endPoint y: 124, distance: 73.5
click at [731, 56] on div "×" at bounding box center [733, 56] width 12 height 26
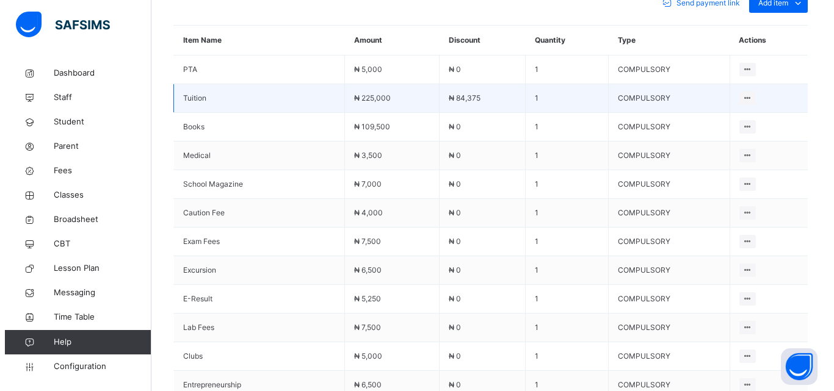
scroll to position [590, 0]
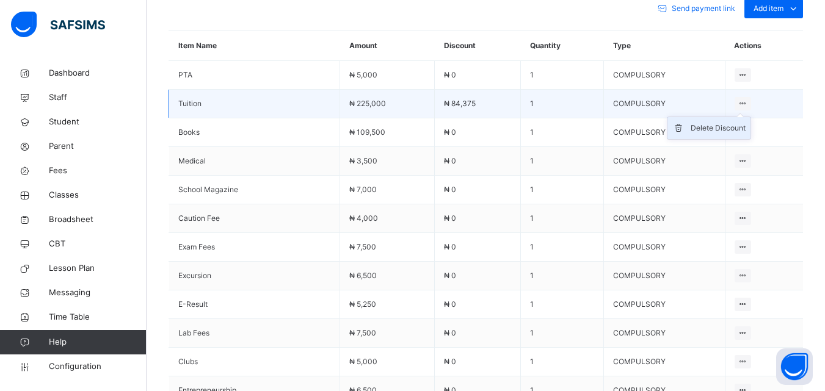
click at [730, 122] on div "Delete Discount" at bounding box center [718, 128] width 55 height 12
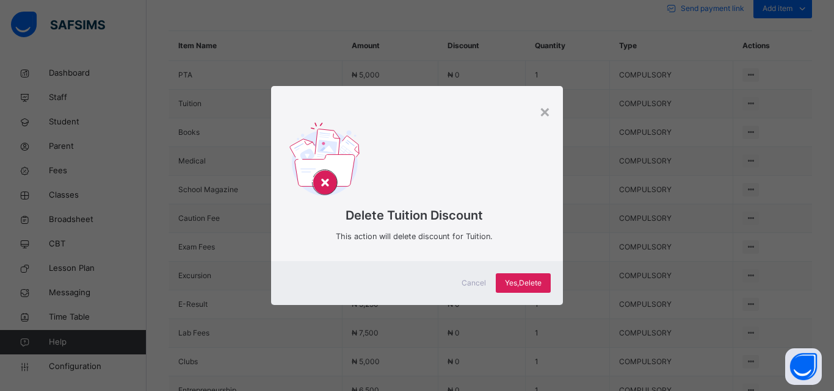
click at [713, 113] on div "× Delete Tuition Discount This action will delete discount for Tuition. Cancel …" at bounding box center [417, 195] width 834 height 391
click at [510, 280] on span "Yes, Delete" at bounding box center [523, 283] width 37 height 11
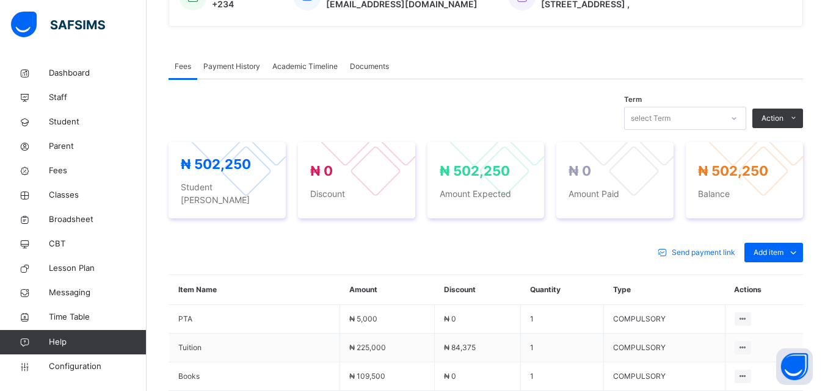
scroll to position [407, 0]
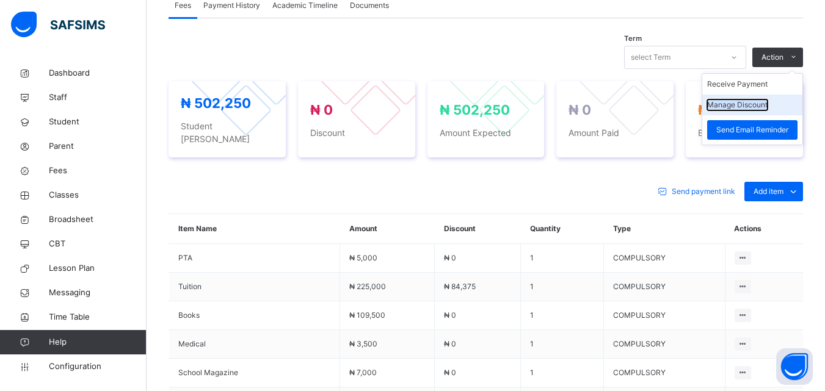
click at [761, 111] on button "Manage Discount" at bounding box center [737, 105] width 60 height 11
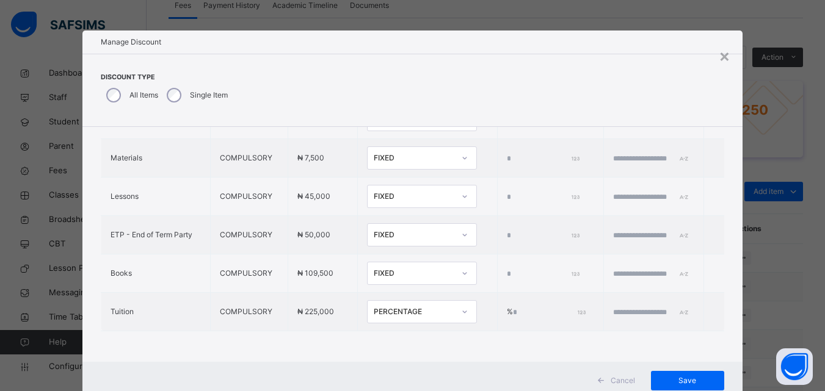
scroll to position [492, 0]
click at [513, 307] on input "****" at bounding box center [548, 312] width 71 height 11
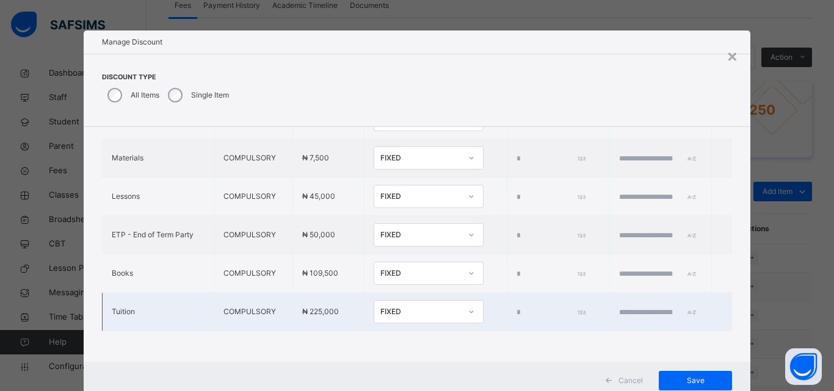
type input "*"
type input "**"
click at [619, 307] on input "text" at bounding box center [655, 312] width 73 height 11
click at [410, 306] on div "FIXED" at bounding box center [420, 311] width 81 height 11
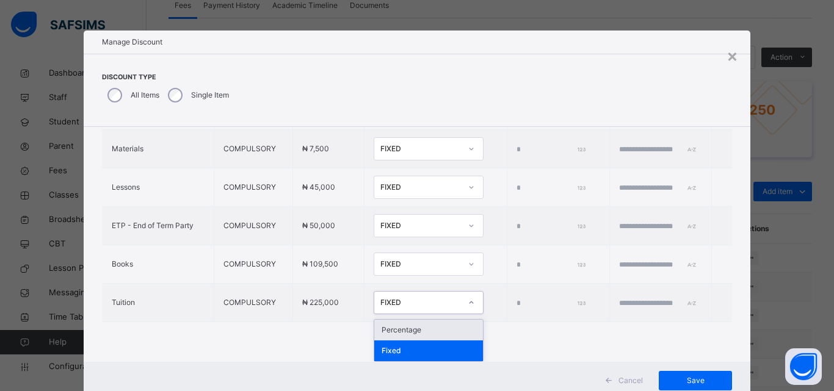
click at [387, 328] on div "Percentage" at bounding box center [428, 330] width 109 height 21
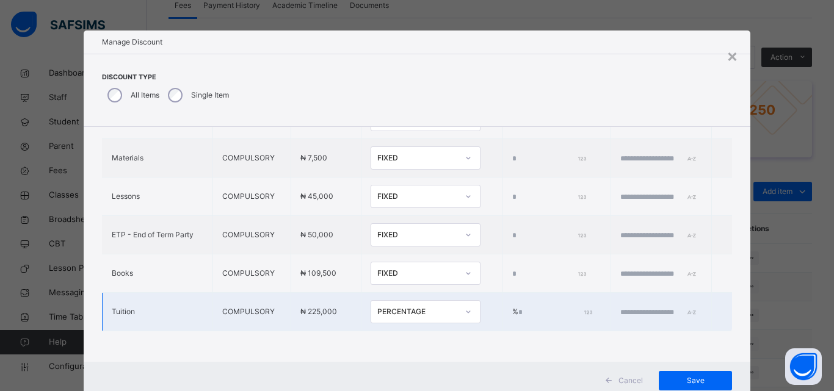
click at [620, 307] on input "text" at bounding box center [656, 312] width 73 height 11
type input "**********"
click at [686, 375] on span "Save" at bounding box center [695, 380] width 55 height 11
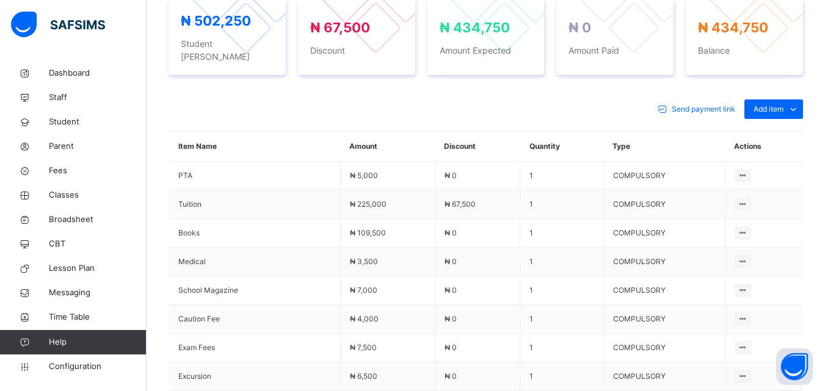
scroll to position [468, 0]
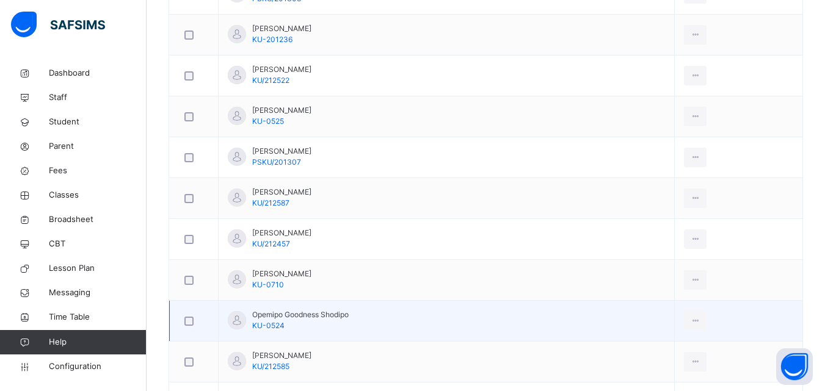
scroll to position [855, 0]
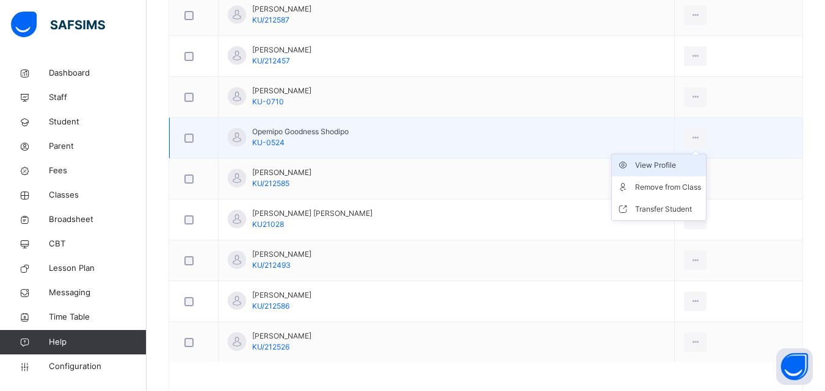
click at [661, 165] on div "View Profile" at bounding box center [668, 165] width 66 height 12
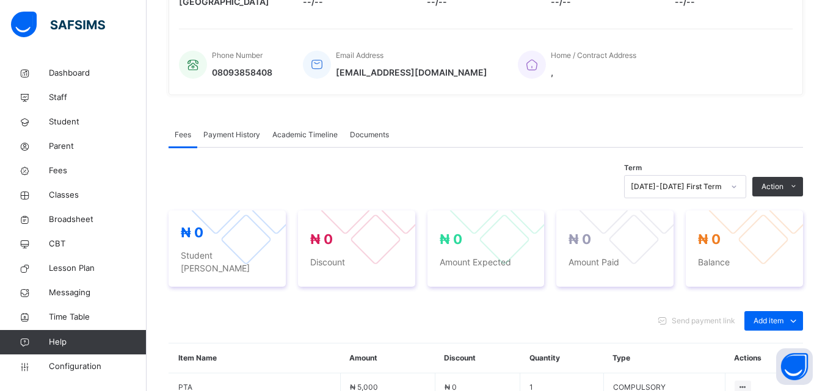
scroll to position [835, 0]
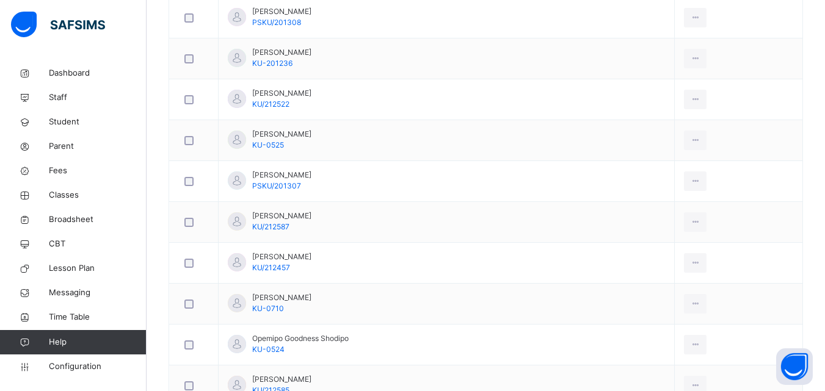
scroll to position [672, 0]
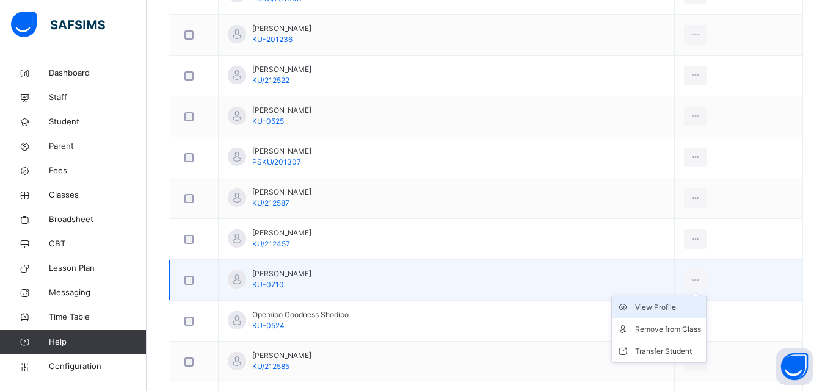
click at [665, 308] on div "View Profile" at bounding box center [668, 308] width 66 height 12
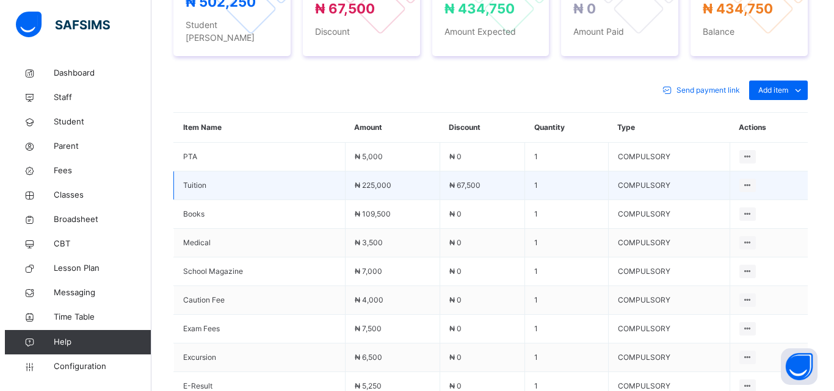
scroll to position [407, 0]
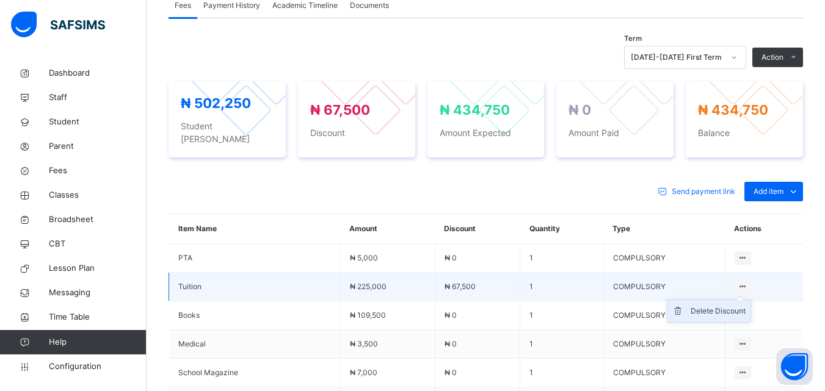
click at [731, 305] on div "Delete Discount" at bounding box center [718, 311] width 55 height 12
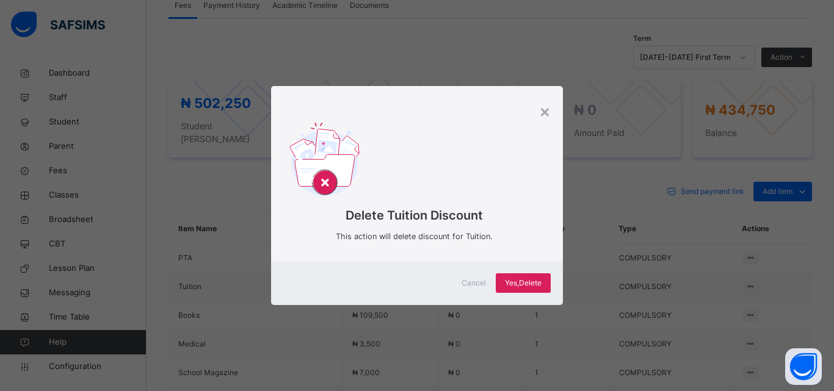
click at [510, 269] on div "Cancel Yes, Delete" at bounding box center [417, 283] width 292 height 44
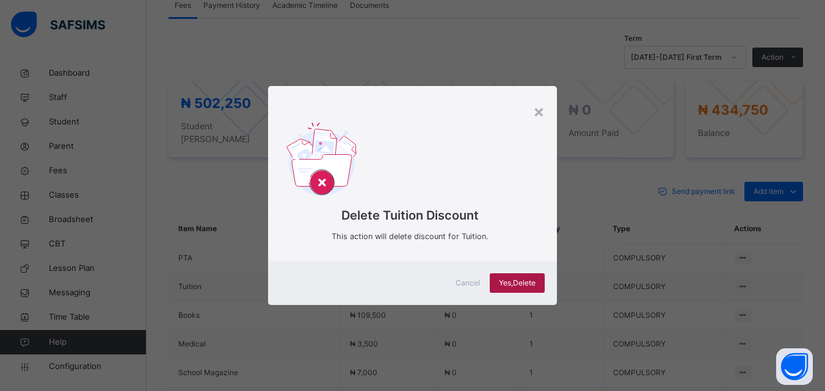
click at [519, 275] on div "Yes, Delete" at bounding box center [517, 284] width 55 height 20
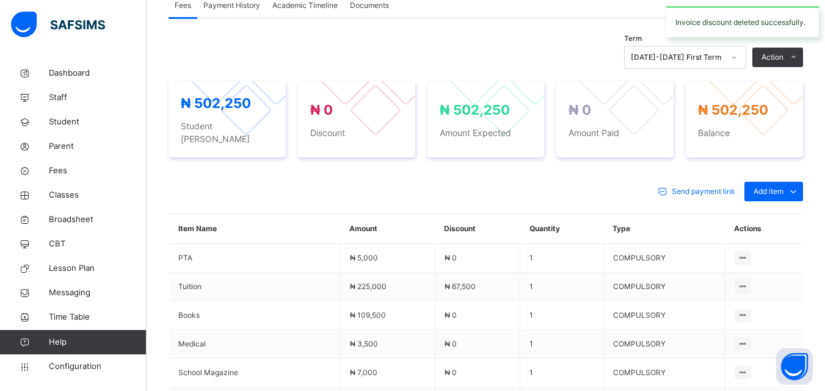
click at [0, 0] on button "Manage Discount" at bounding box center [0, 0] width 0 height 0
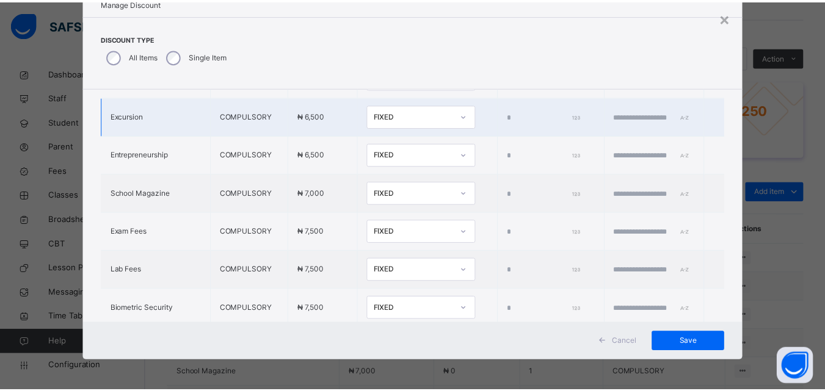
scroll to position [492, 0]
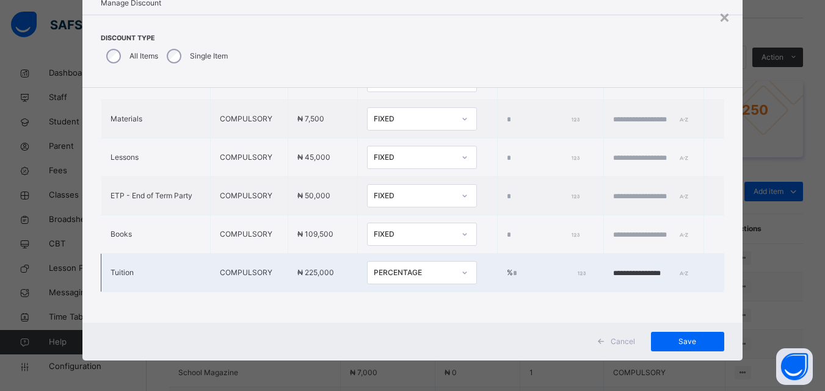
click at [414, 267] on div "PERCENTAGE" at bounding box center [414, 272] width 81 height 11
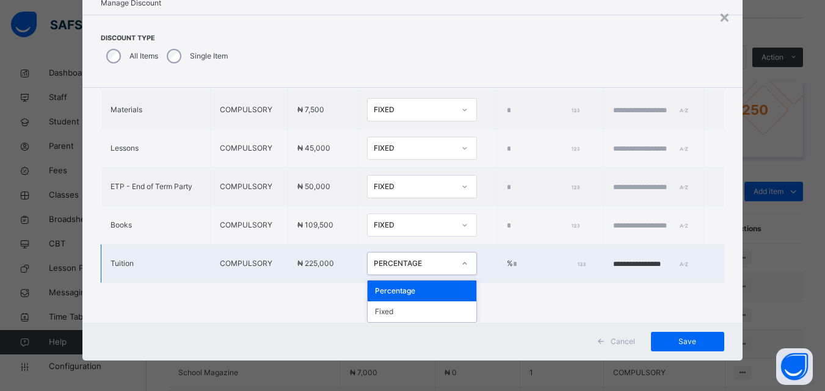
click at [407, 294] on div "Percentage" at bounding box center [422, 291] width 109 height 21
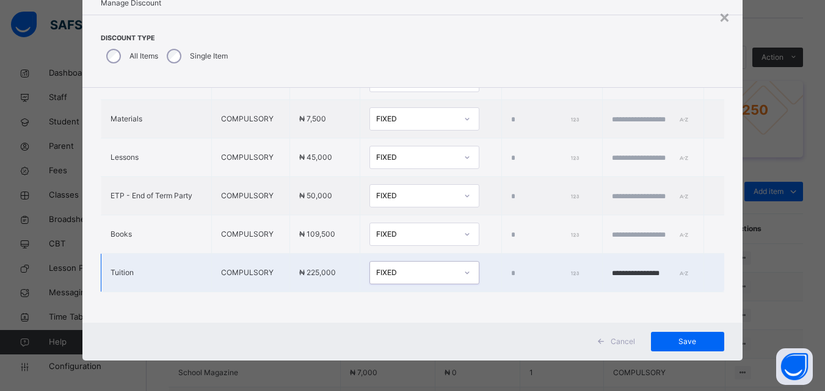
type input "*"
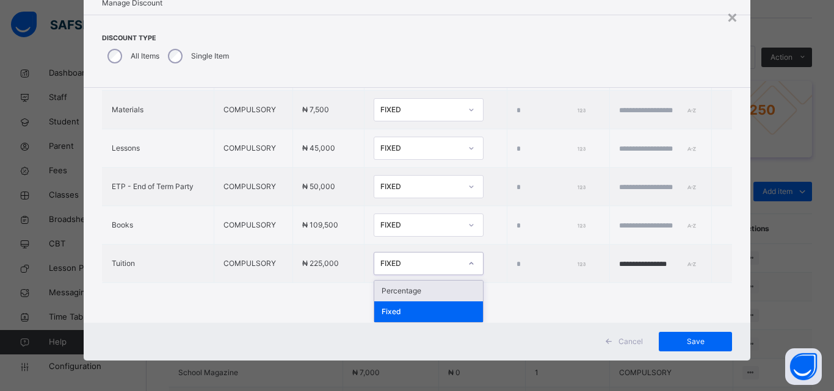
click at [428, 255] on div "FIXED" at bounding box center [429, 263] width 110 height 23
click at [421, 285] on div "Percentage" at bounding box center [428, 291] width 109 height 21
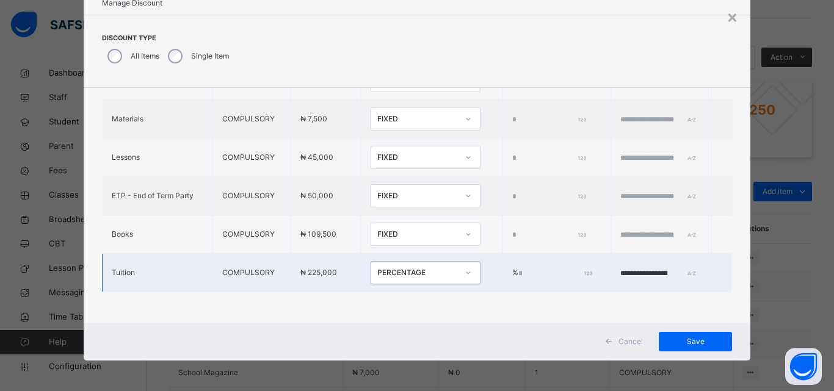
click at [518, 268] on input "*" at bounding box center [554, 273] width 72 height 11
type input "****"
click at [622, 268] on input "**********" at bounding box center [656, 273] width 73 height 11
type input "**********"
drag, startPoint x: 684, startPoint y: 335, endPoint x: 675, endPoint y: 343, distance: 12.1
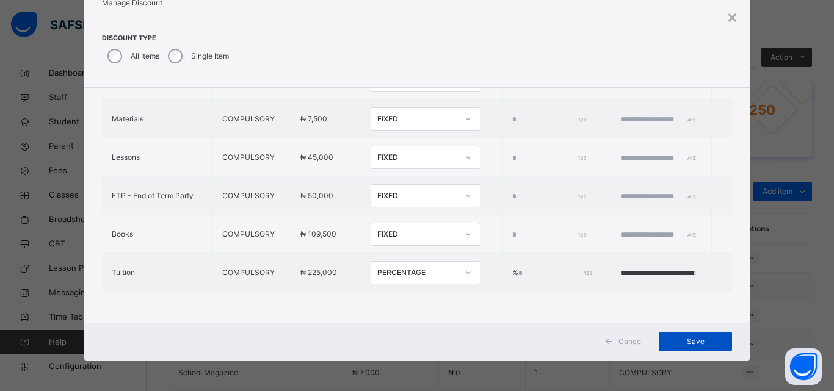
click at [675, 343] on div "Save" at bounding box center [695, 342] width 73 height 20
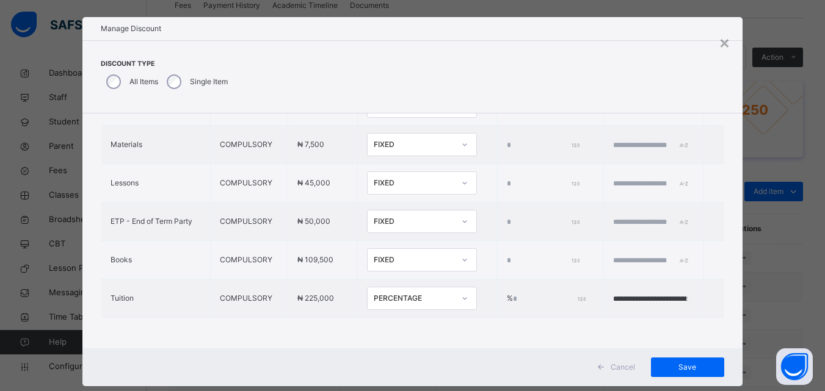
scroll to position [0, 0]
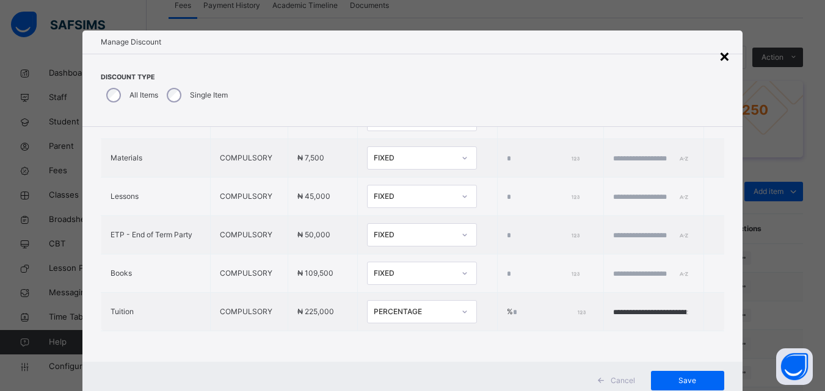
click at [728, 57] on div "×" at bounding box center [725, 56] width 12 height 26
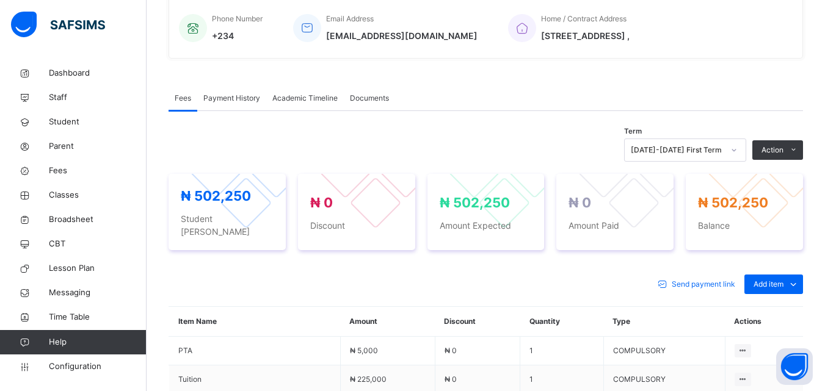
scroll to position [346, 0]
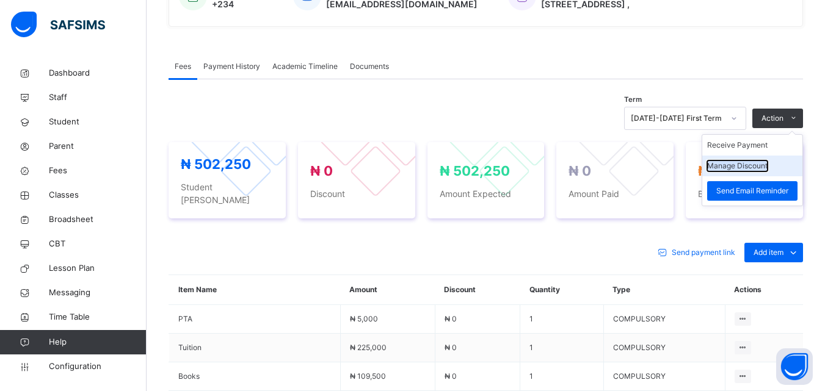
click at [763, 166] on button "Manage Discount" at bounding box center [737, 166] width 60 height 11
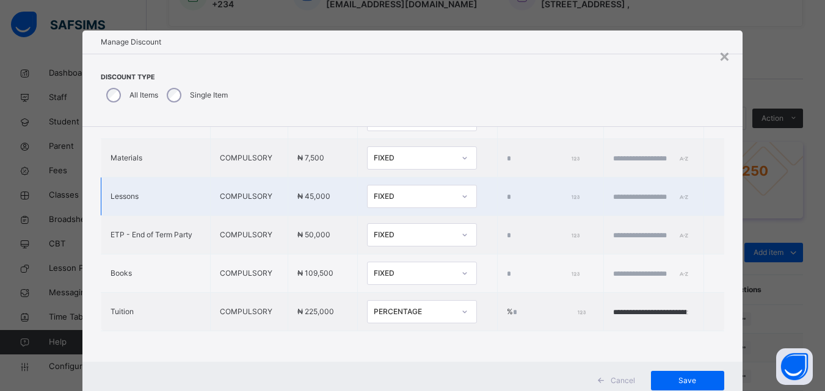
scroll to position [39, 0]
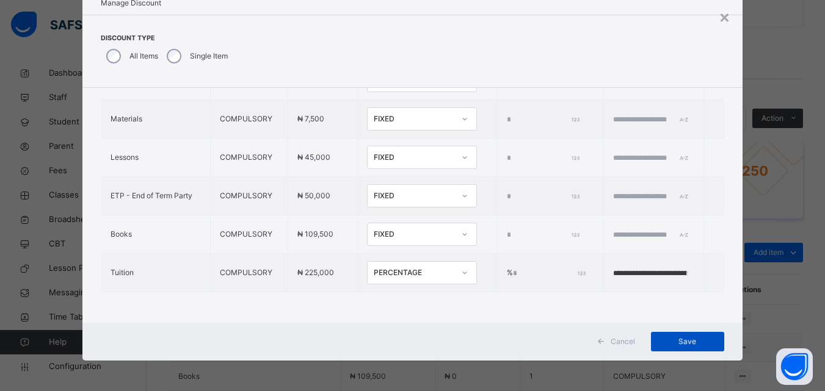
click at [692, 336] on div "Save" at bounding box center [687, 342] width 73 height 20
type input "*"
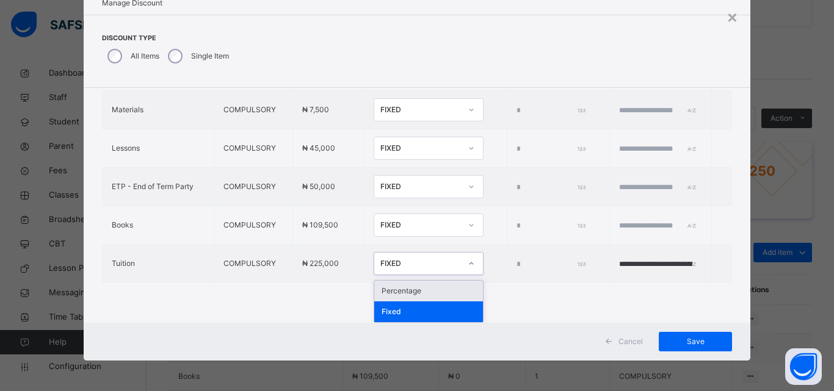
click at [429, 264] on div "FIXED" at bounding box center [420, 263] width 81 height 11
click at [415, 293] on div "Percentage" at bounding box center [428, 291] width 109 height 21
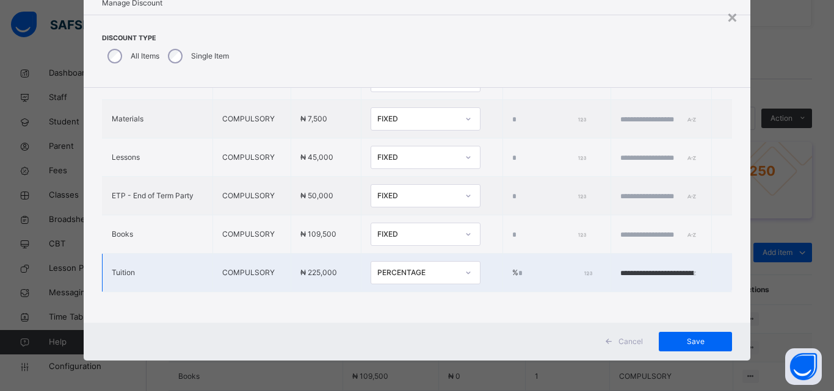
click at [537, 268] on input "*" at bounding box center [554, 273] width 72 height 11
type input "****"
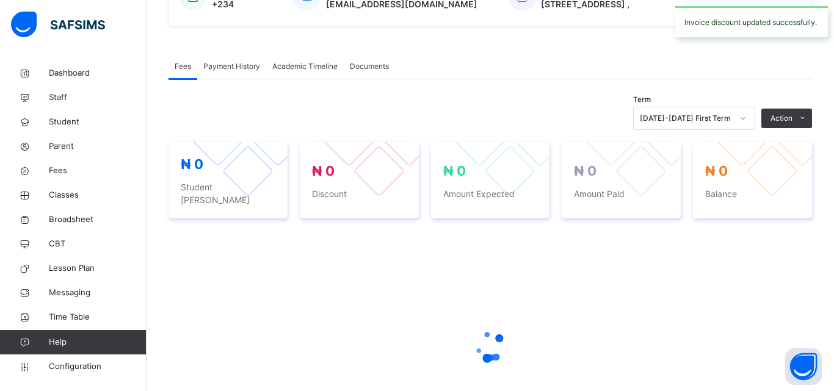
click at [684, 348] on div at bounding box center [490, 346] width 643 height 49
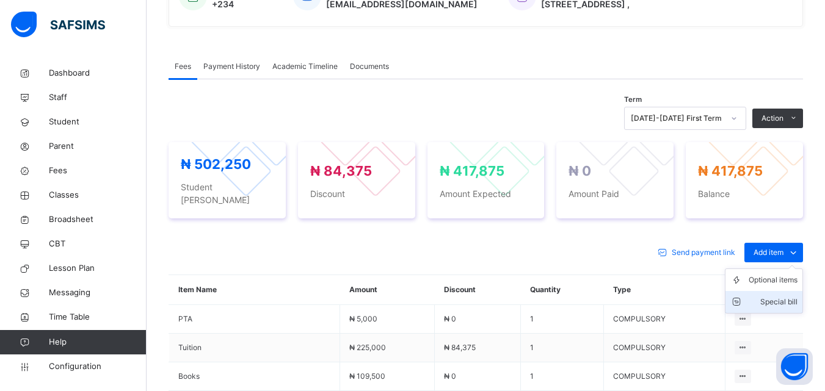
click at [779, 296] on div "Special bill" at bounding box center [773, 302] width 49 height 12
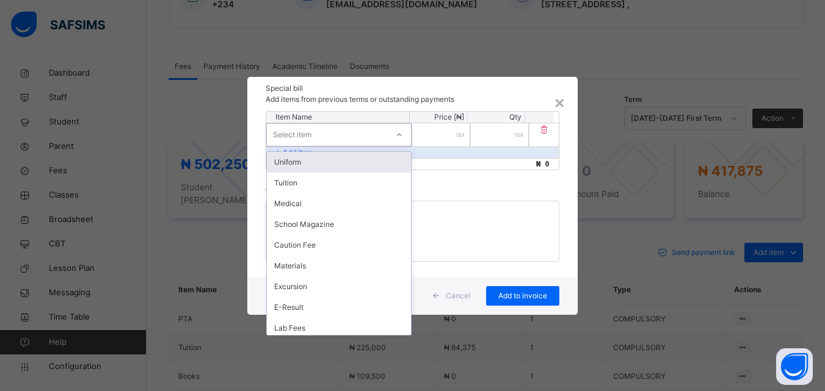
click at [354, 136] on div "Select item" at bounding box center [327, 134] width 121 height 19
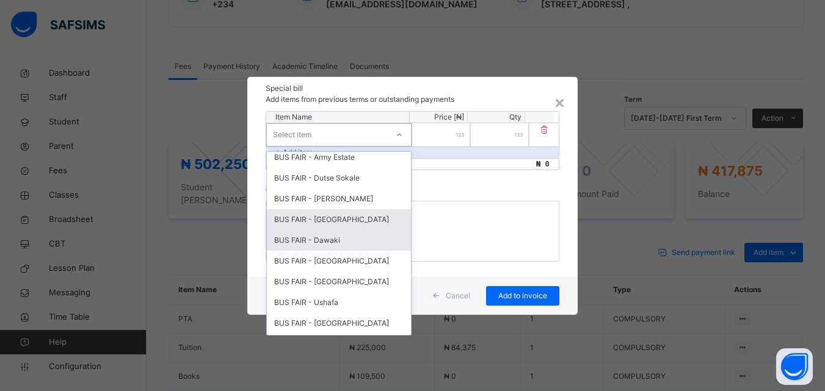
scroll to position [305, 0]
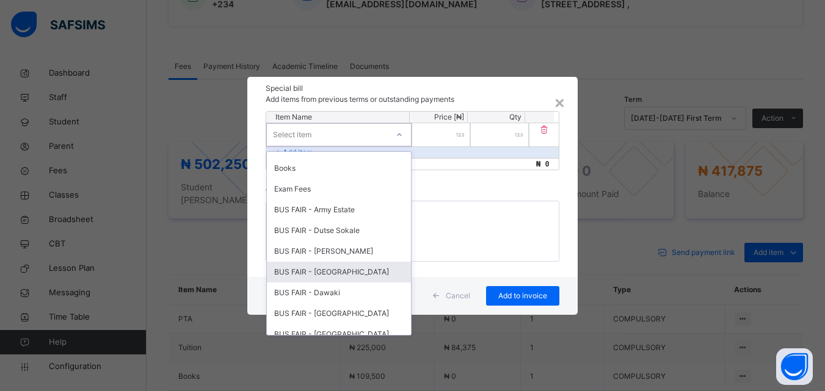
click at [321, 268] on div "BUS FAIR - [GEOGRAPHIC_DATA]" at bounding box center [339, 272] width 144 height 21
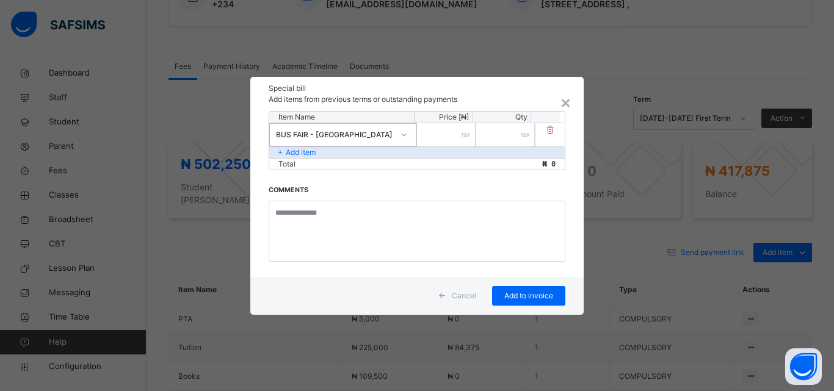
click at [460, 135] on input "number" at bounding box center [446, 134] width 59 height 23
type input "*****"
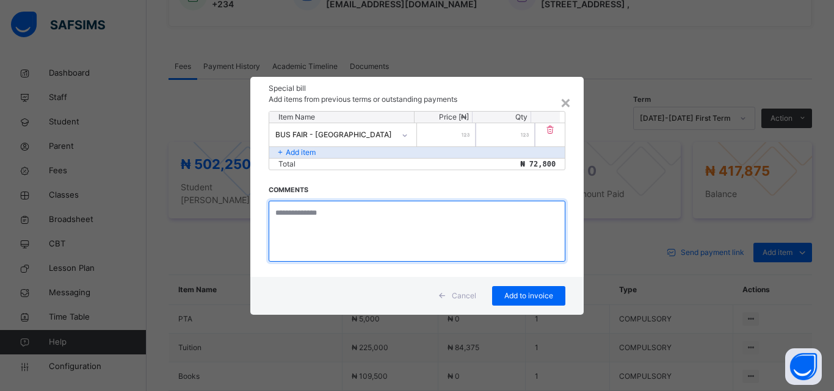
click at [328, 227] on textarea at bounding box center [417, 231] width 297 height 61
type textarea "**********"
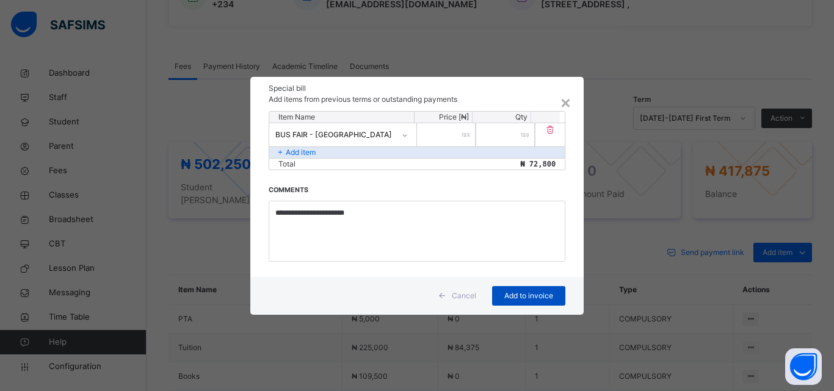
click at [524, 297] on span "Add to invoice" at bounding box center [528, 296] width 55 height 11
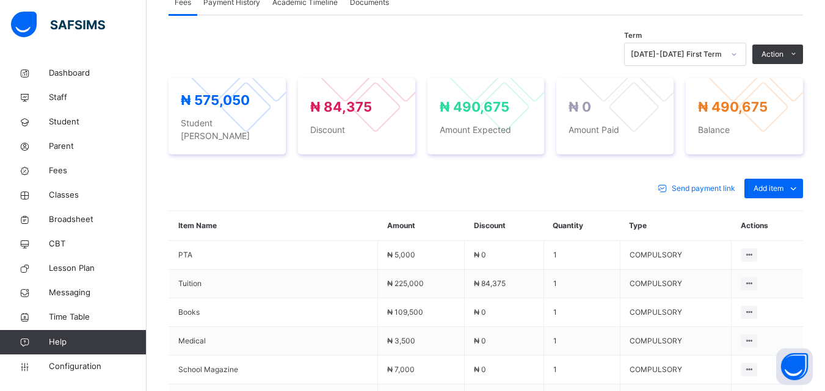
scroll to position [375, 0]
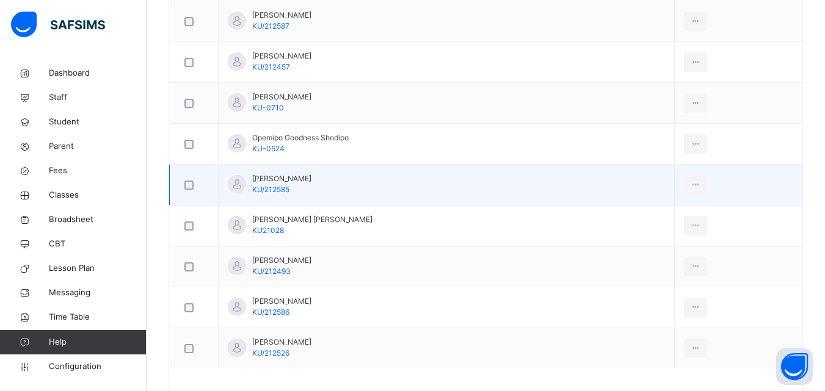
scroll to position [855, 0]
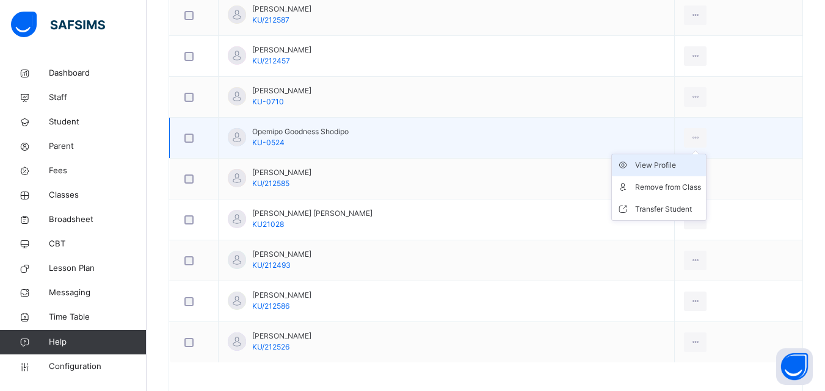
click at [663, 167] on div "View Profile" at bounding box center [668, 165] width 66 height 12
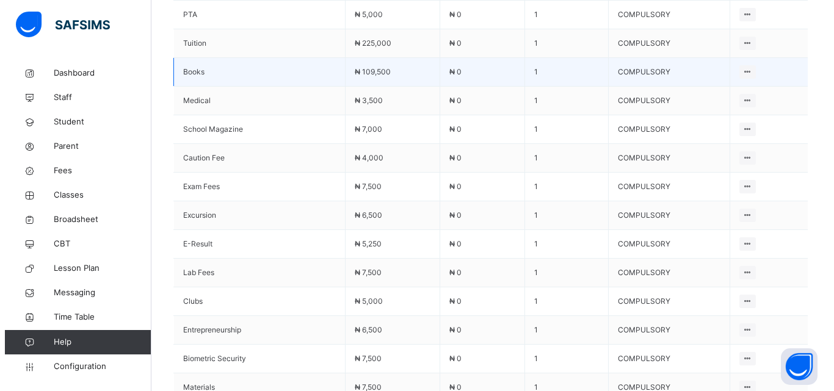
scroll to position [407, 0]
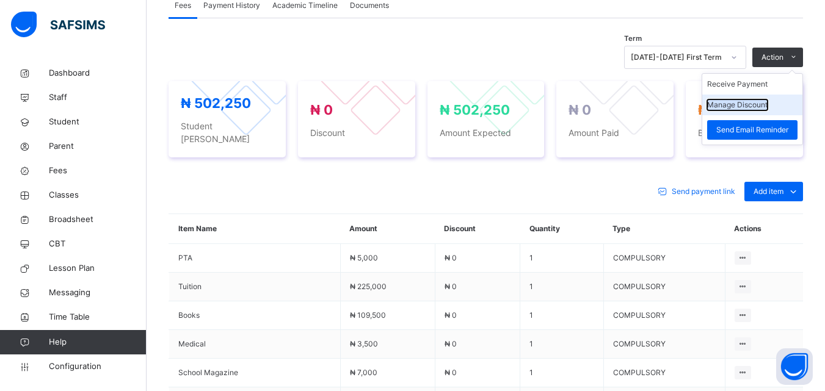
click at [767, 104] on button "Manage Discount" at bounding box center [737, 105] width 60 height 11
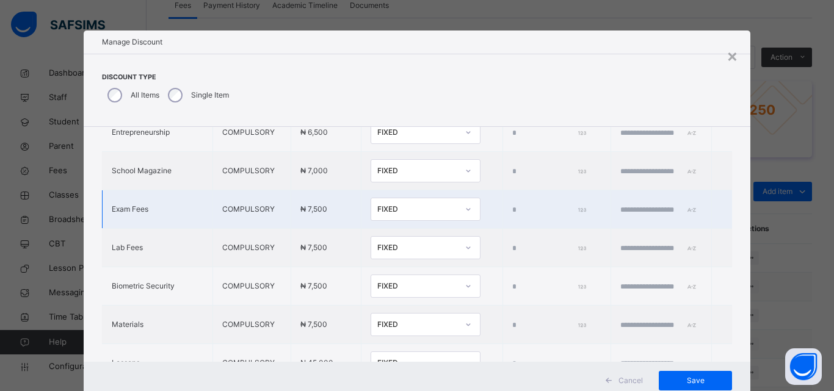
scroll to position [492, 0]
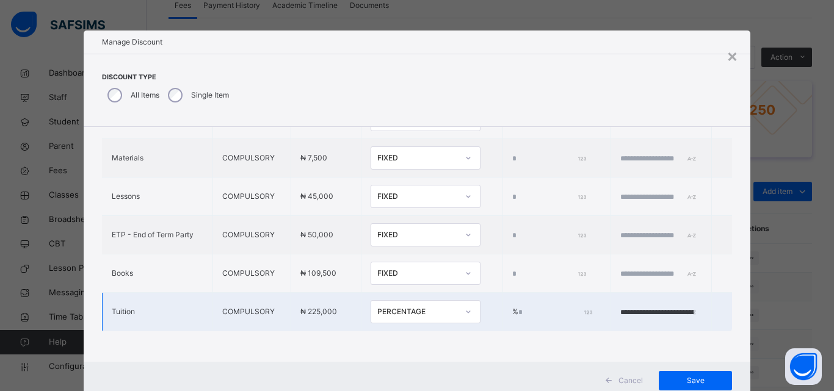
click at [518, 307] on input "****" at bounding box center [554, 312] width 72 height 11
type input "*"
click at [625, 307] on input "**********" at bounding box center [655, 312] width 73 height 11
click at [627, 307] on input "**********" at bounding box center [655, 312] width 73 height 11
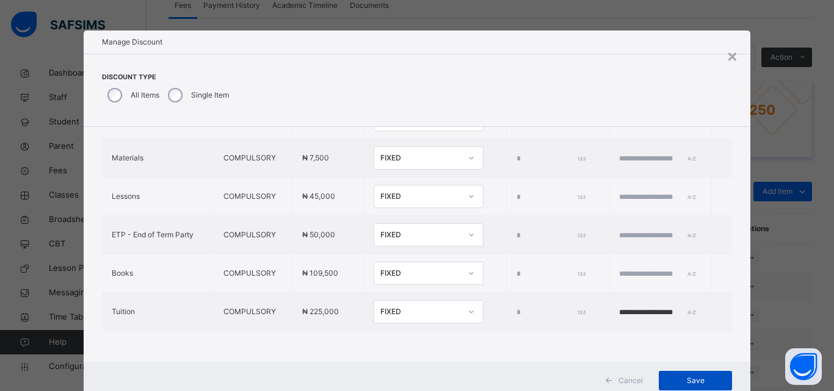
type input "**********"
click at [684, 382] on span "Save" at bounding box center [695, 380] width 55 height 11
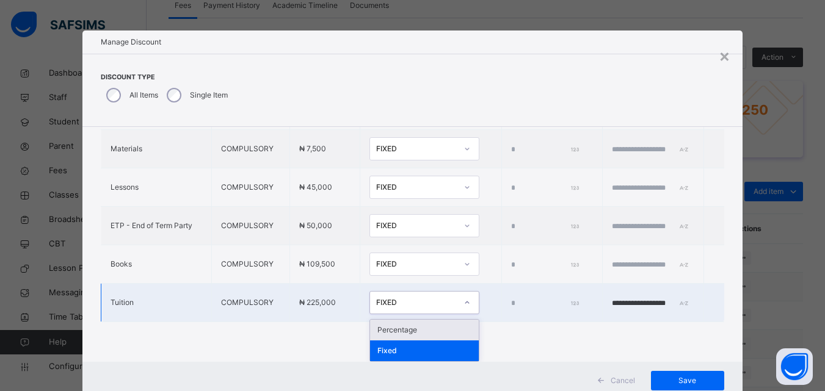
click at [397, 305] on div "FIXED" at bounding box center [416, 302] width 81 height 11
click at [379, 331] on div "Percentage" at bounding box center [424, 330] width 109 height 21
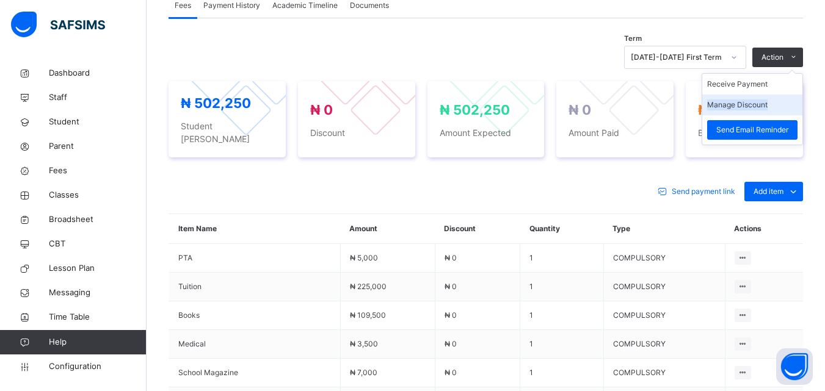
click at [778, 100] on li "Manage Discount" at bounding box center [752, 105] width 100 height 21
click at [767, 103] on button "Manage Discount" at bounding box center [737, 105] width 60 height 11
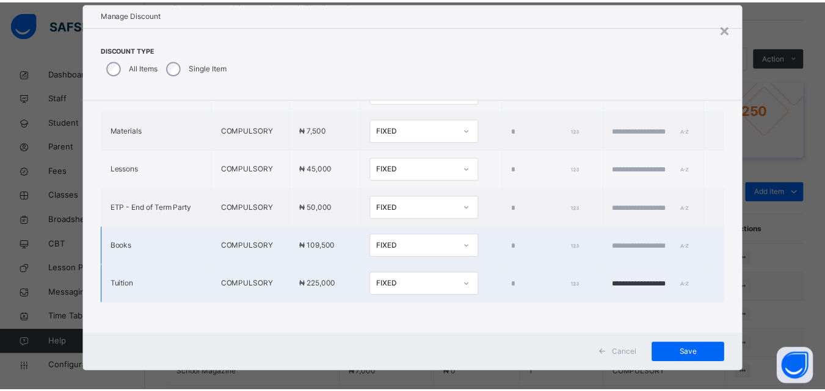
scroll to position [39, 0]
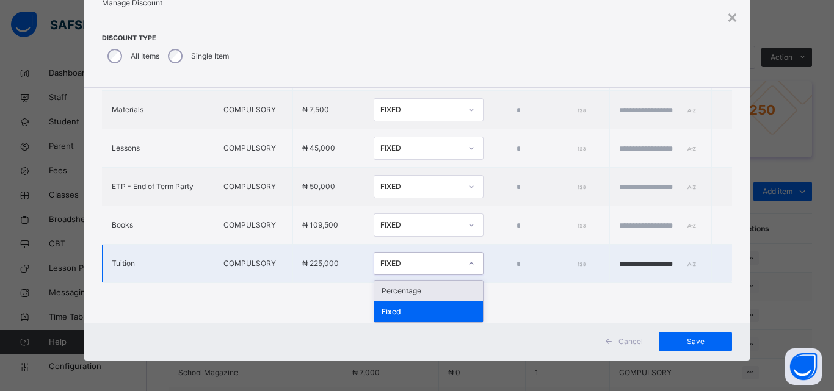
click at [380, 261] on div "FIXED" at bounding box center [420, 263] width 81 height 11
click at [374, 291] on div "Percentage" at bounding box center [428, 291] width 109 height 21
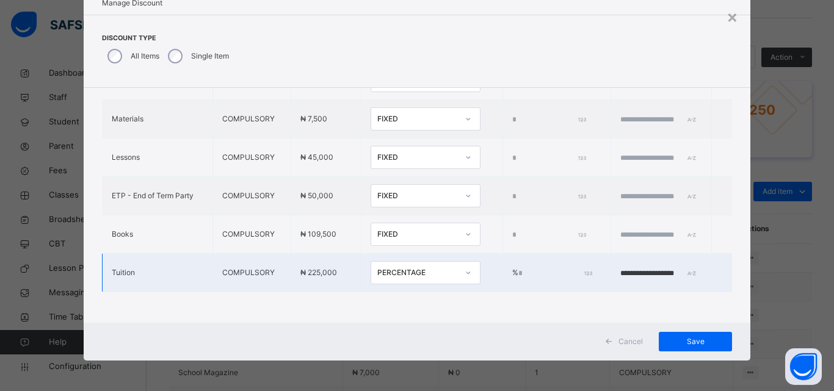
click at [518, 268] on input "*" at bounding box center [554, 273] width 72 height 11
type input "***"
click at [687, 351] on div "Save" at bounding box center [695, 342] width 73 height 20
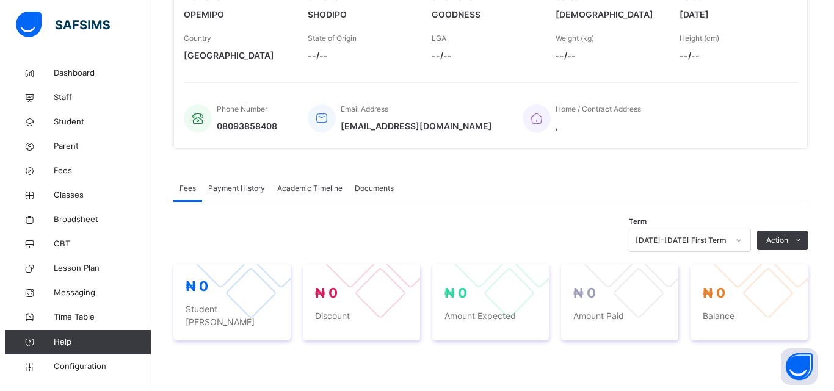
scroll to position [448, 0]
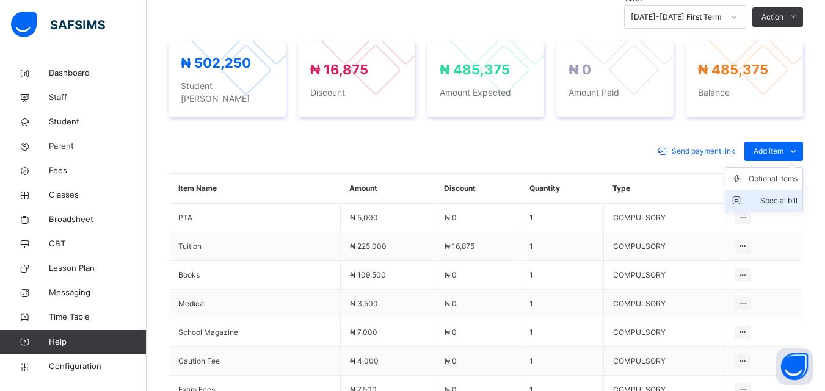
click at [785, 195] on div "Special bill" at bounding box center [773, 201] width 49 height 12
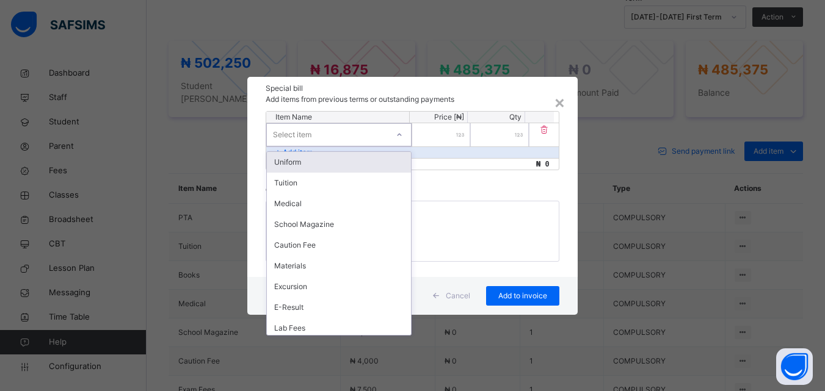
click at [344, 134] on div "Select item" at bounding box center [327, 134] width 121 height 19
click at [336, 165] on div "Uniform" at bounding box center [339, 162] width 144 height 21
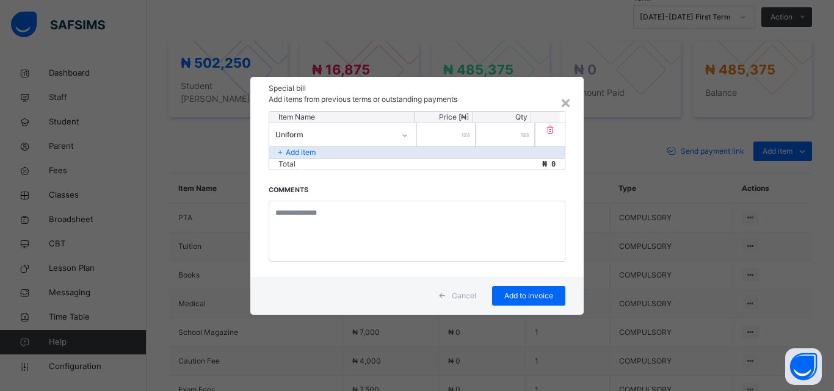
click at [459, 139] on input "number" at bounding box center [446, 134] width 59 height 23
type input "******"
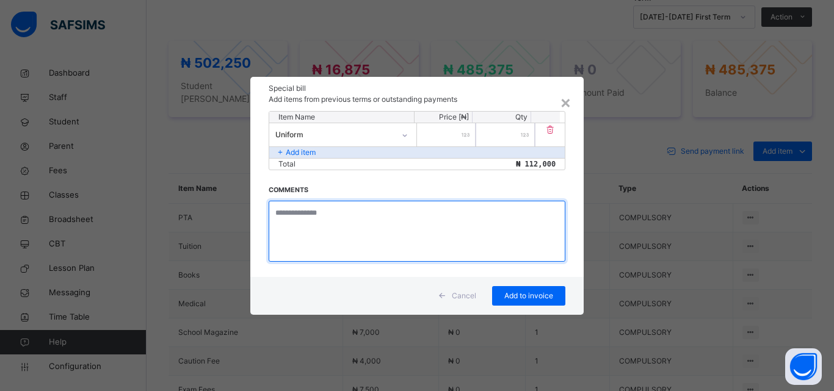
click at [326, 216] on textarea at bounding box center [417, 231] width 297 height 61
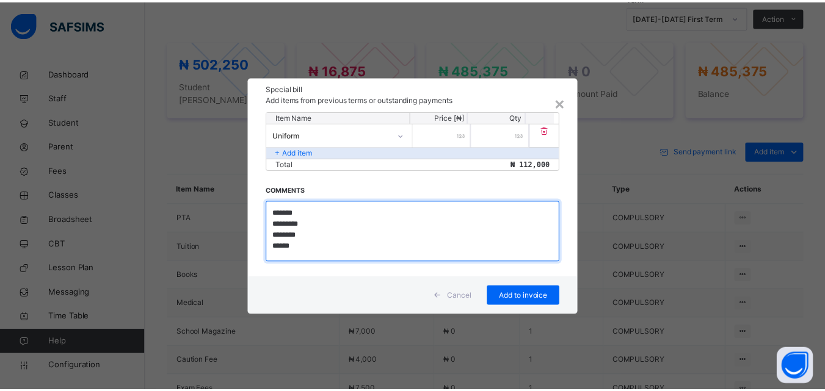
scroll to position [1, 0]
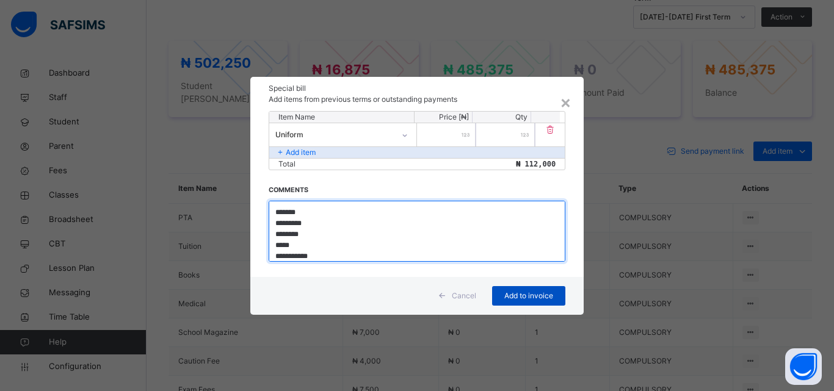
type textarea "**********"
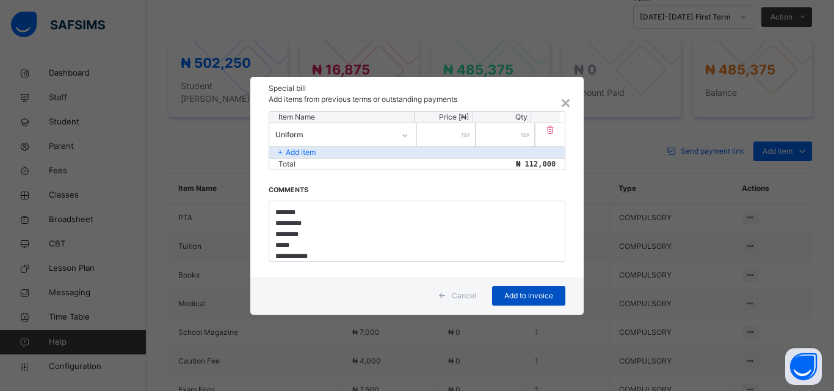
click at [519, 299] on span "Add to invoice" at bounding box center [528, 296] width 55 height 11
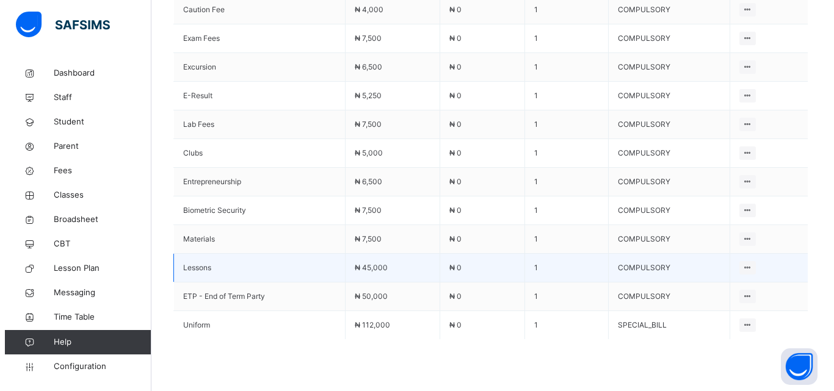
scroll to position [863, 0]
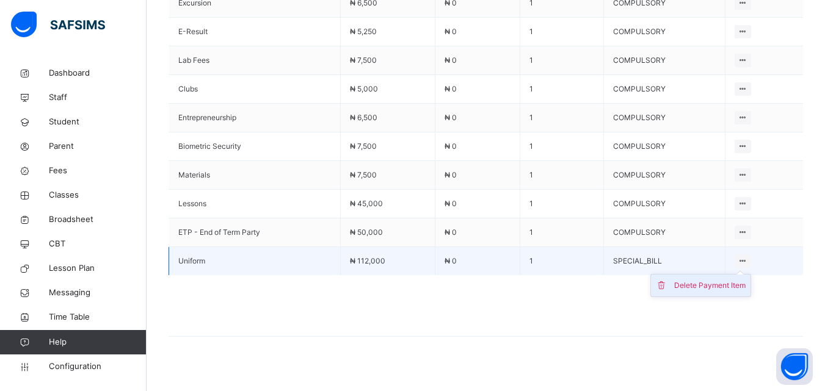
click at [739, 280] on div "Delete Payment Item" at bounding box center [709, 286] width 71 height 12
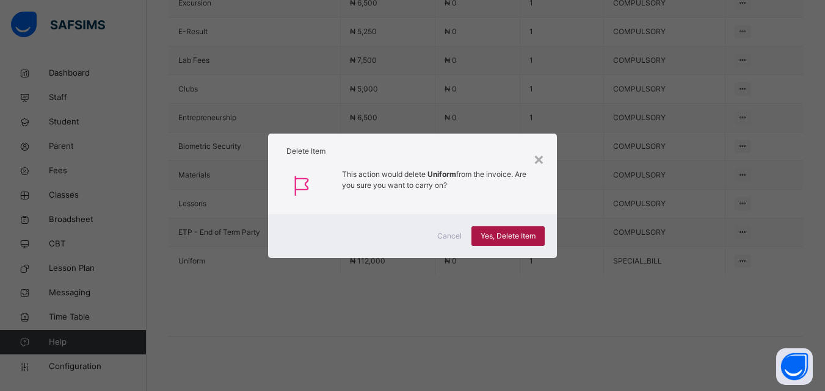
click at [507, 234] on span "Yes, Delete Item" at bounding box center [507, 236] width 55 height 11
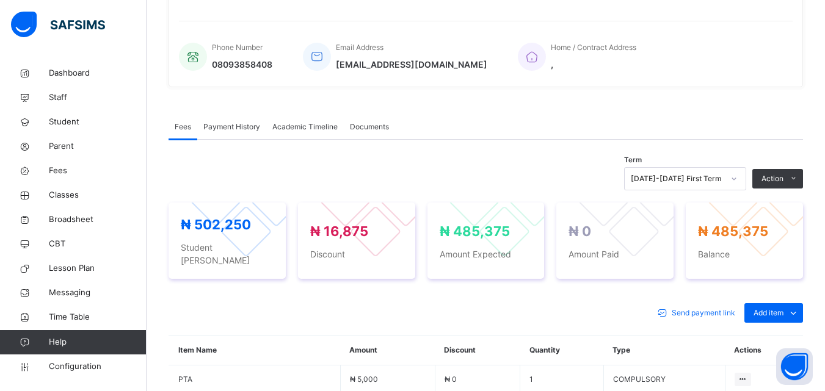
scroll to position [285, 0]
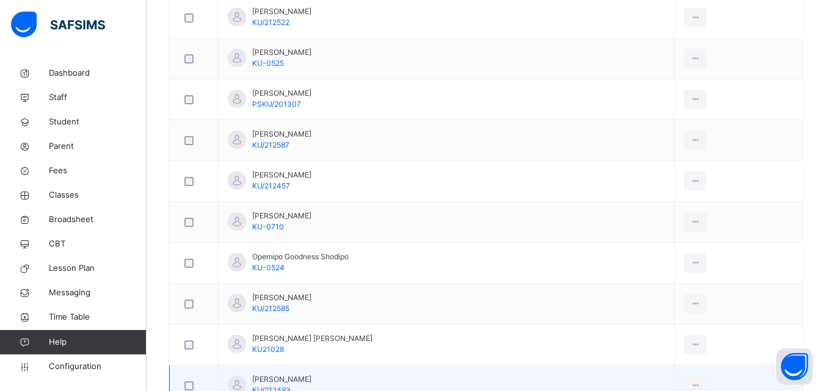
scroll to position [855, 0]
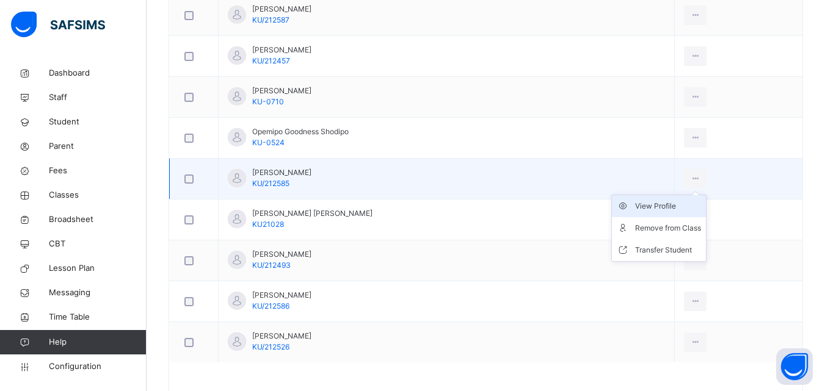
click at [663, 202] on div "View Profile" at bounding box center [668, 206] width 66 height 12
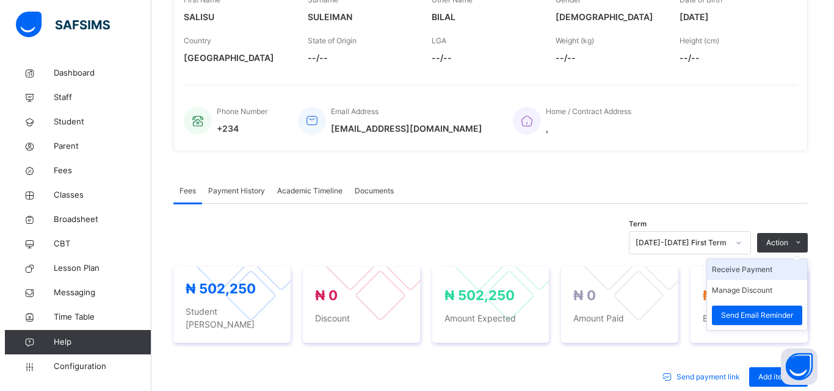
scroll to position [224, 0]
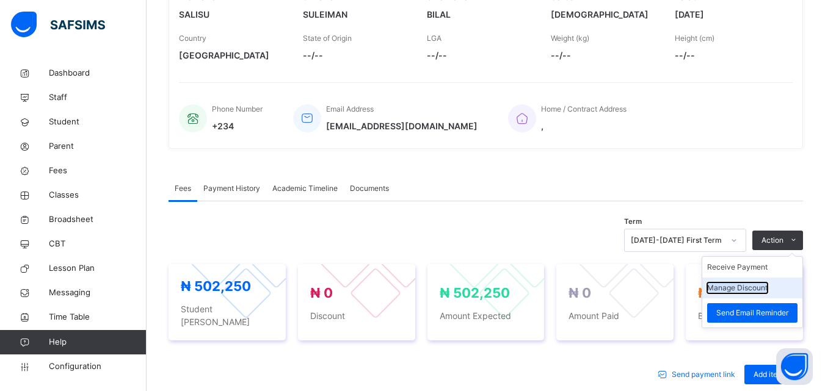
click at [760, 289] on button "Manage Discount" at bounding box center [737, 288] width 60 height 11
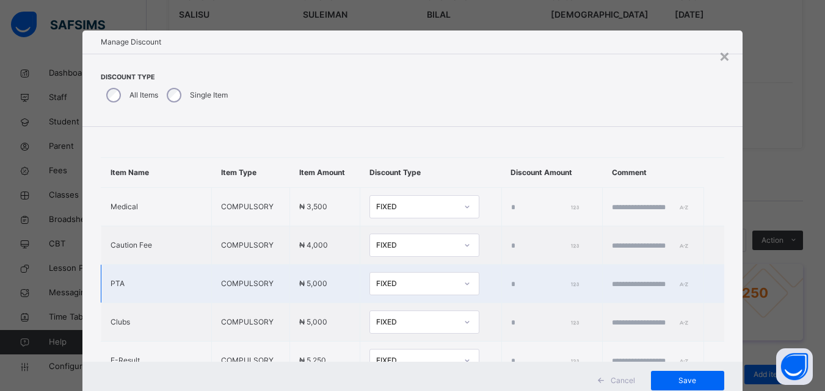
type input "*"
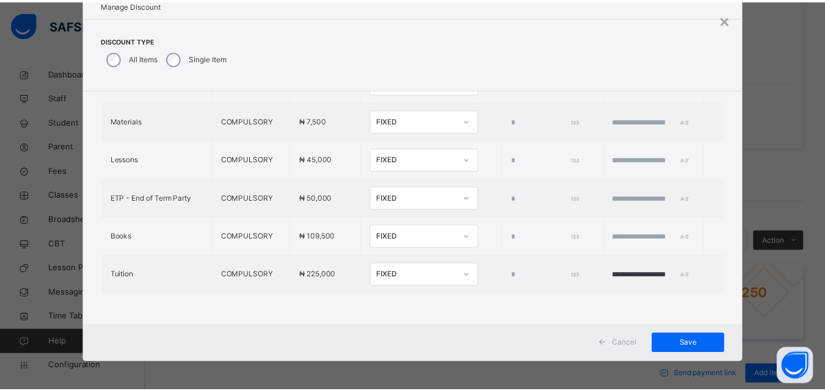
scroll to position [39, 0]
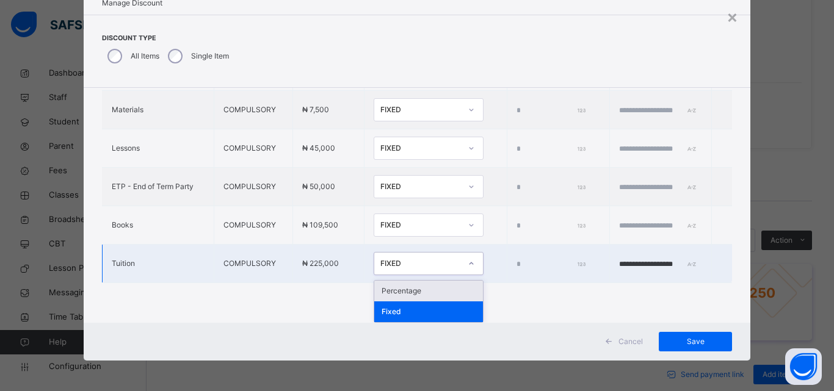
click at [380, 266] on div "FIXED" at bounding box center [420, 263] width 81 height 11
drag, startPoint x: 384, startPoint y: 295, endPoint x: 393, endPoint y: 286, distance: 13.0
click at [385, 295] on div "Percentage" at bounding box center [428, 291] width 109 height 21
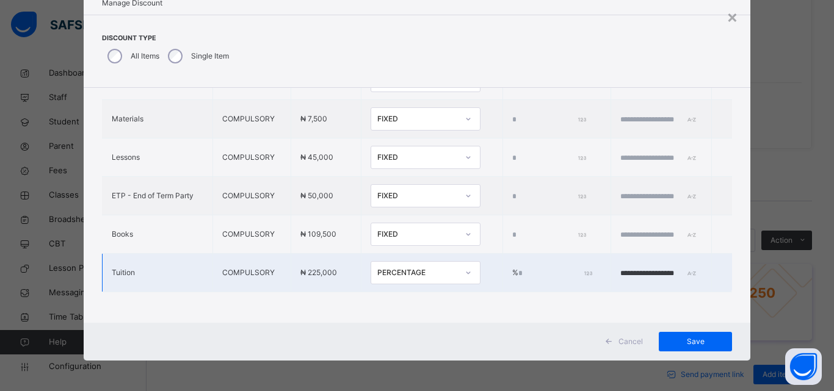
click at [518, 268] on input "*" at bounding box center [554, 273] width 72 height 11
type input "**"
click at [668, 340] on span "Save" at bounding box center [695, 341] width 55 height 11
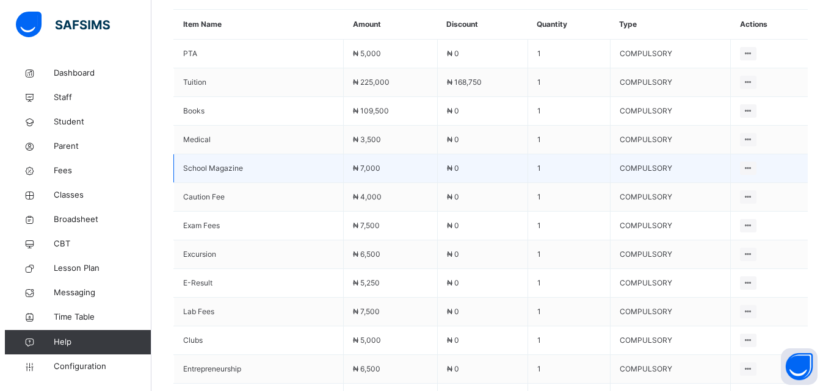
scroll to position [590, 0]
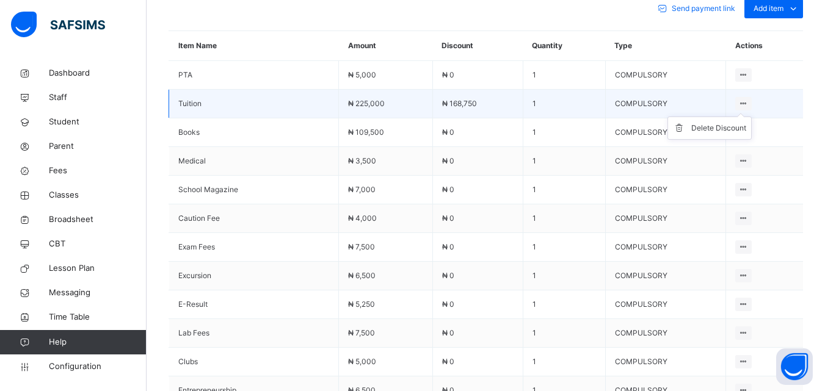
click at [733, 117] on ul "Delete Discount" at bounding box center [709, 128] width 84 height 23
click at [732, 122] on div "Delete Discount" at bounding box center [718, 128] width 55 height 12
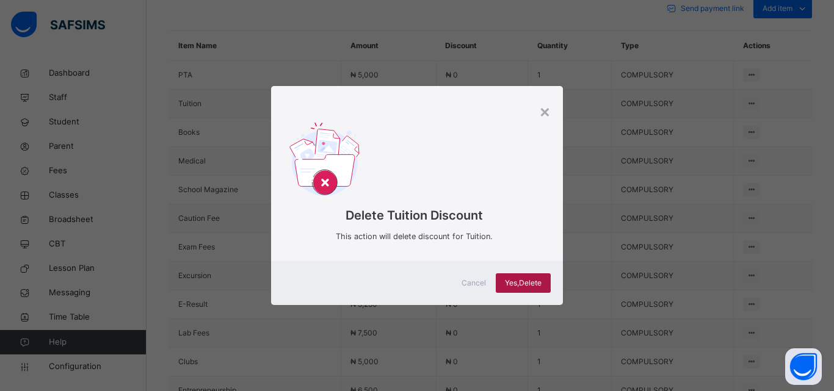
drag, startPoint x: 523, startPoint y: 282, endPoint x: 515, endPoint y: 278, distance: 9.0
click at [522, 281] on span "Yes, Delete" at bounding box center [523, 283] width 37 height 11
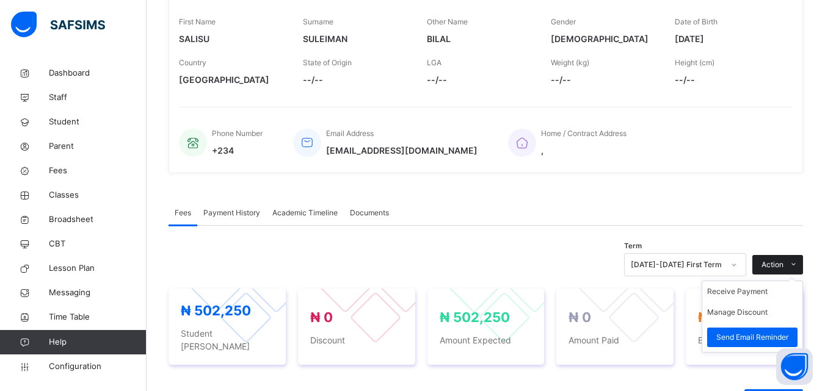
scroll to position [244, 0]
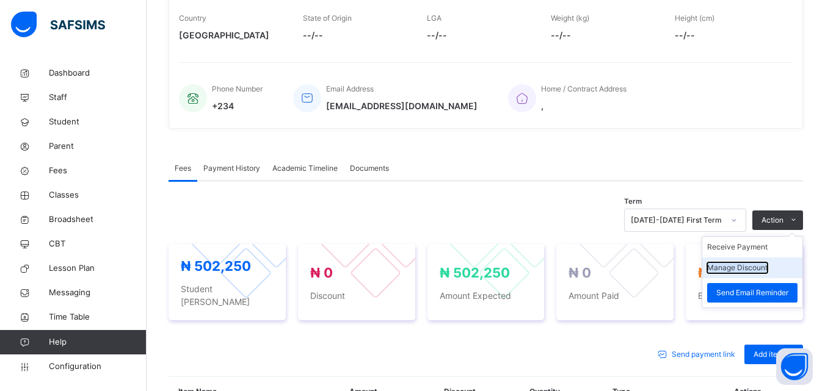
click at [764, 268] on button "Manage Discount" at bounding box center [737, 268] width 60 height 11
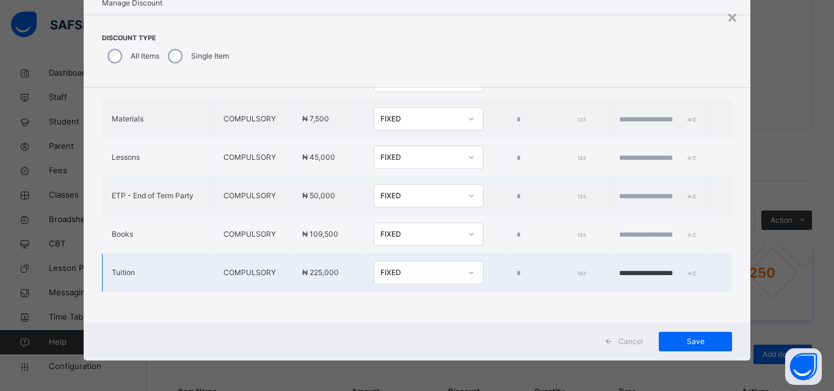
click at [381, 267] on div "FIXED" at bounding box center [420, 272] width 81 height 11
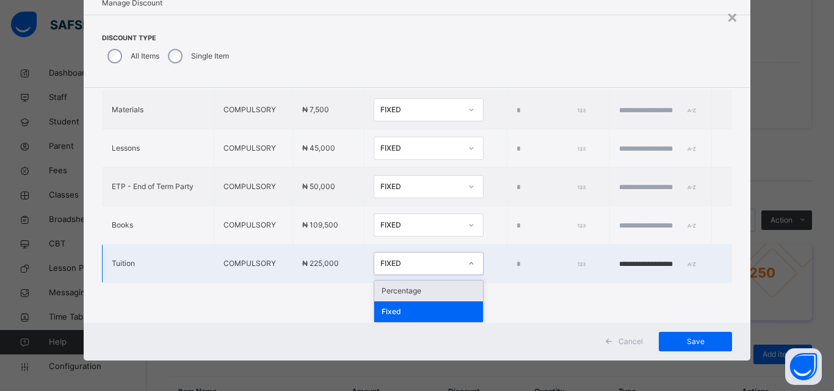
click at [382, 288] on div "Percentage" at bounding box center [428, 291] width 109 height 21
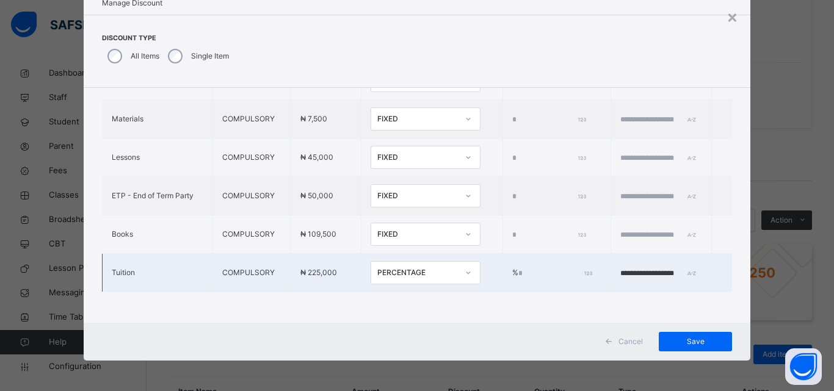
click at [518, 268] on input "*" at bounding box center [554, 273] width 72 height 11
type input "***"
click at [677, 344] on span "Save" at bounding box center [695, 341] width 55 height 11
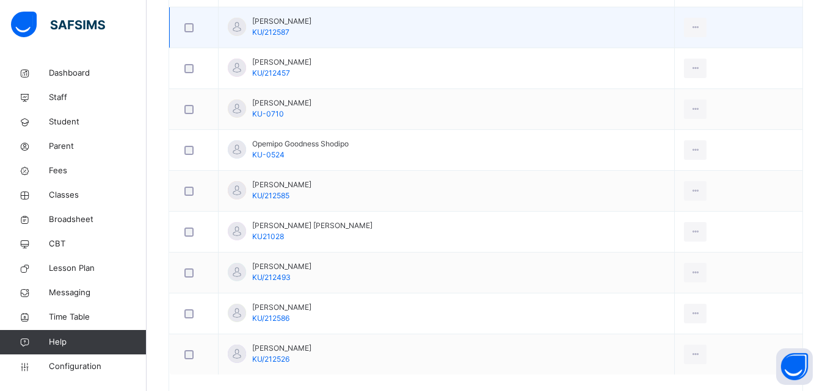
scroll to position [855, 0]
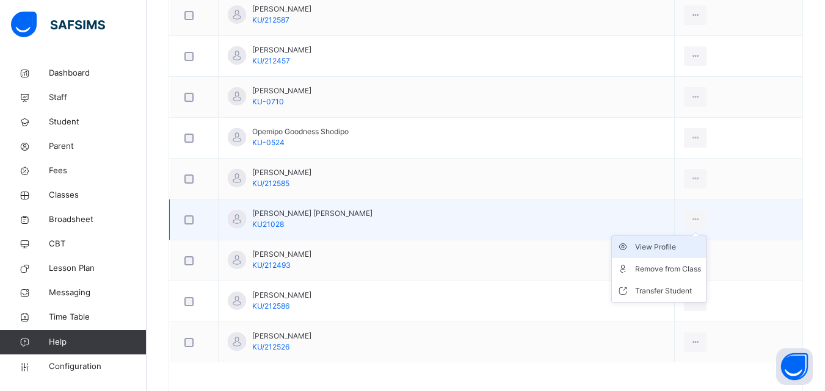
click at [663, 252] on div "View Profile" at bounding box center [668, 247] width 66 height 12
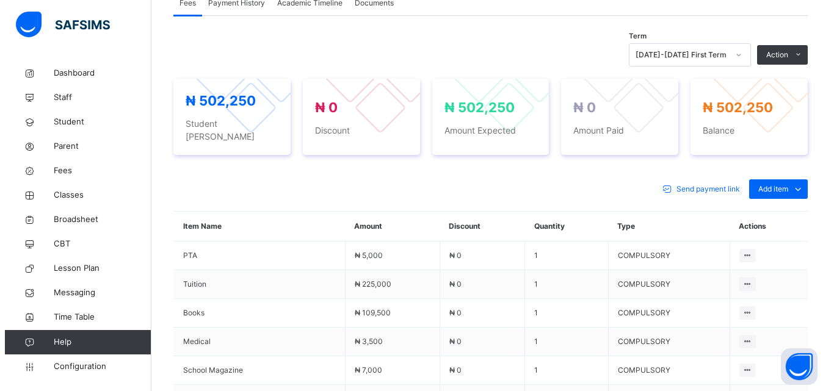
scroll to position [407, 0]
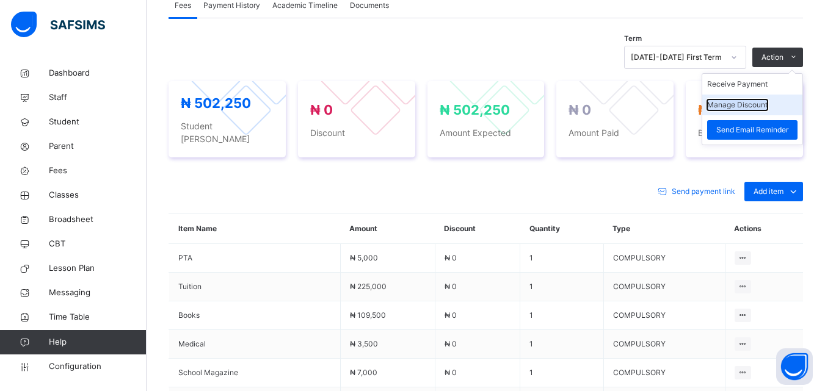
click at [762, 107] on button "Manage Discount" at bounding box center [737, 105] width 60 height 11
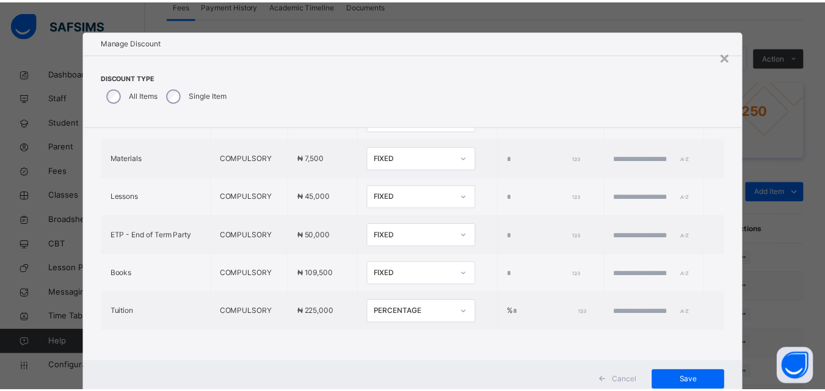
scroll to position [39, 0]
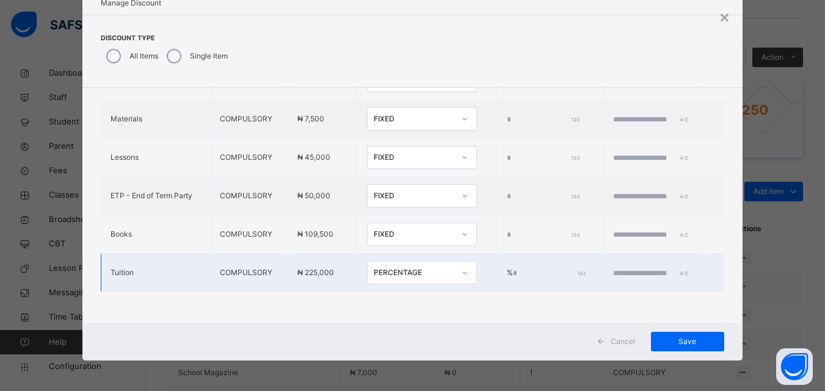
click at [636, 269] on input "text" at bounding box center [649, 273] width 73 height 11
type input "*****"
type input "*"
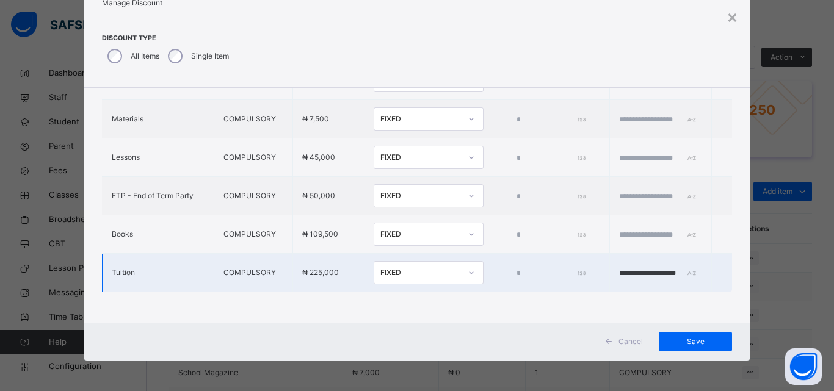
type input "**********"
click at [386, 267] on div "FIXED" at bounding box center [420, 272] width 81 height 11
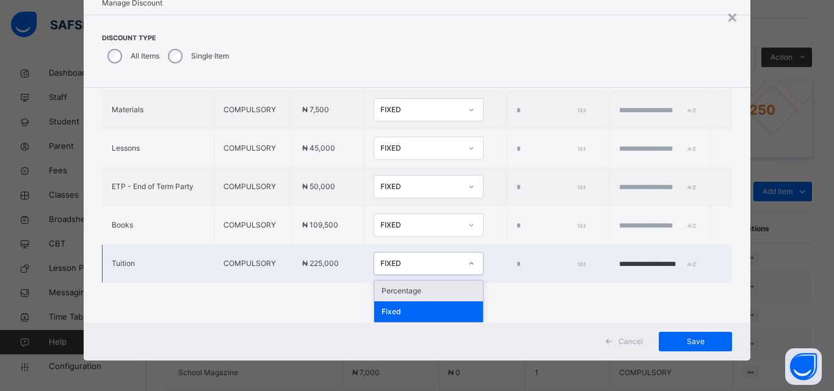
click at [379, 287] on div "Percentage" at bounding box center [428, 291] width 109 height 21
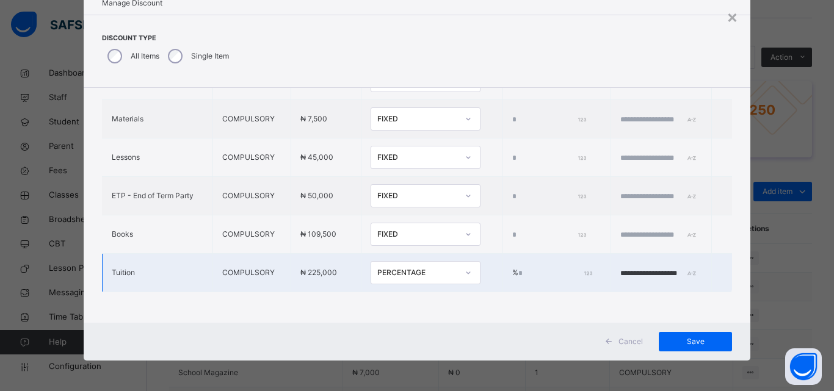
click at [518, 269] on input "*" at bounding box center [554, 273] width 72 height 11
type input "***"
click at [679, 344] on span "Save" at bounding box center [695, 341] width 55 height 11
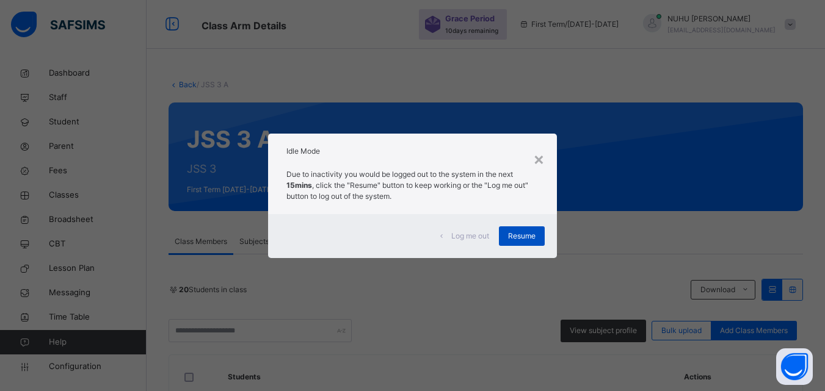
click at [534, 236] on span "Resume" at bounding box center [521, 236] width 27 height 11
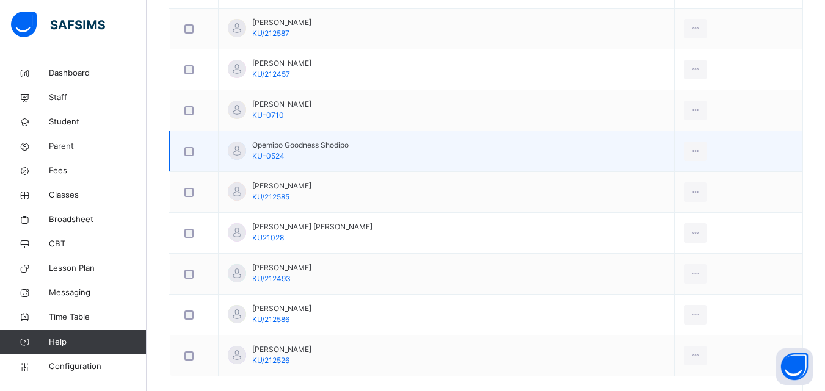
scroll to position [855, 0]
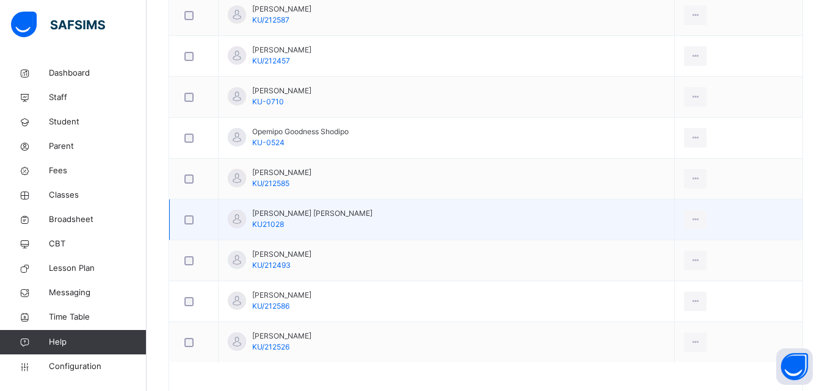
click at [675, 228] on td "View Profile Remove from Class Transfer Student" at bounding box center [739, 220] width 128 height 41
click at [653, 244] on div "View Profile" at bounding box center [668, 247] width 66 height 12
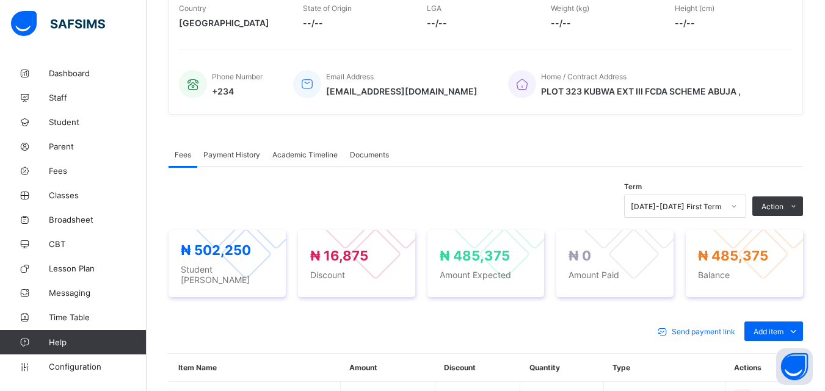
scroll to position [244, 0]
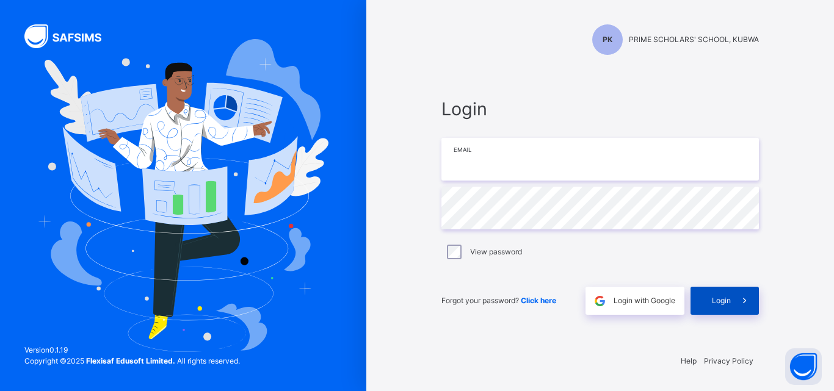
type input "**********"
click at [709, 302] on div "Login" at bounding box center [725, 301] width 68 height 28
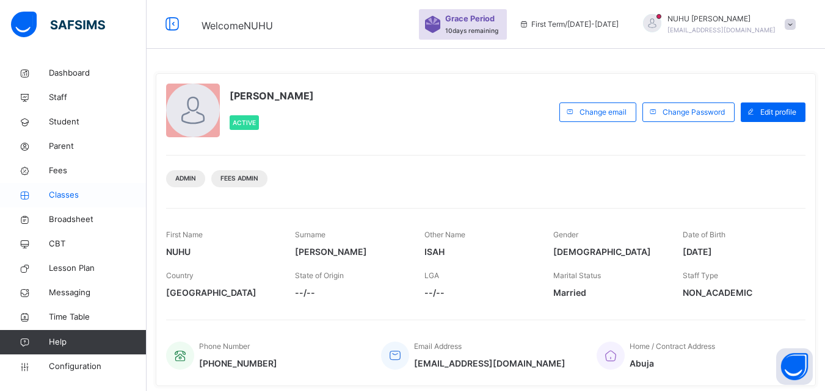
click at [64, 192] on span "Classes" at bounding box center [98, 195] width 98 height 12
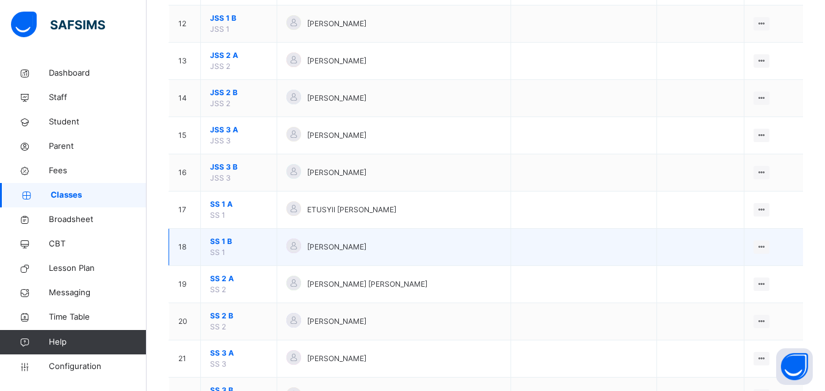
scroll to position [604, 0]
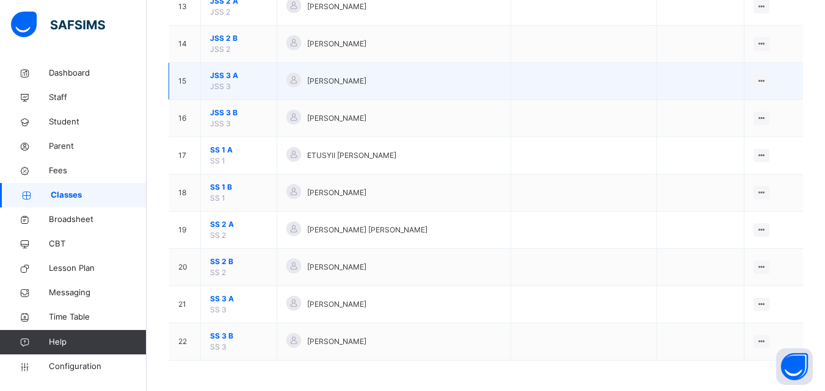
click at [776, 79] on td "View Class Assign form Teacher" at bounding box center [773, 81] width 59 height 37
click at [738, 109] on div "View Class" at bounding box center [729, 106] width 70 height 12
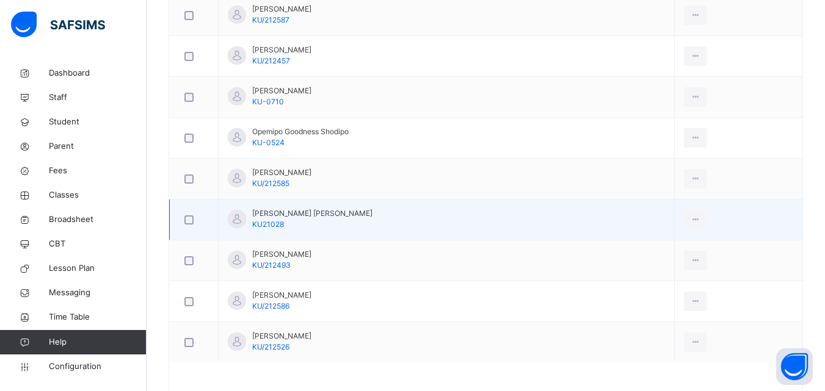
scroll to position [894, 0]
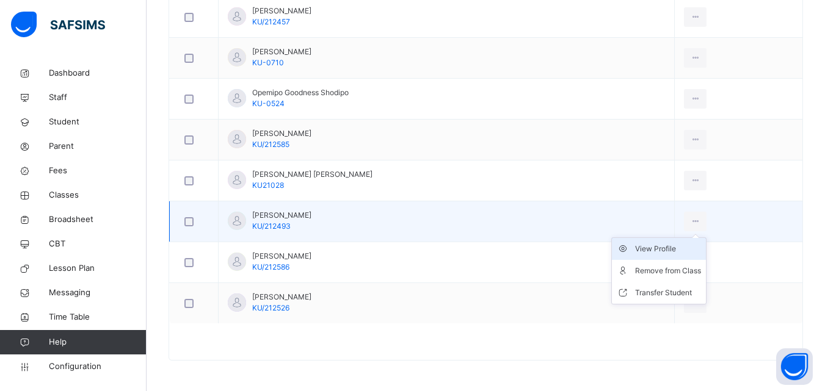
click at [650, 248] on div "View Profile" at bounding box center [668, 249] width 66 height 12
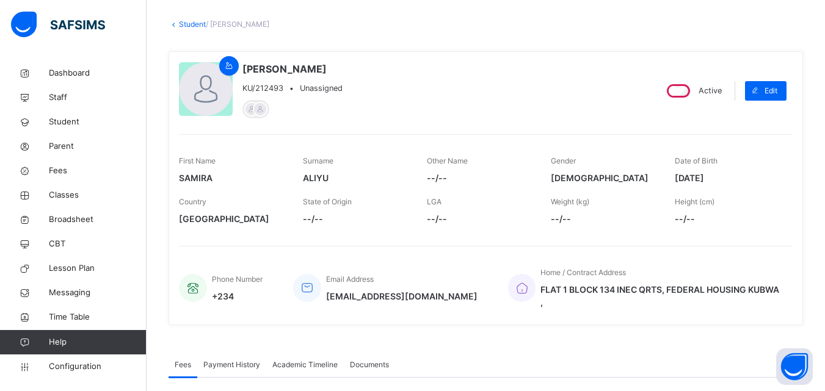
scroll to position [41, 0]
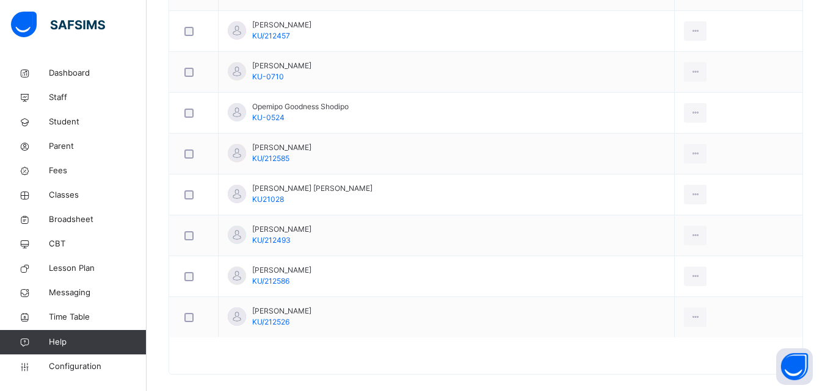
scroll to position [894, 0]
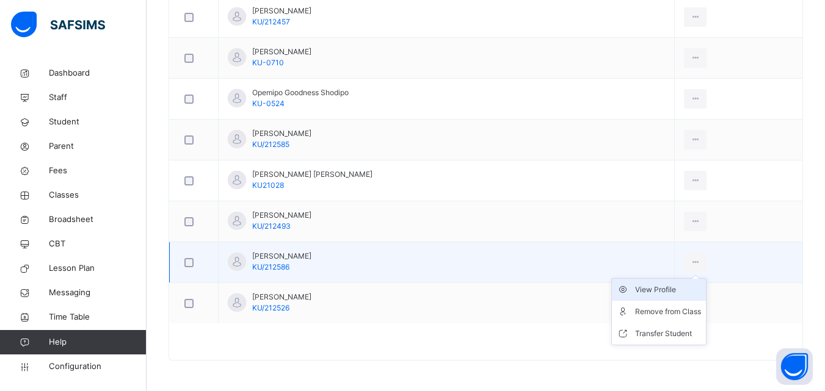
click at [664, 292] on div "View Profile" at bounding box center [668, 290] width 66 height 12
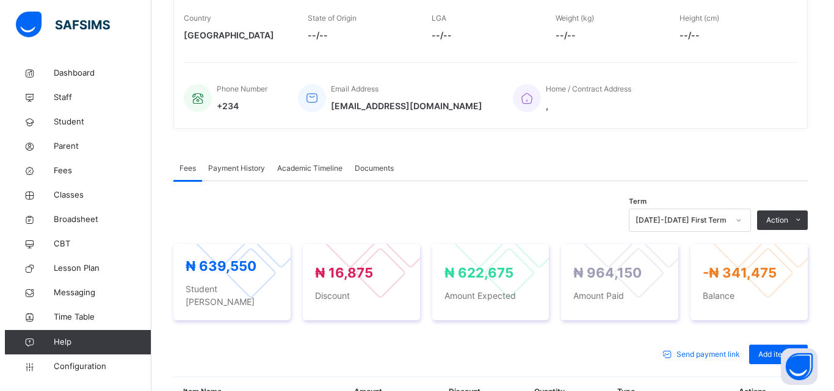
scroll to position [305, 0]
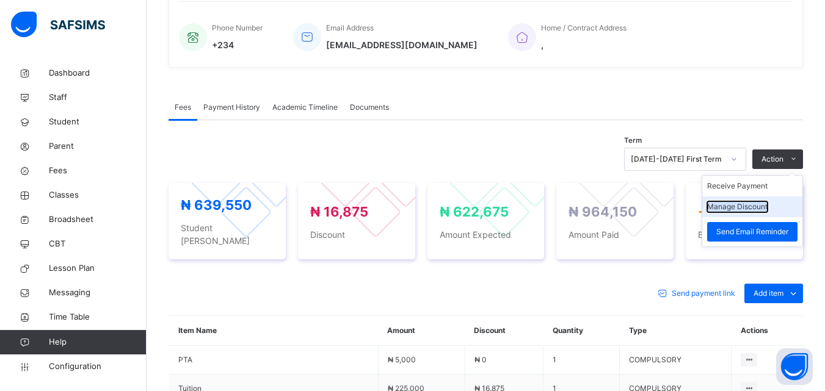
click at [758, 209] on button "Manage Discount" at bounding box center [737, 206] width 60 height 11
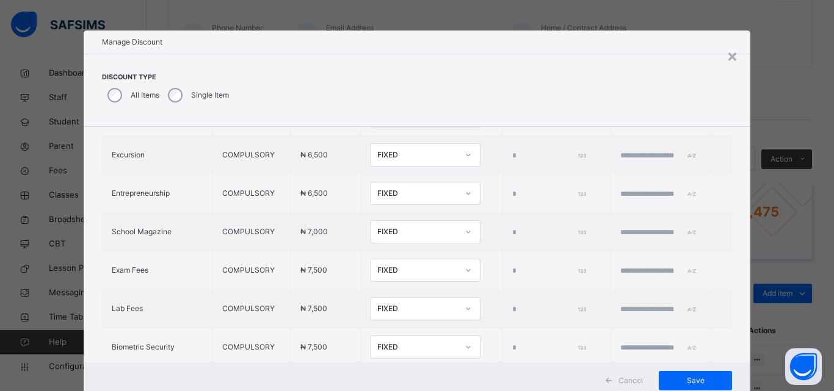
scroll to position [492, 0]
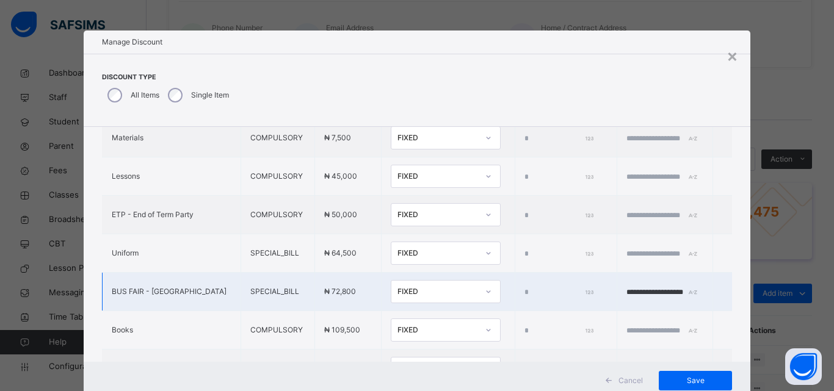
type input "*"
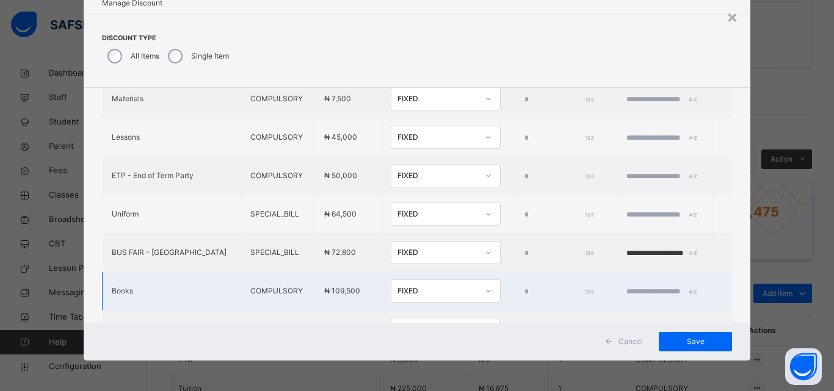
click at [410, 297] on div "FIXED" at bounding box center [437, 291] width 81 height 11
click at [485, 297] on icon at bounding box center [488, 291] width 7 height 12
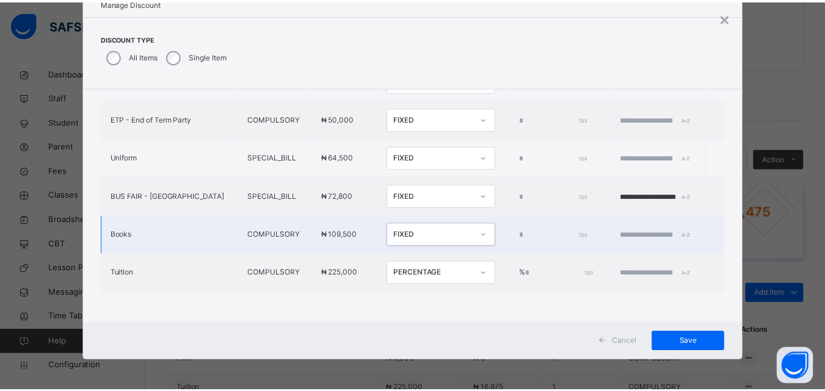
scroll to position [569, 0]
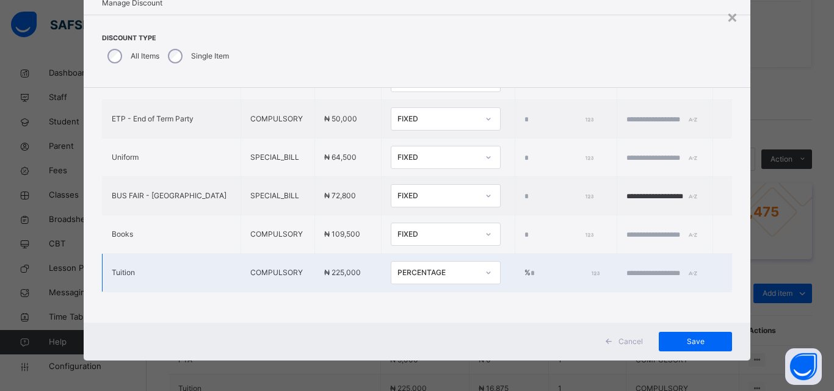
click at [626, 268] on input "text" at bounding box center [662, 273] width 73 height 11
type input "**********"
click at [686, 343] on span "Save" at bounding box center [695, 341] width 55 height 11
